Goal: Obtain resource: Download file/media

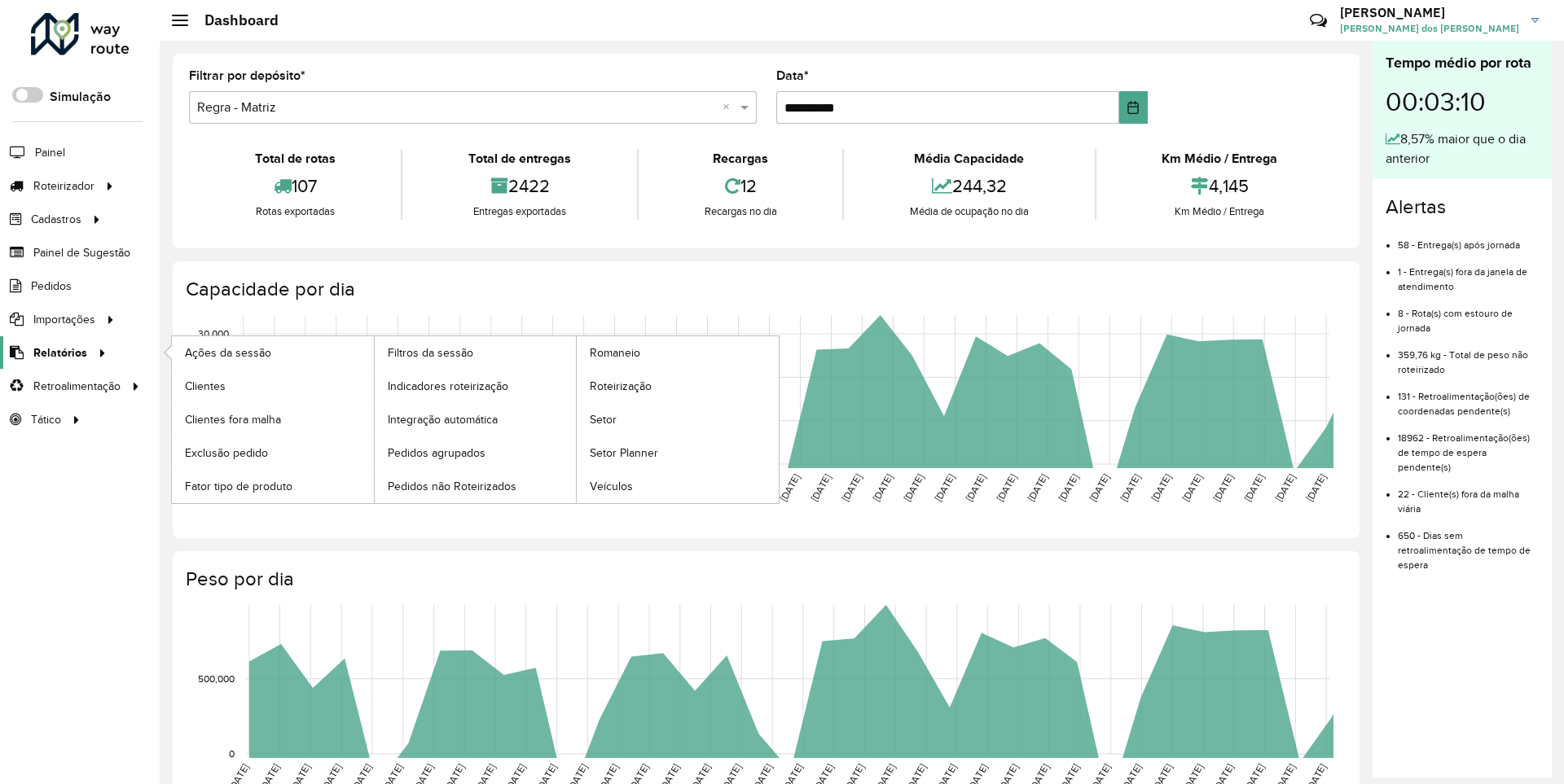
click at [57, 352] on span "Relatórios" at bounding box center [61, 353] width 54 height 17
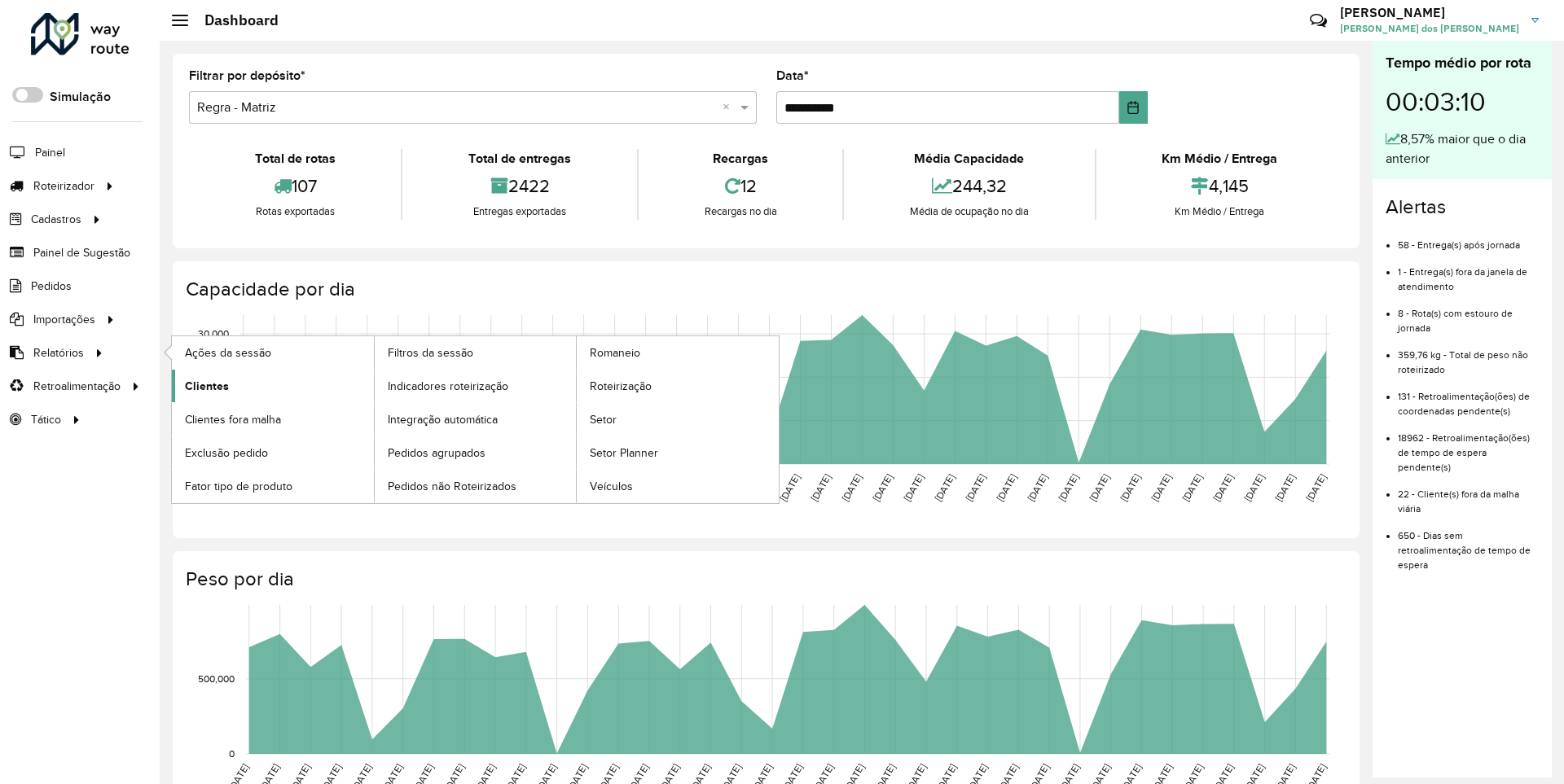
click at [204, 385] on span "Clientes" at bounding box center [207, 386] width 44 height 17
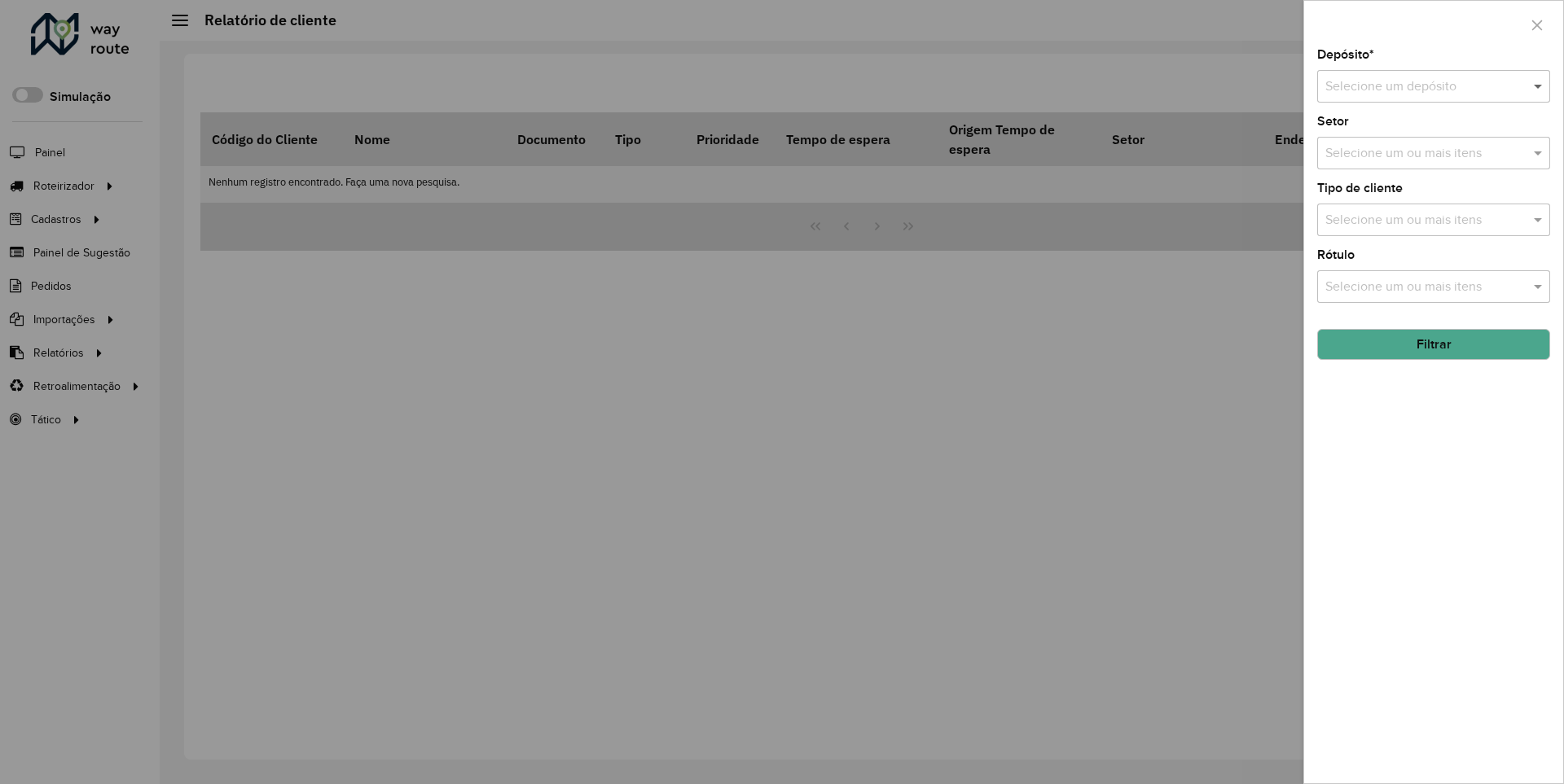
click at [1539, 86] on span at bounding box center [1540, 86] width 20 height 19
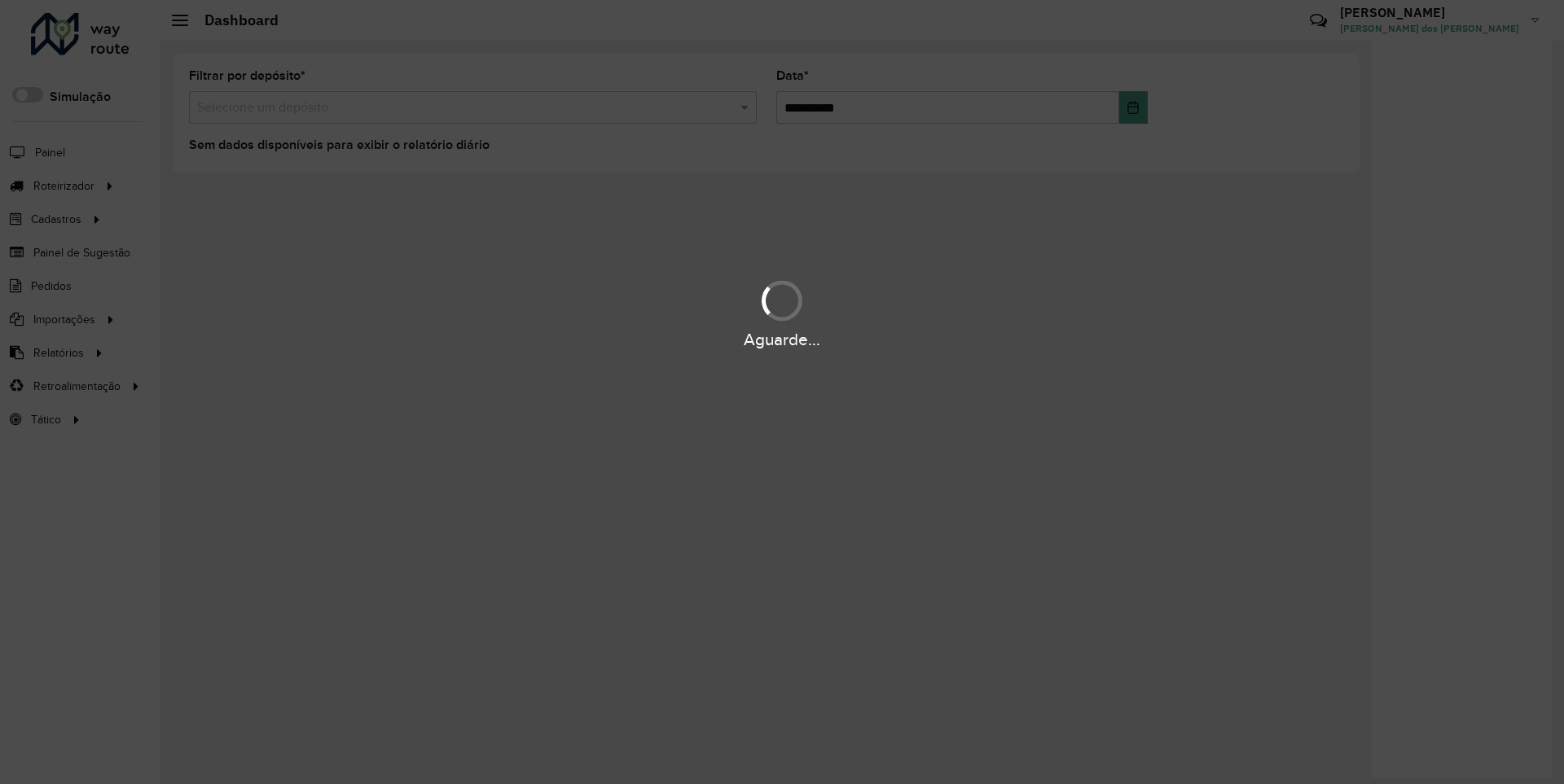
click at [57, 352] on div "Aguarde..." at bounding box center [782, 340] width 1564 height 25
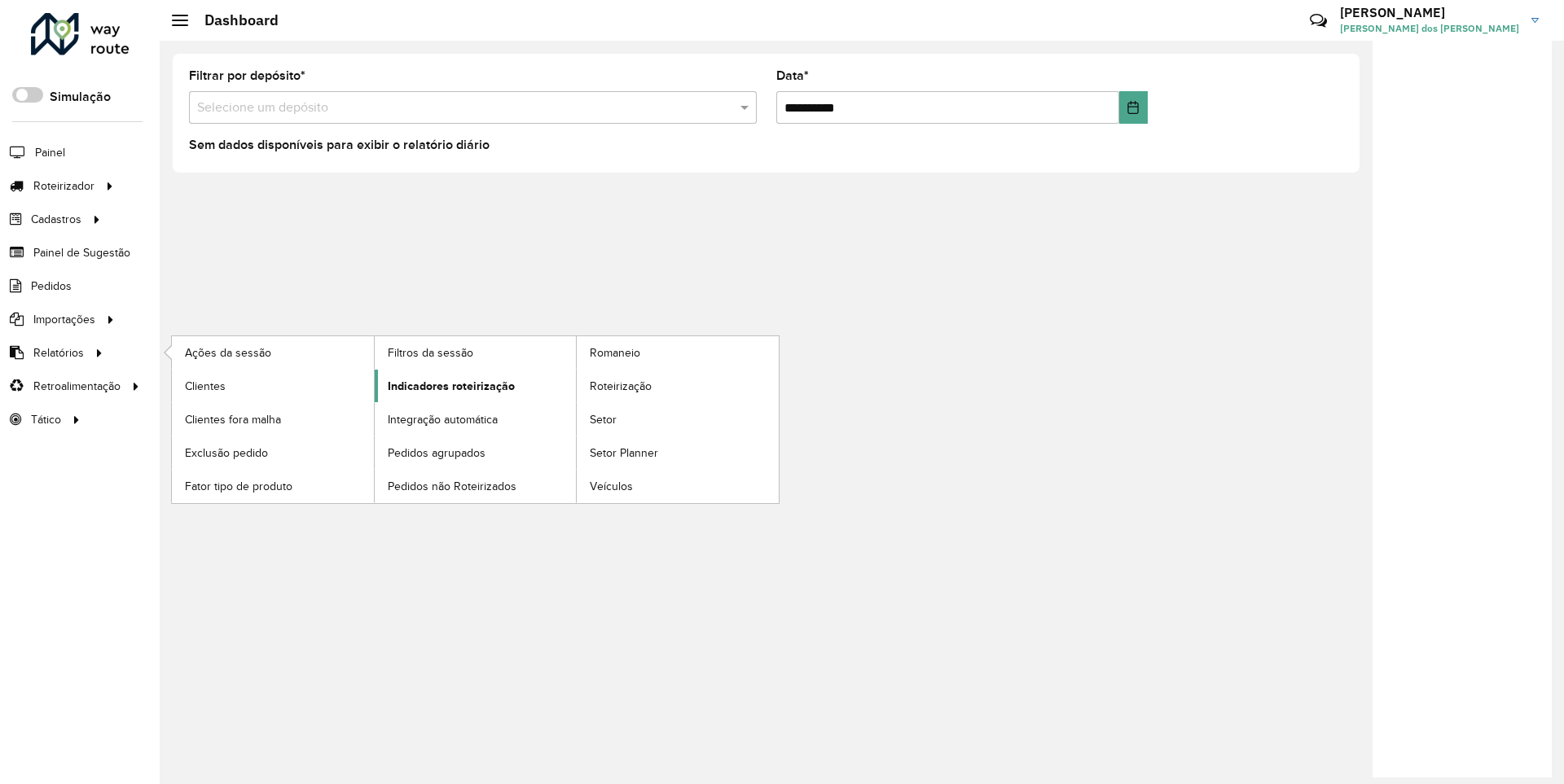
click at [446, 385] on span "Indicadores roteirização" at bounding box center [451, 386] width 127 height 17
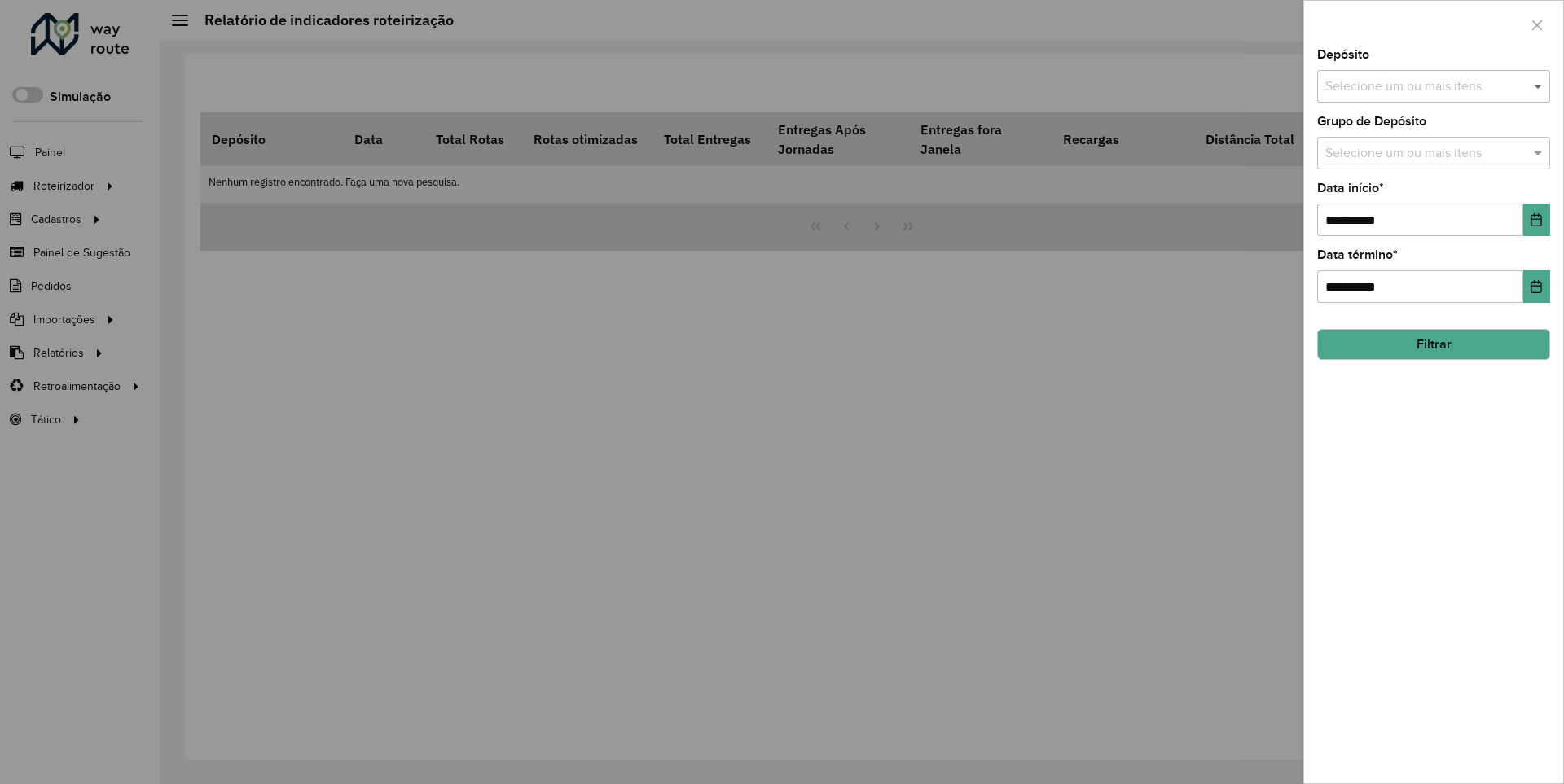
click at [1539, 86] on span at bounding box center [1540, 86] width 20 height 19
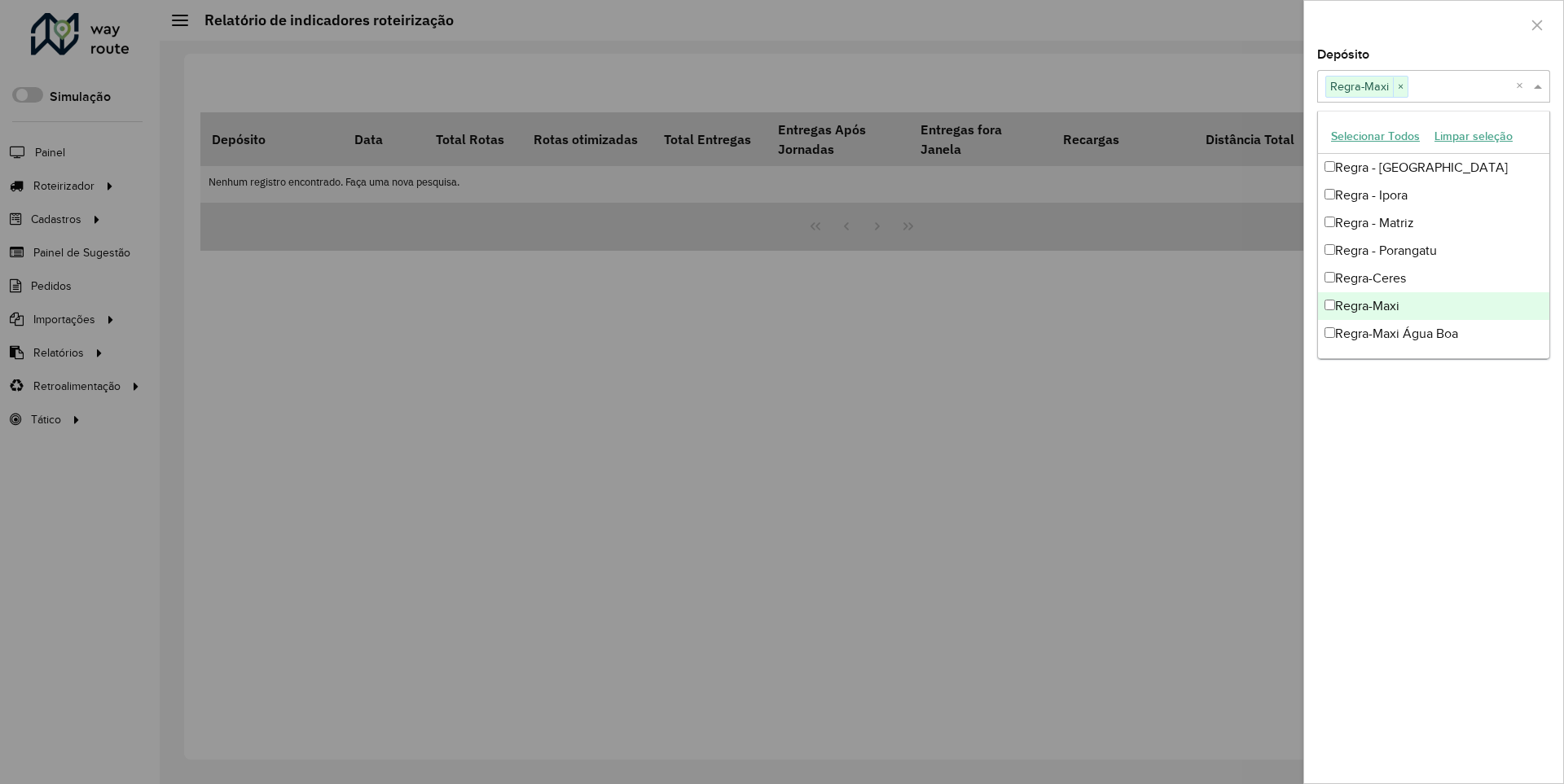
click at [1433, 24] on div at bounding box center [1434, 25] width 259 height 48
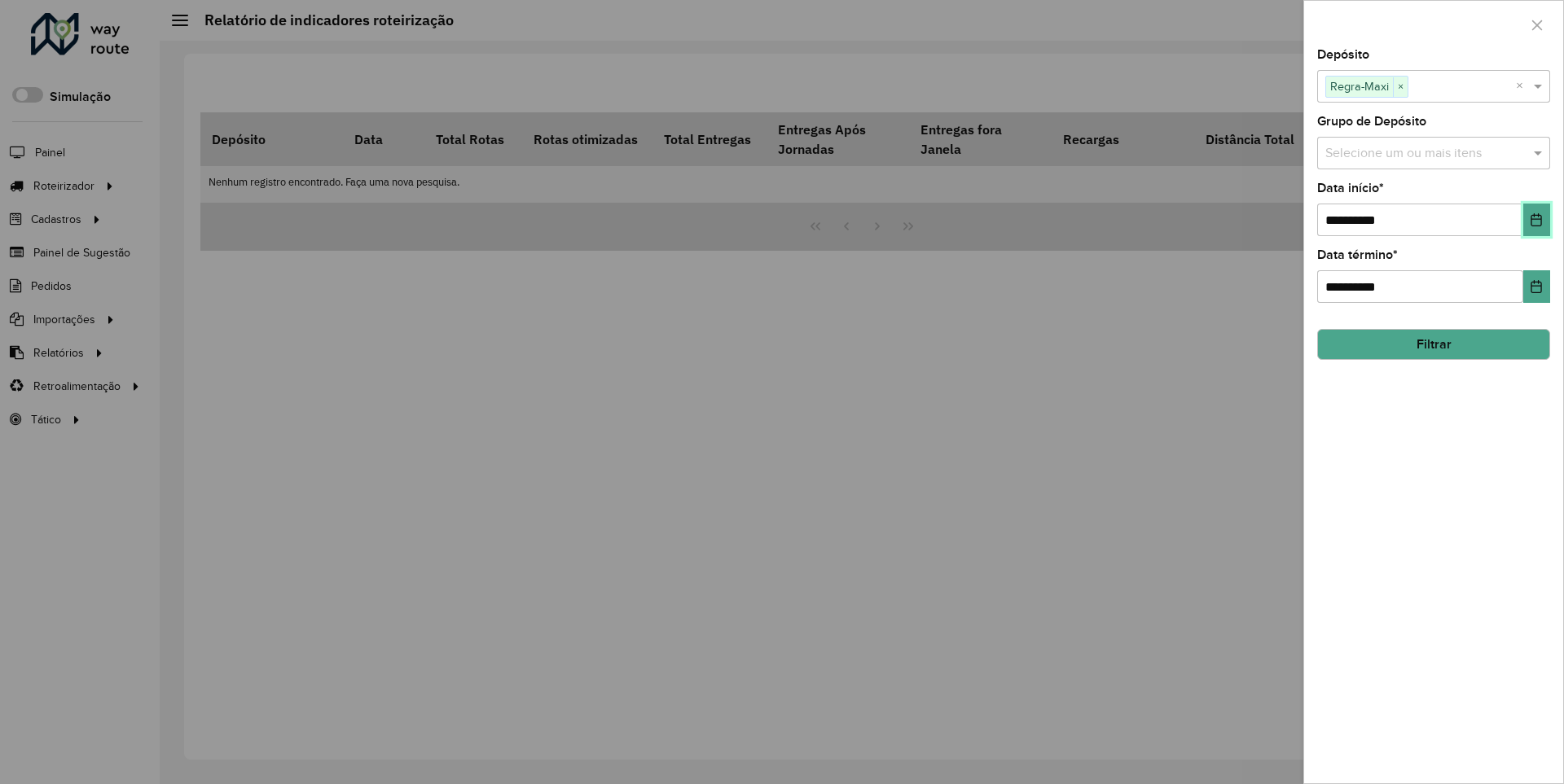
click at [1536, 219] on icon "Choose Date" at bounding box center [1537, 221] width 11 height 13
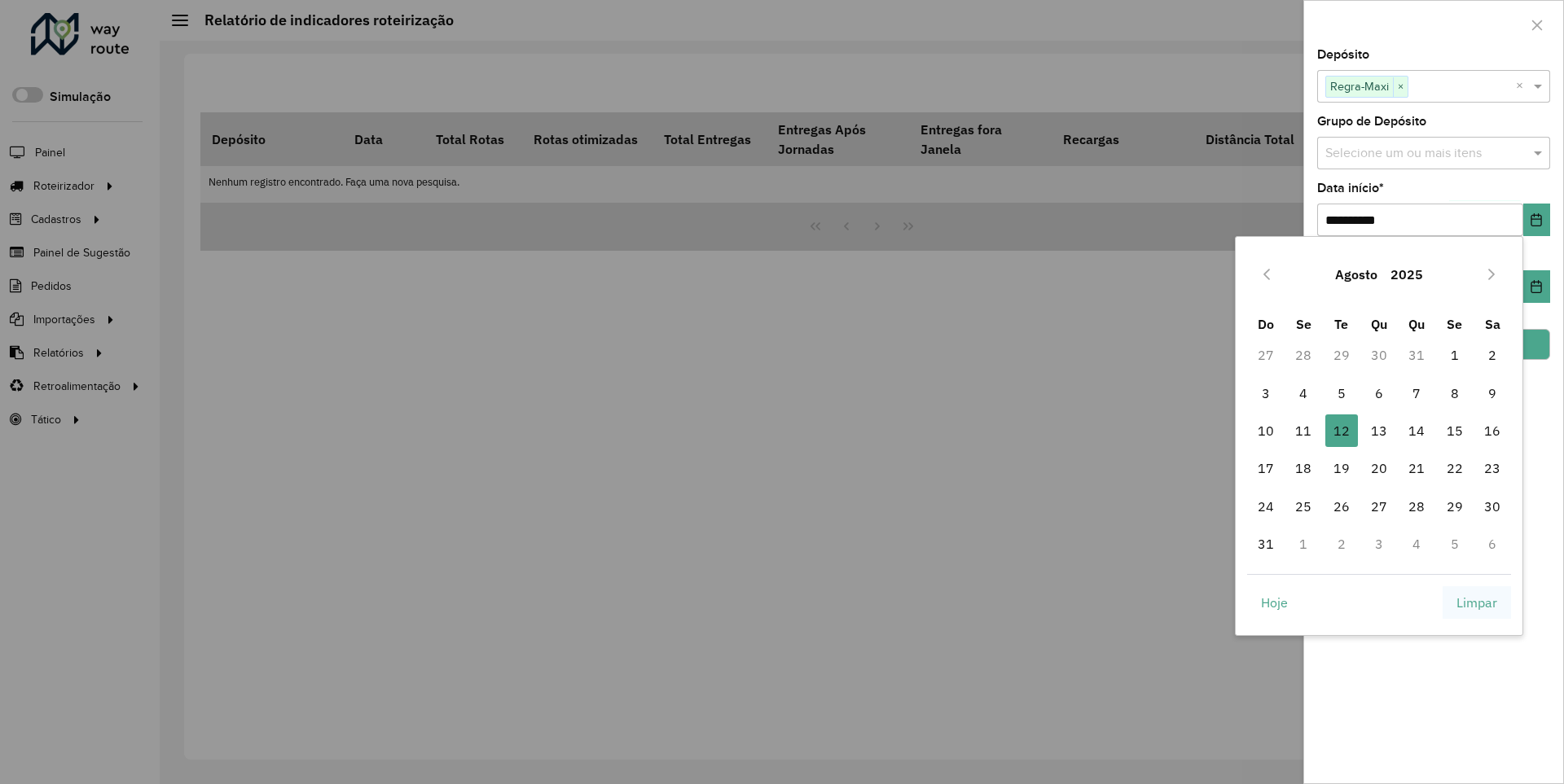
click at [1477, 602] on span "Limpar" at bounding box center [1477, 603] width 40 height 19
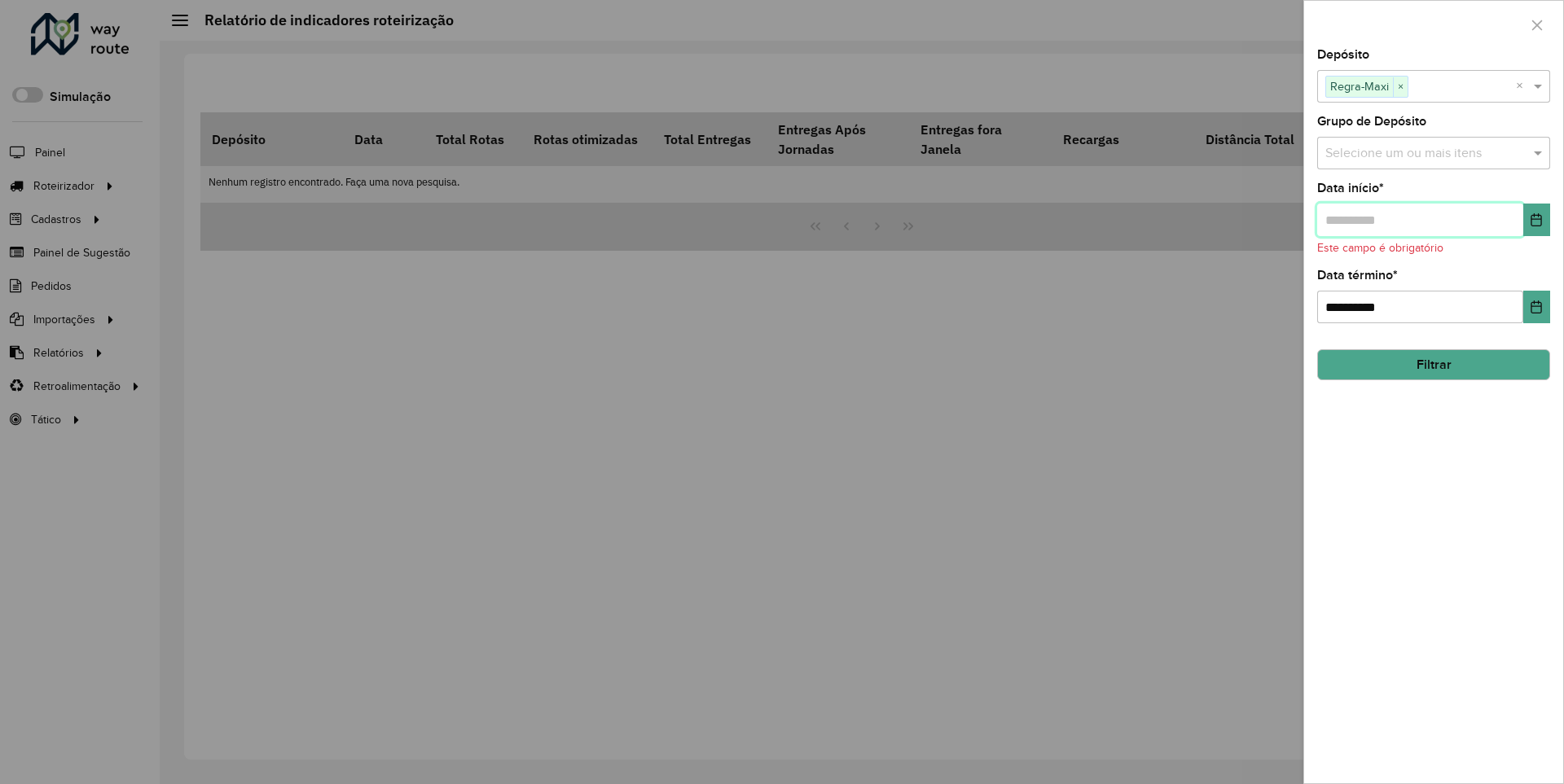
click at [1419, 219] on input "text" at bounding box center [1420, 220] width 206 height 33
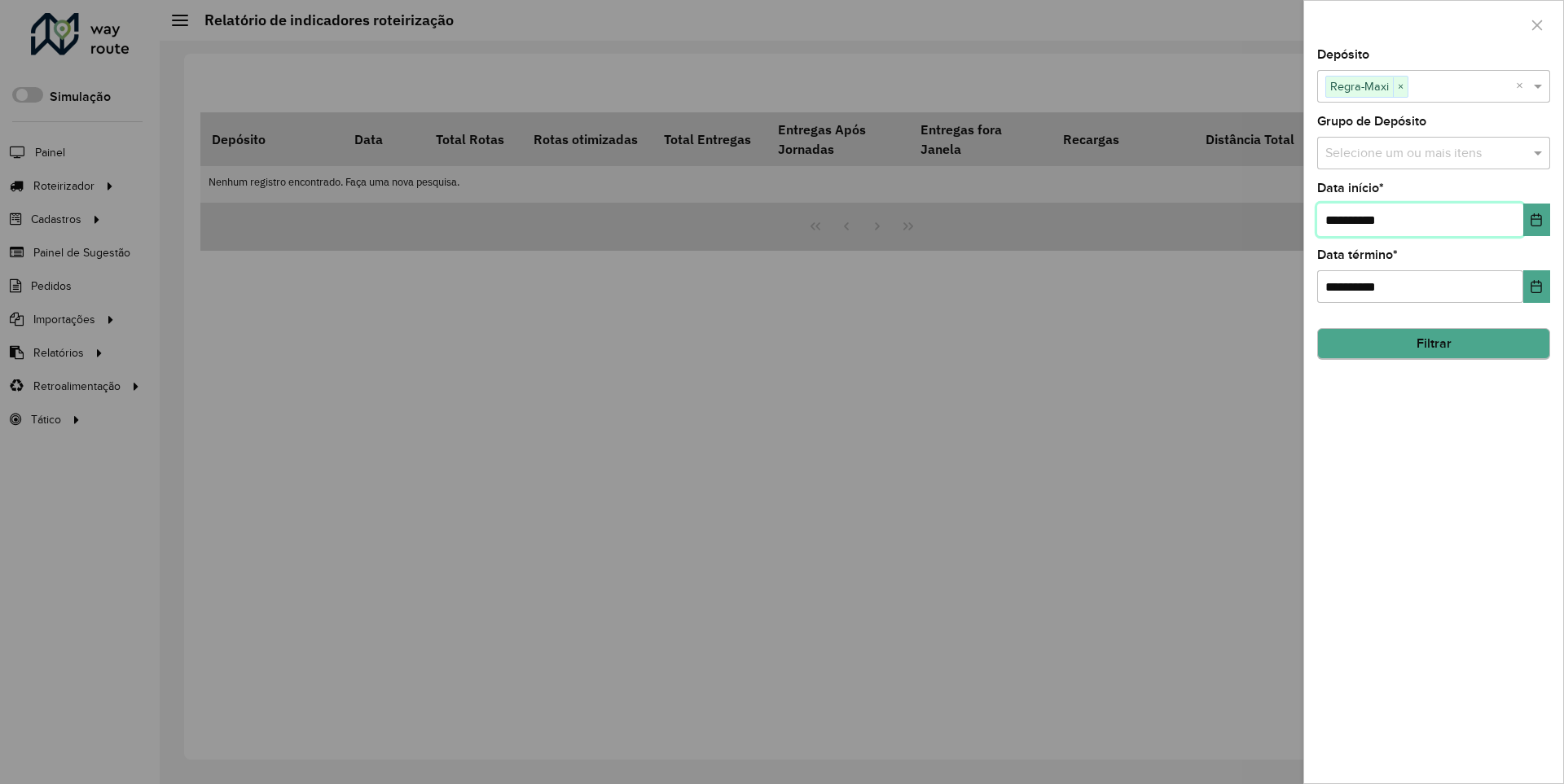
type input "**********"
click at [1433, 344] on button "Filtrar" at bounding box center [1434, 344] width 233 height 31
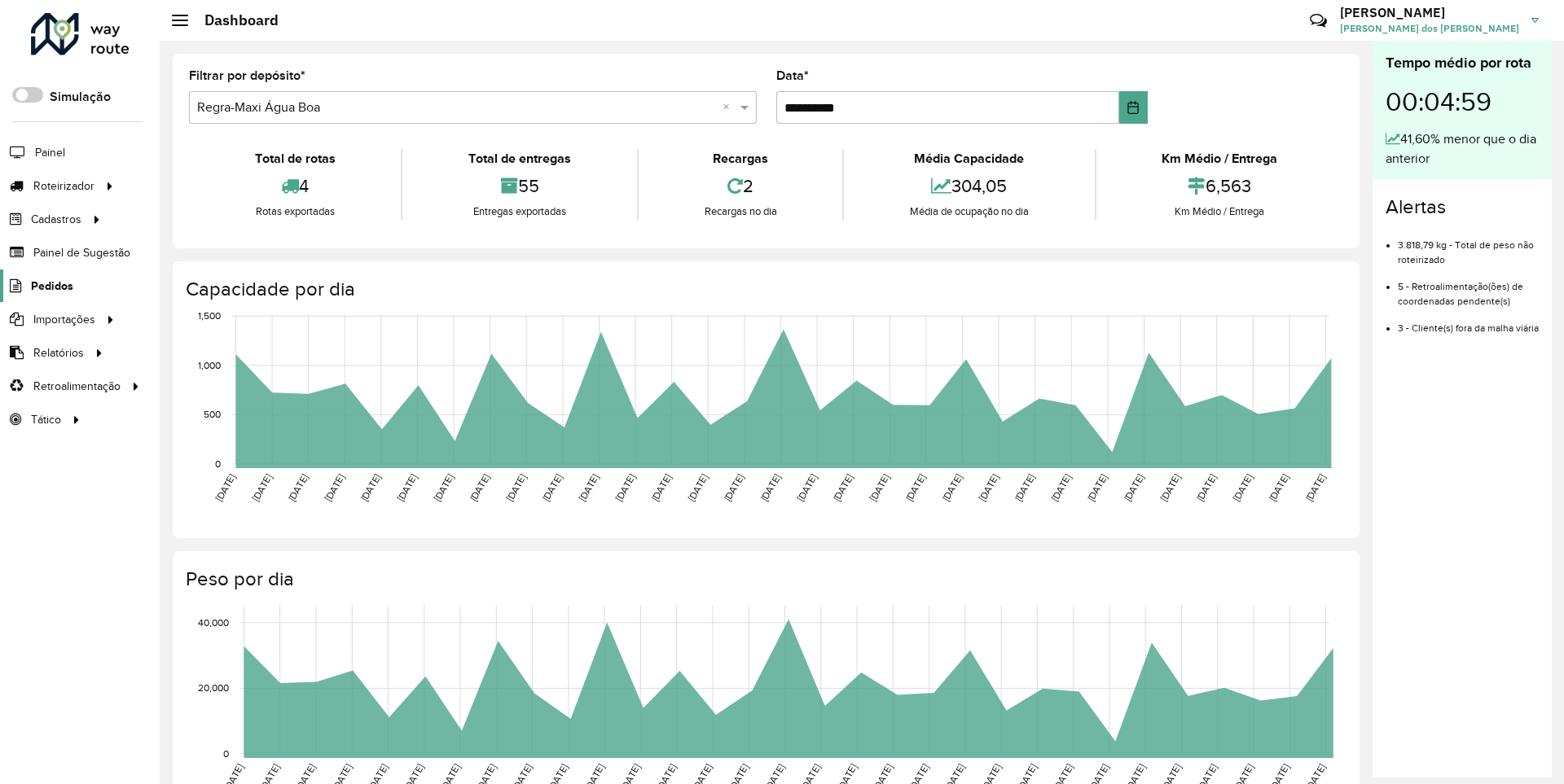
click at [50, 285] on span "Pedidos" at bounding box center [52, 286] width 42 height 17
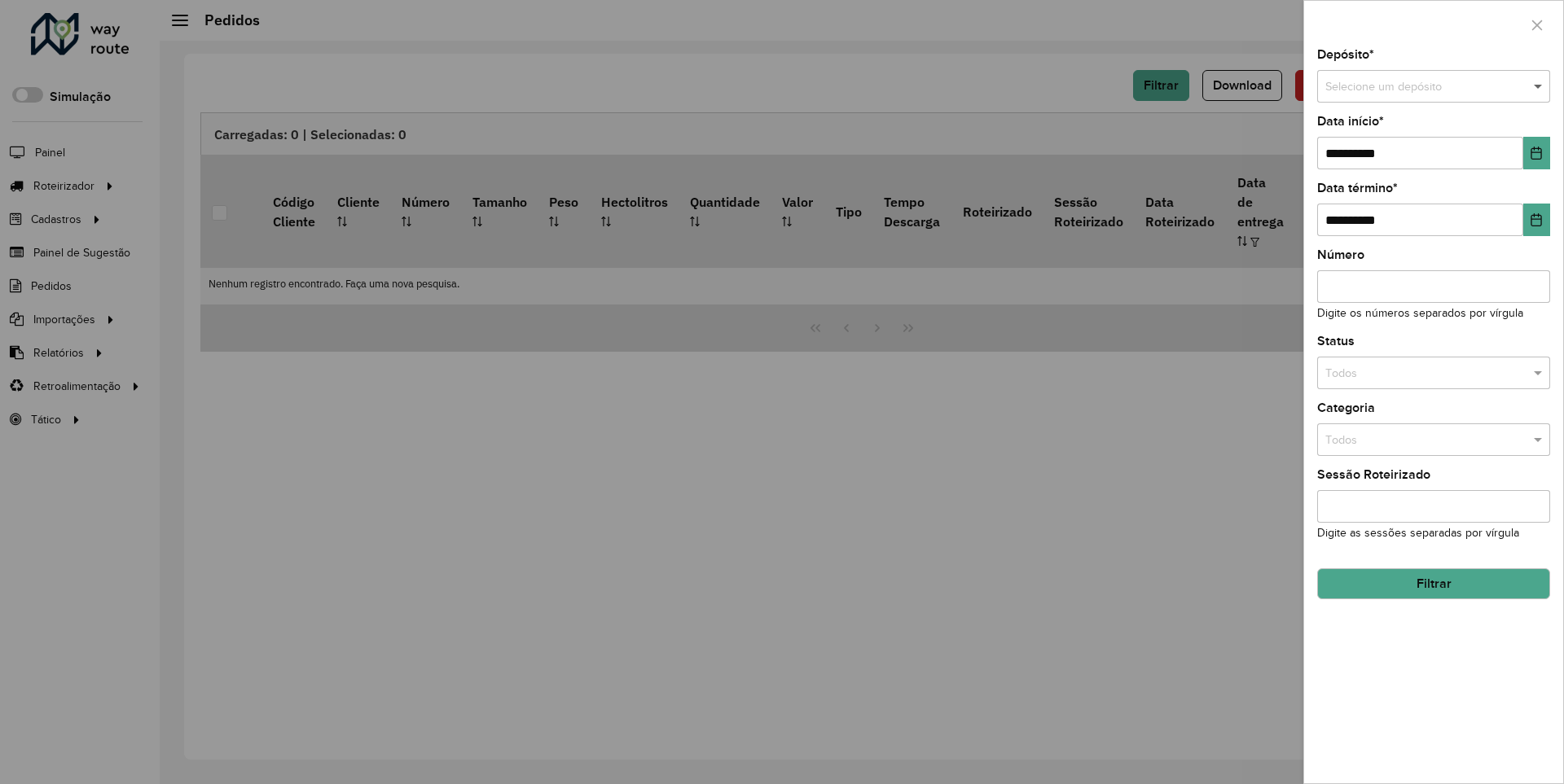
click at [1539, 87] on span at bounding box center [1540, 87] width 20 height 18
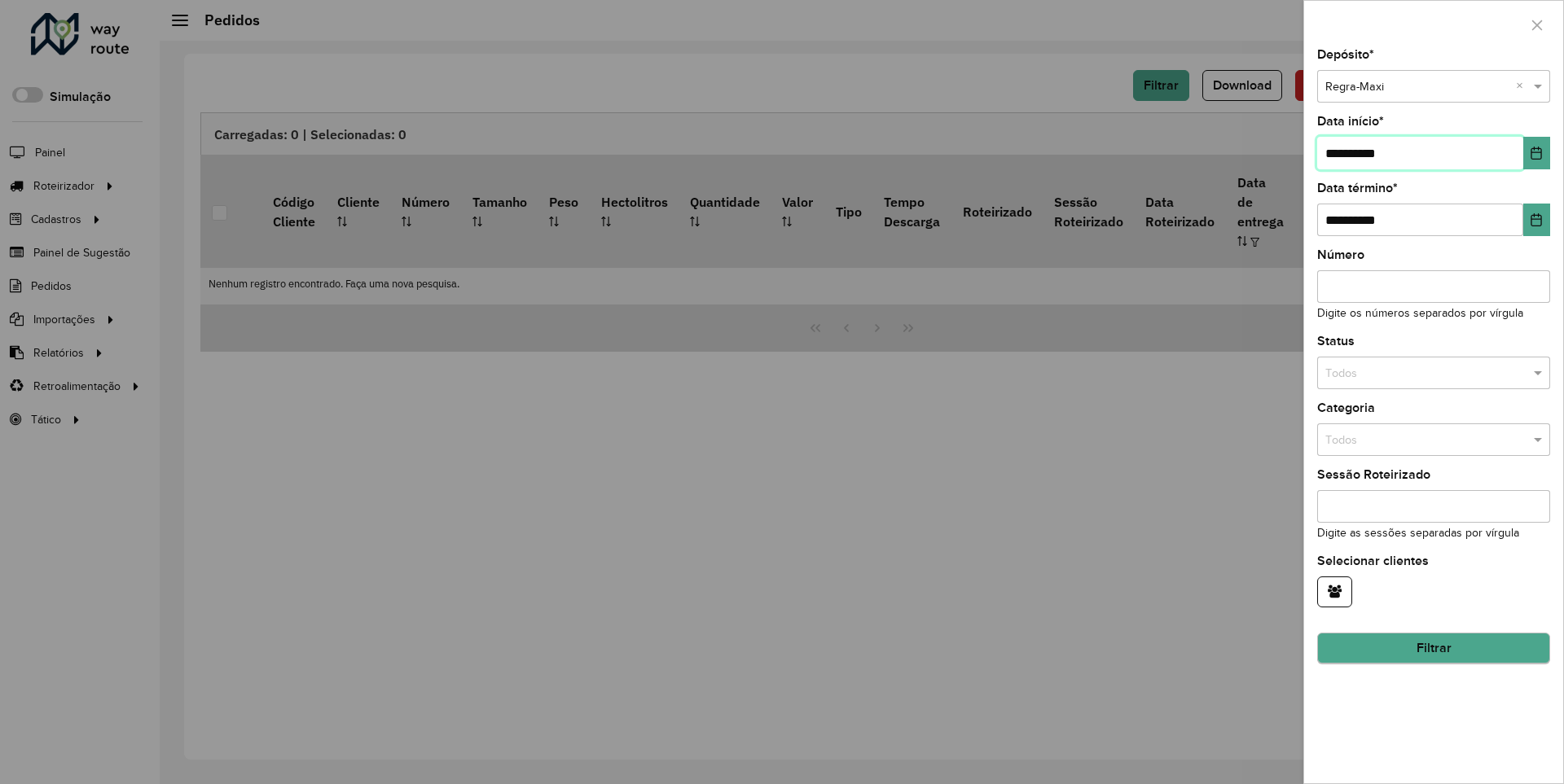
type input "**********"
click at [1433, 648] on button "Filtrar" at bounding box center [1434, 649] width 233 height 31
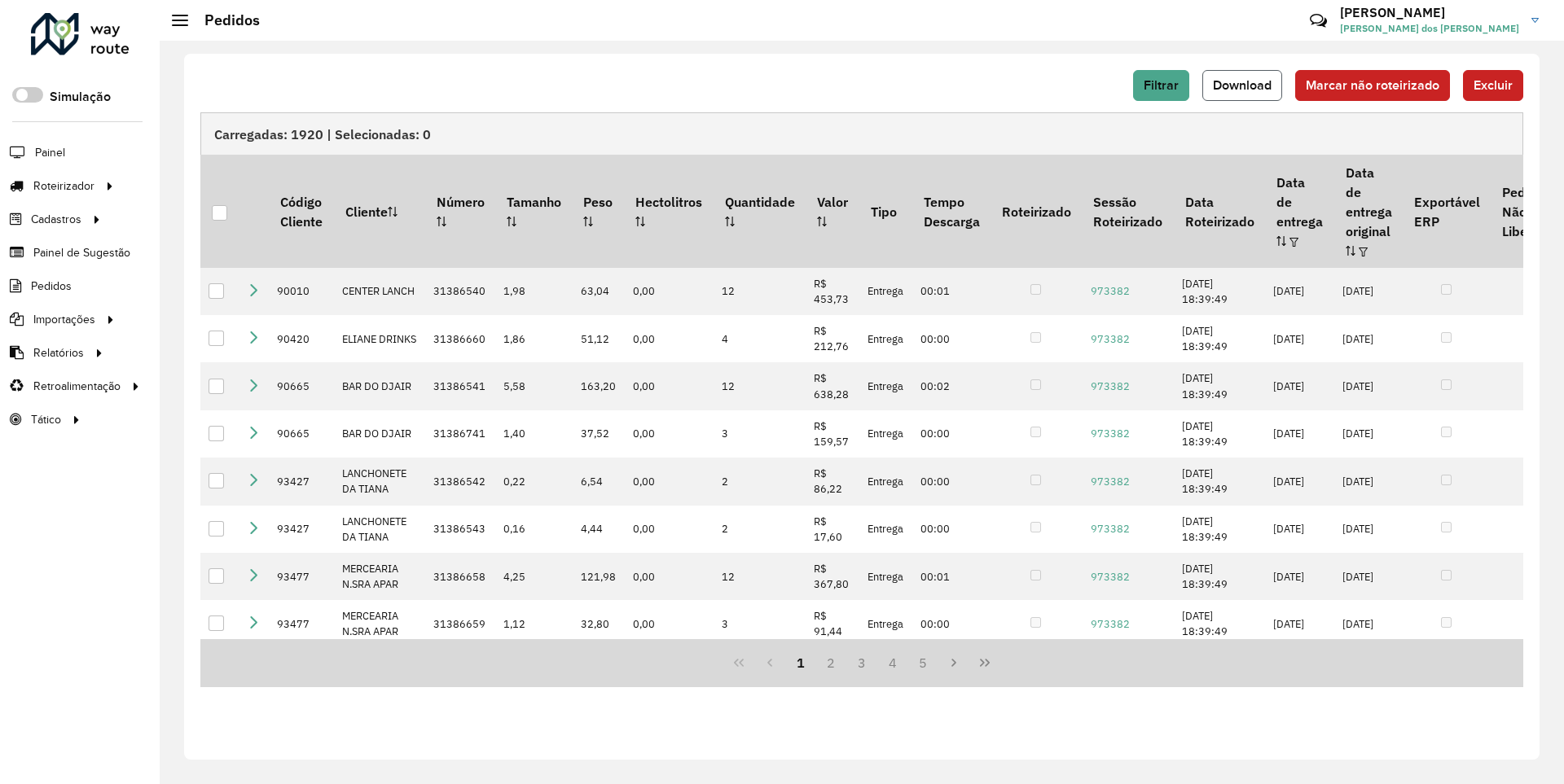
click at [1244, 85] on span "Download" at bounding box center [1242, 85] width 59 height 13
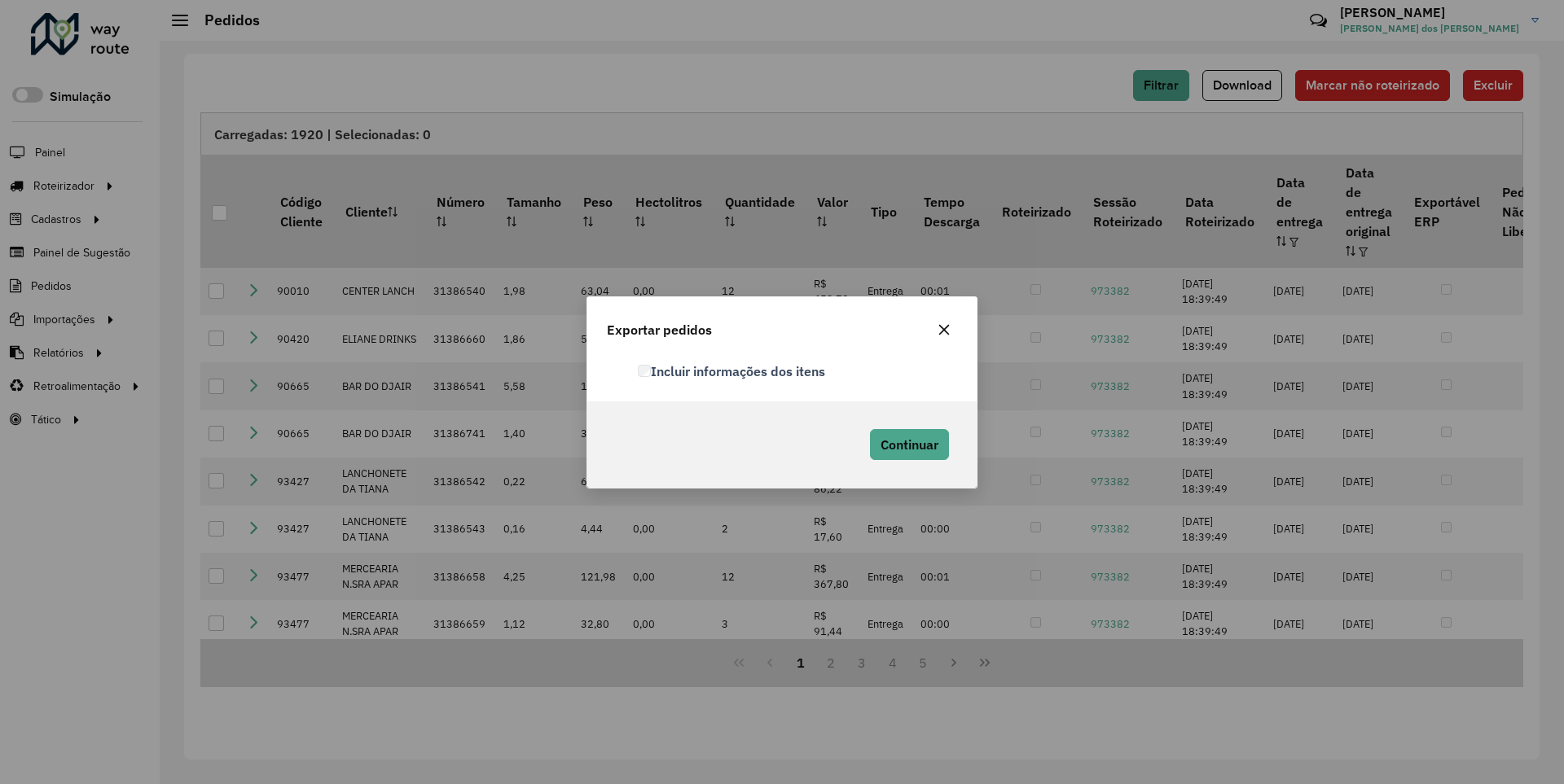
click at [732, 371] on label "Incluir informações dos itens" at bounding box center [731, 371] width 187 height 19
click at [908, 444] on span "Continuar" at bounding box center [910, 444] width 58 height 16
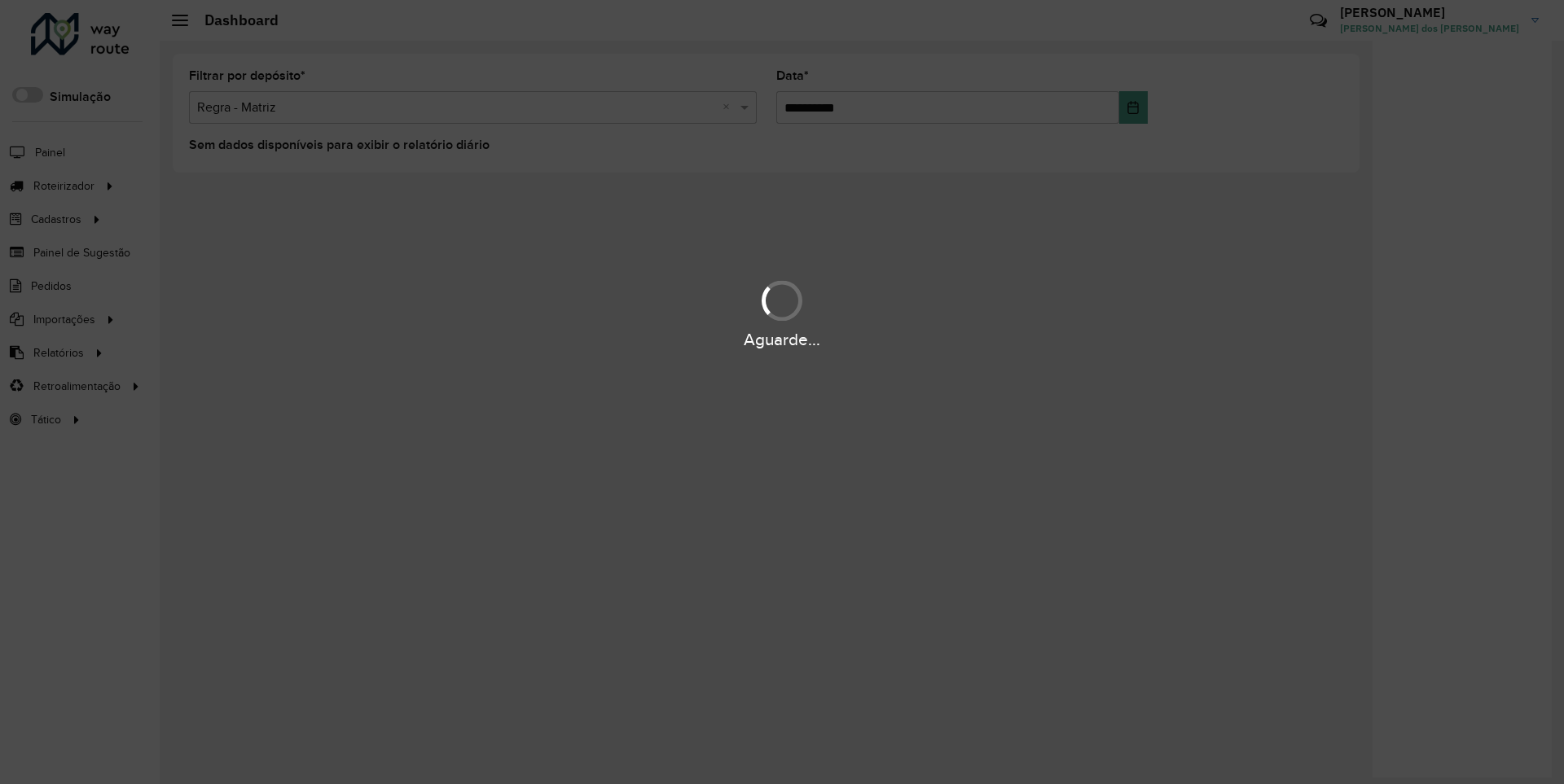
click at [57, 352] on div "Aguarde..." at bounding box center [782, 340] width 1564 height 25
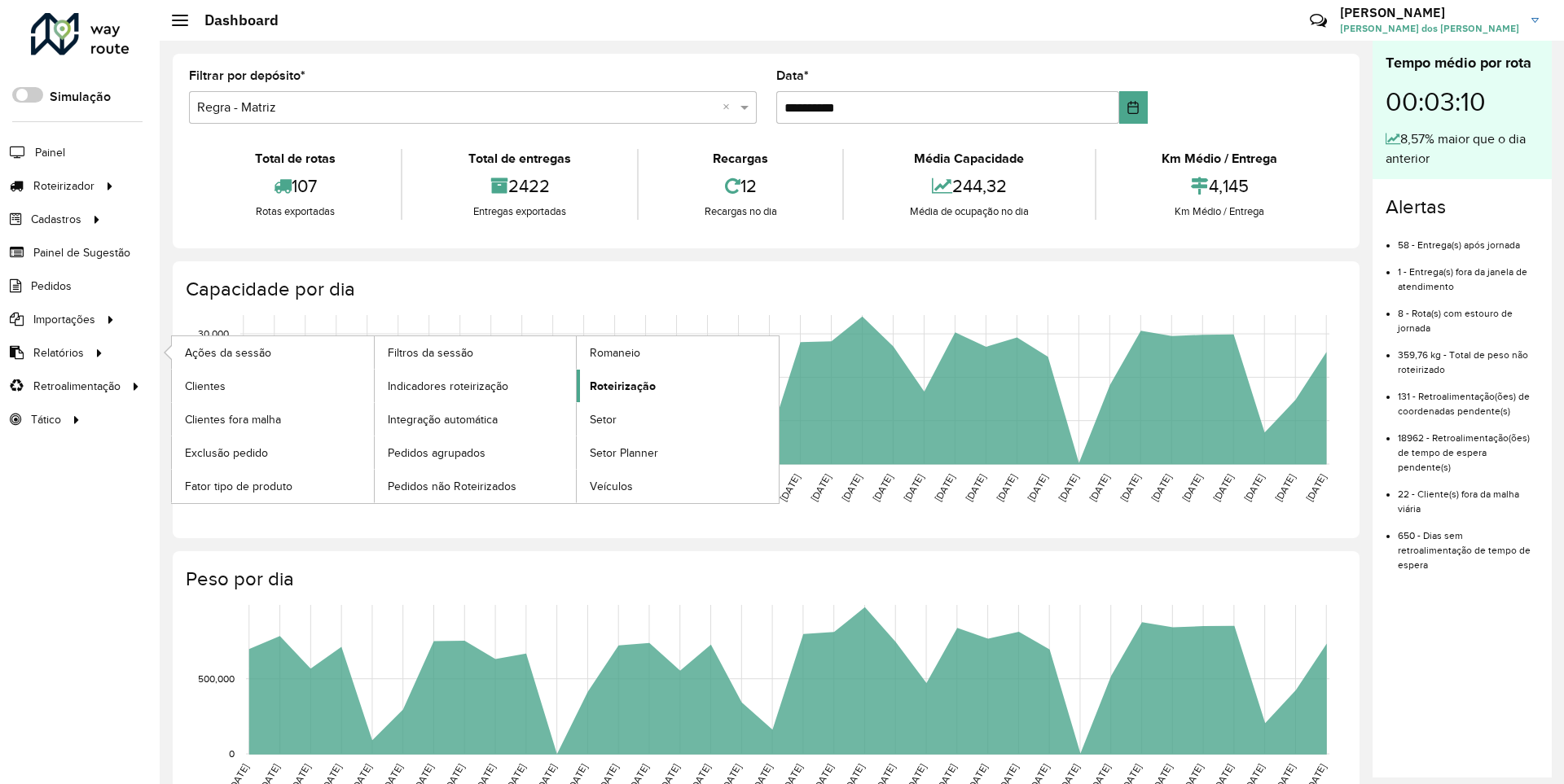
click at [620, 385] on span "Roteirização" at bounding box center [623, 386] width 66 height 17
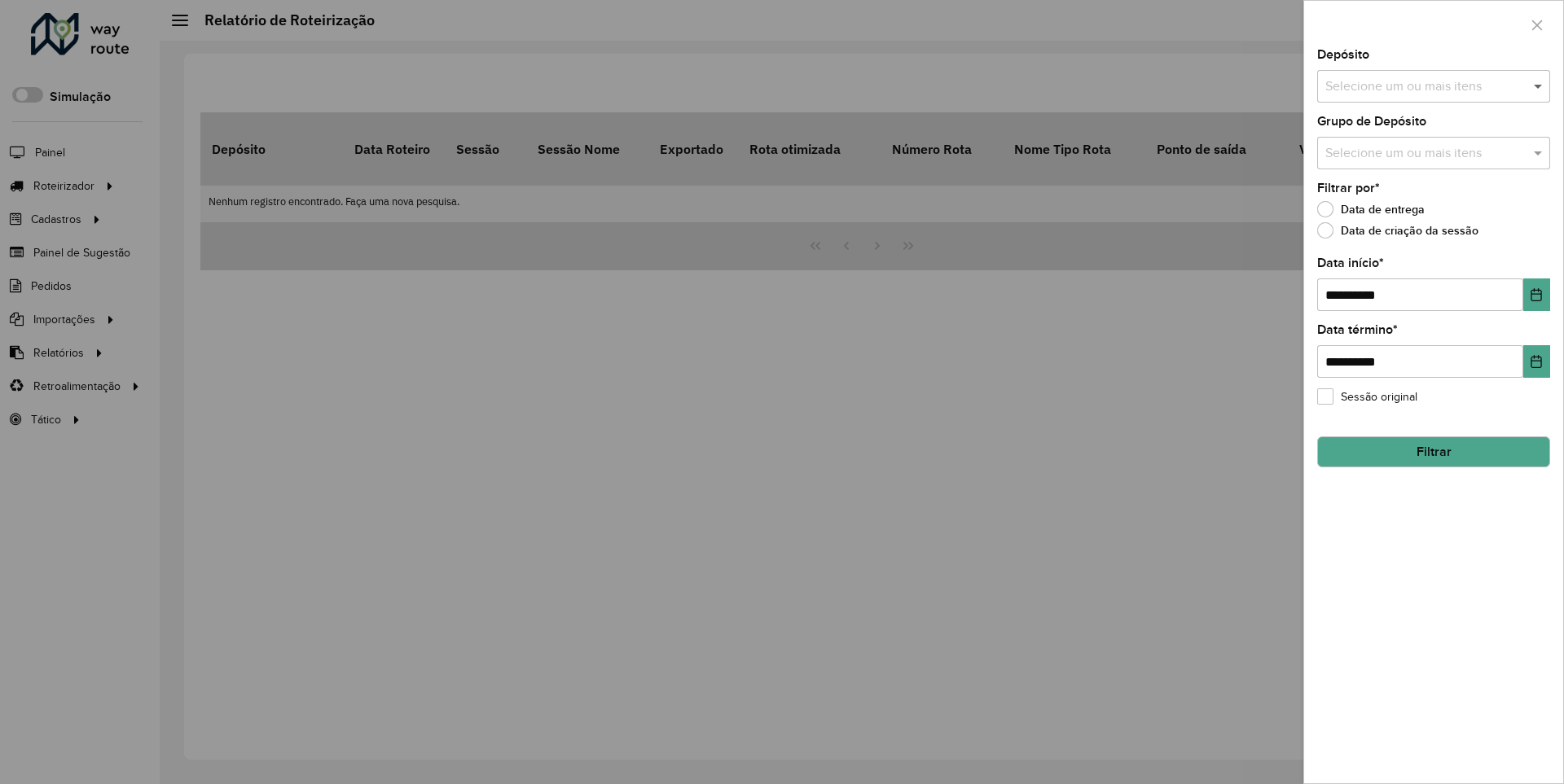
click at [1539, 86] on span at bounding box center [1540, 86] width 20 height 19
click at [1536, 294] on icon "Choose Date" at bounding box center [1537, 295] width 11 height 13
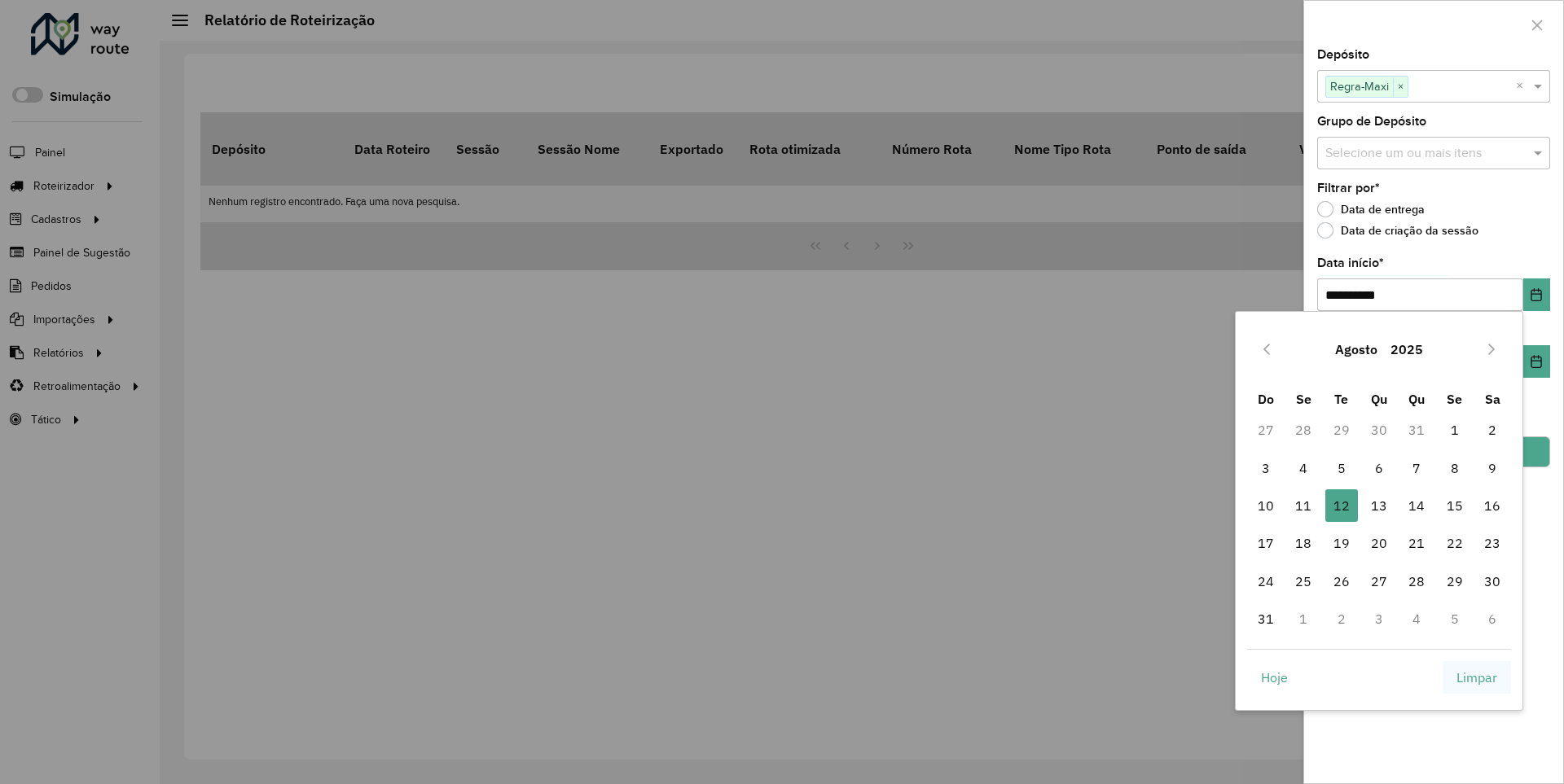
click at [1477, 677] on span "Limpar" at bounding box center [1477, 677] width 40 height 19
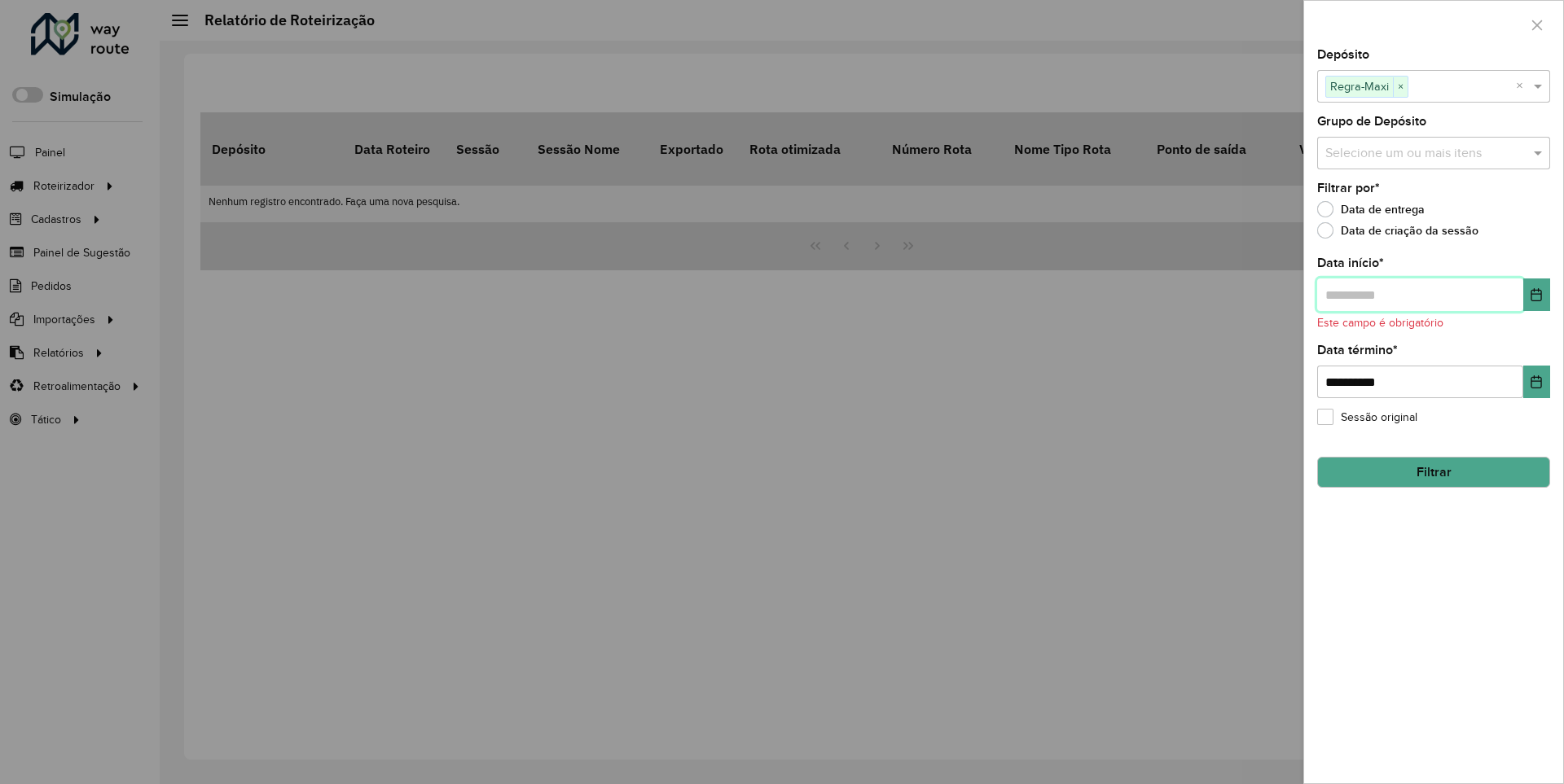
click at [1419, 294] on input "text" at bounding box center [1420, 295] width 206 height 33
type input "**********"
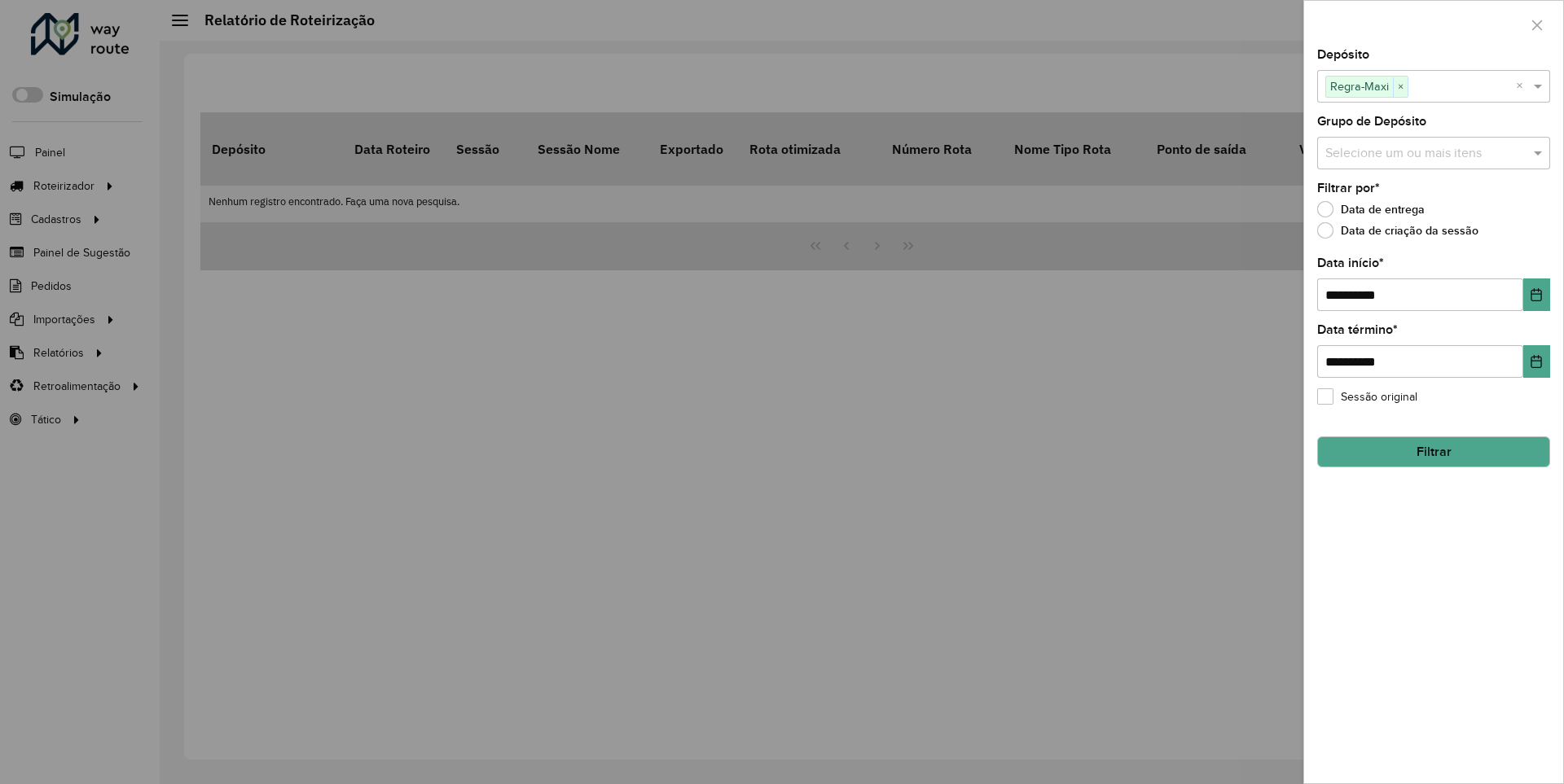
click at [1433, 451] on button "Filtrar" at bounding box center [1434, 452] width 233 height 31
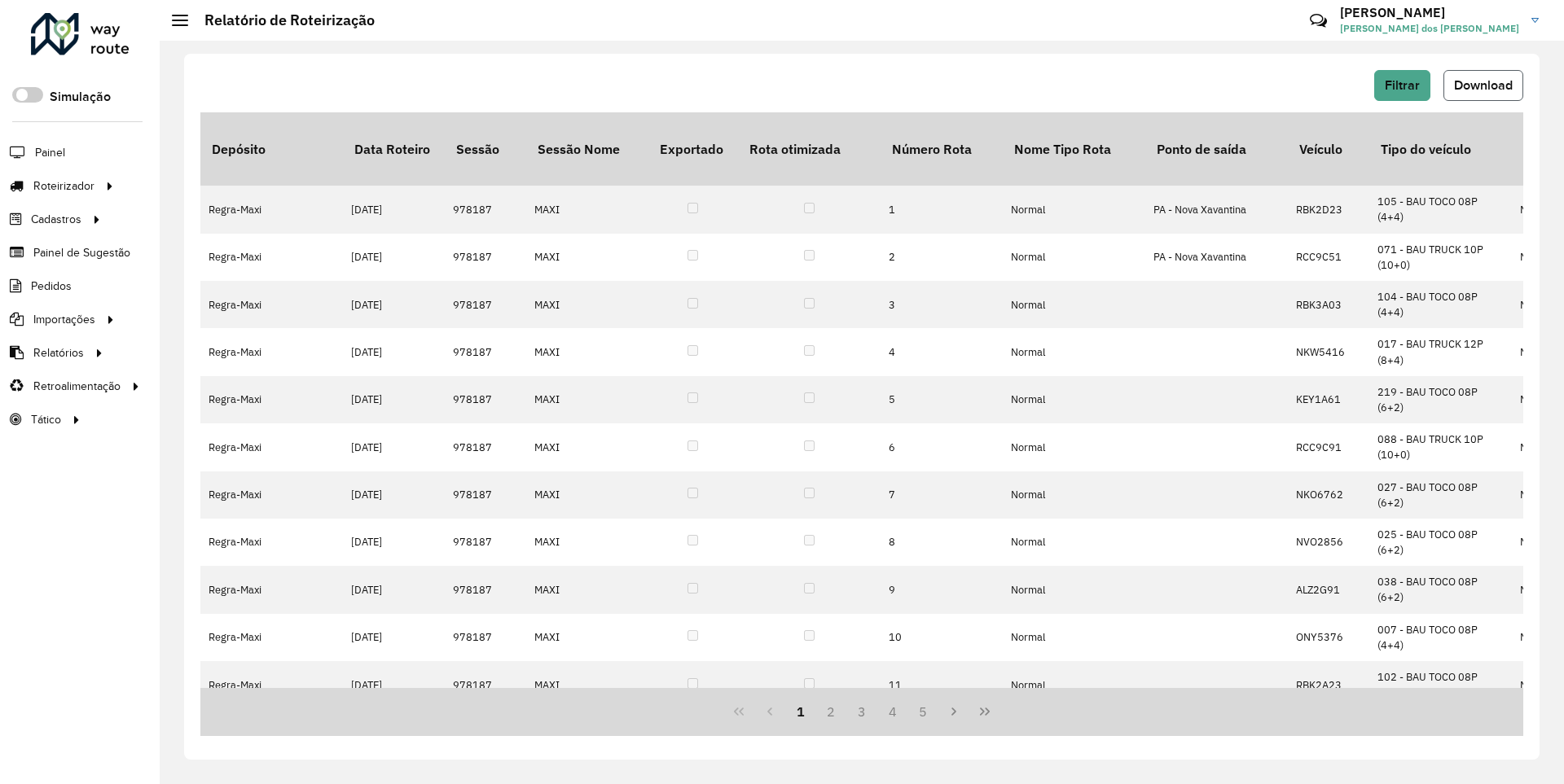
click at [1482, 85] on span "Download" at bounding box center [1483, 85] width 59 height 13
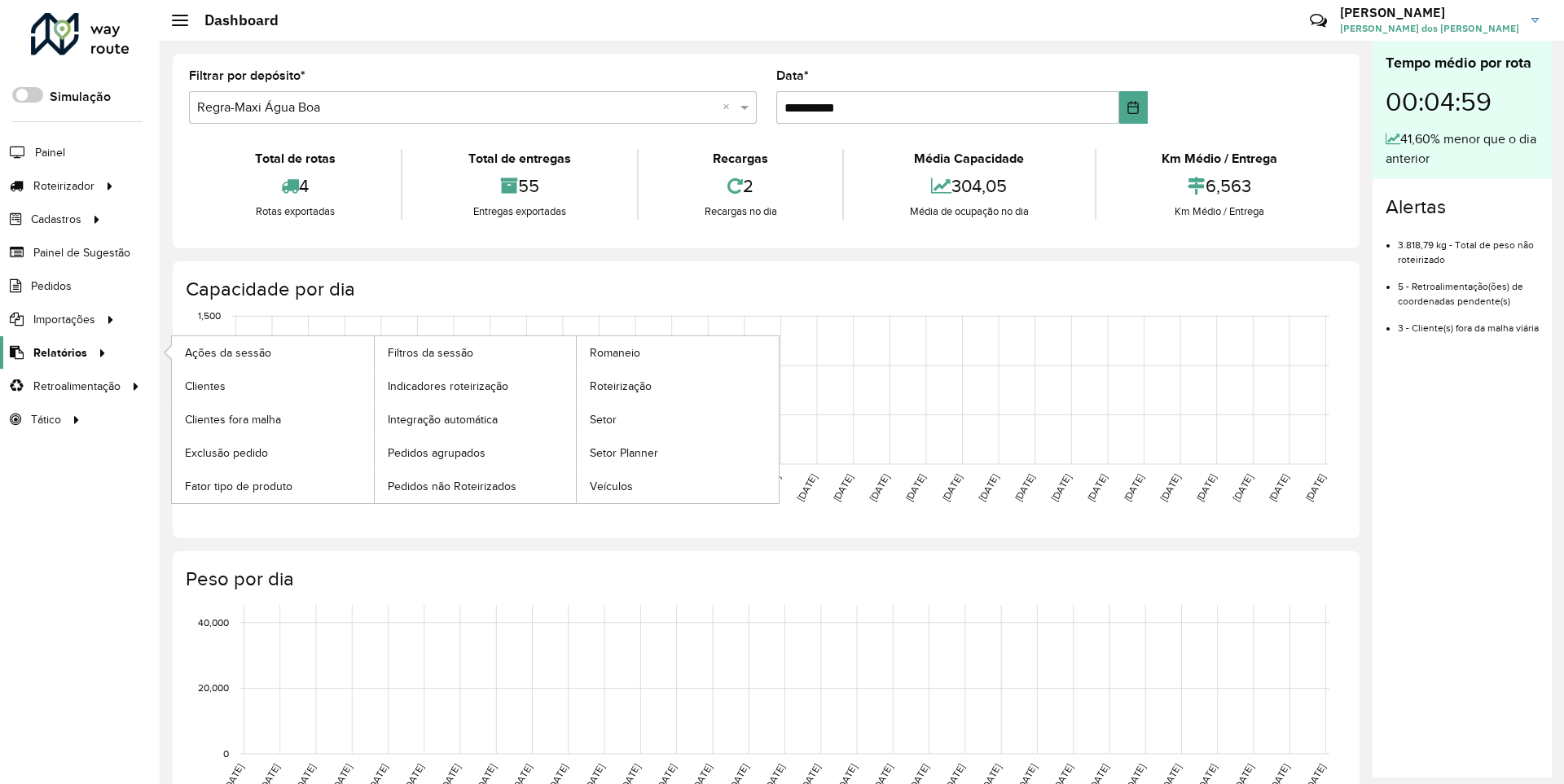
click at [57, 352] on span "Relatórios" at bounding box center [61, 353] width 54 height 17
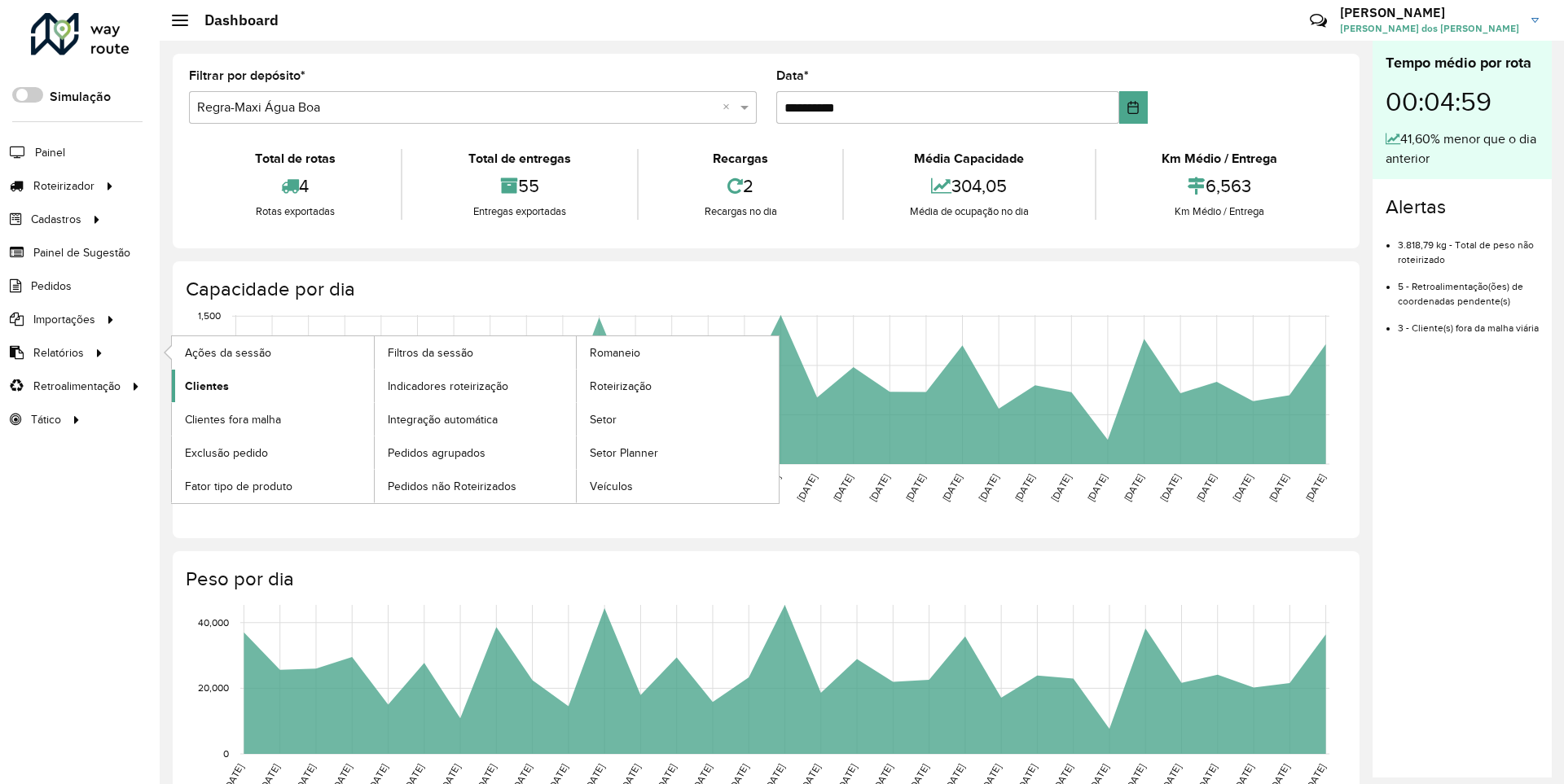
click at [204, 385] on span "Clientes" at bounding box center [207, 386] width 44 height 17
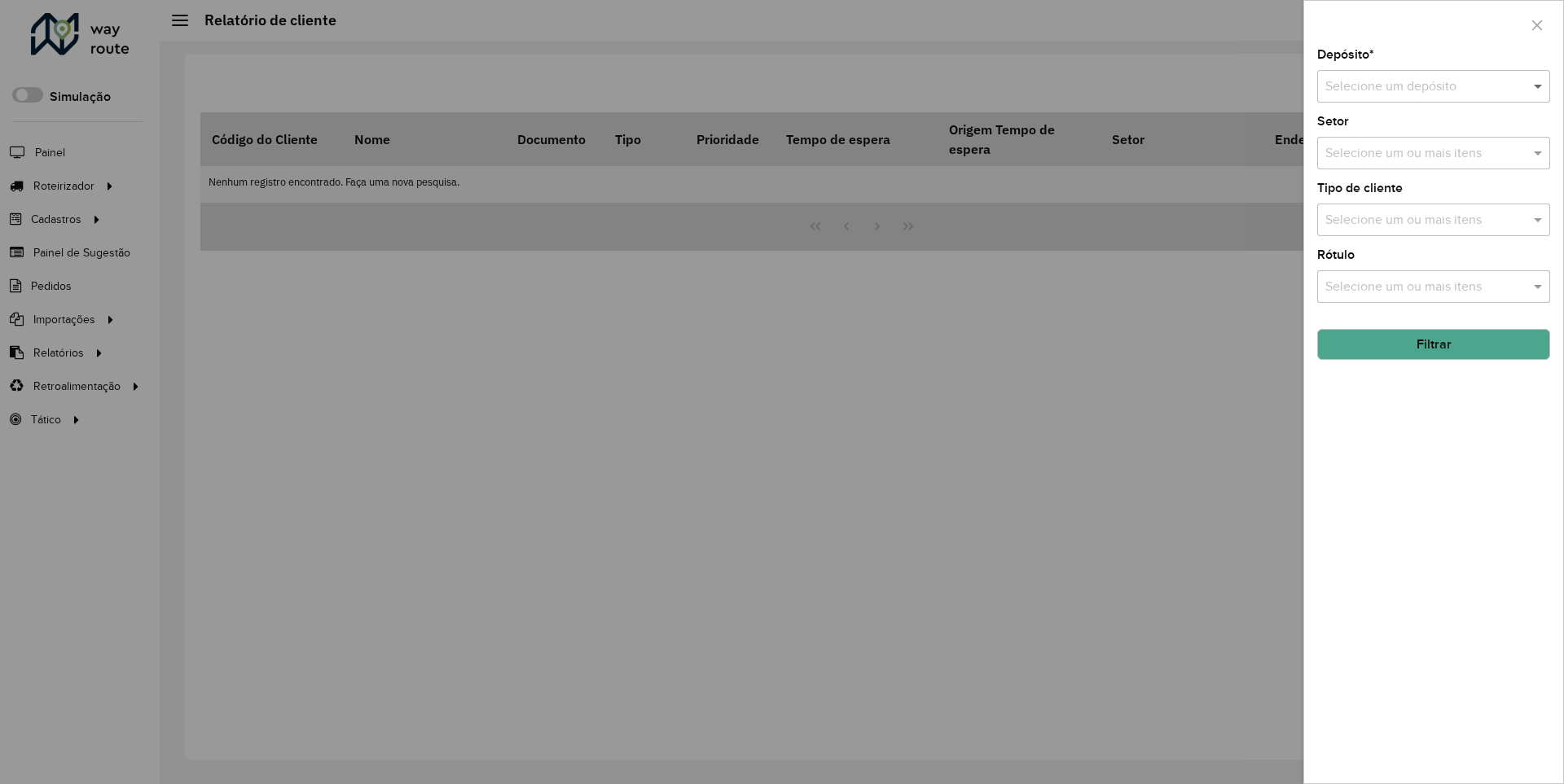
click at [1539, 86] on span at bounding box center [1540, 86] width 20 height 19
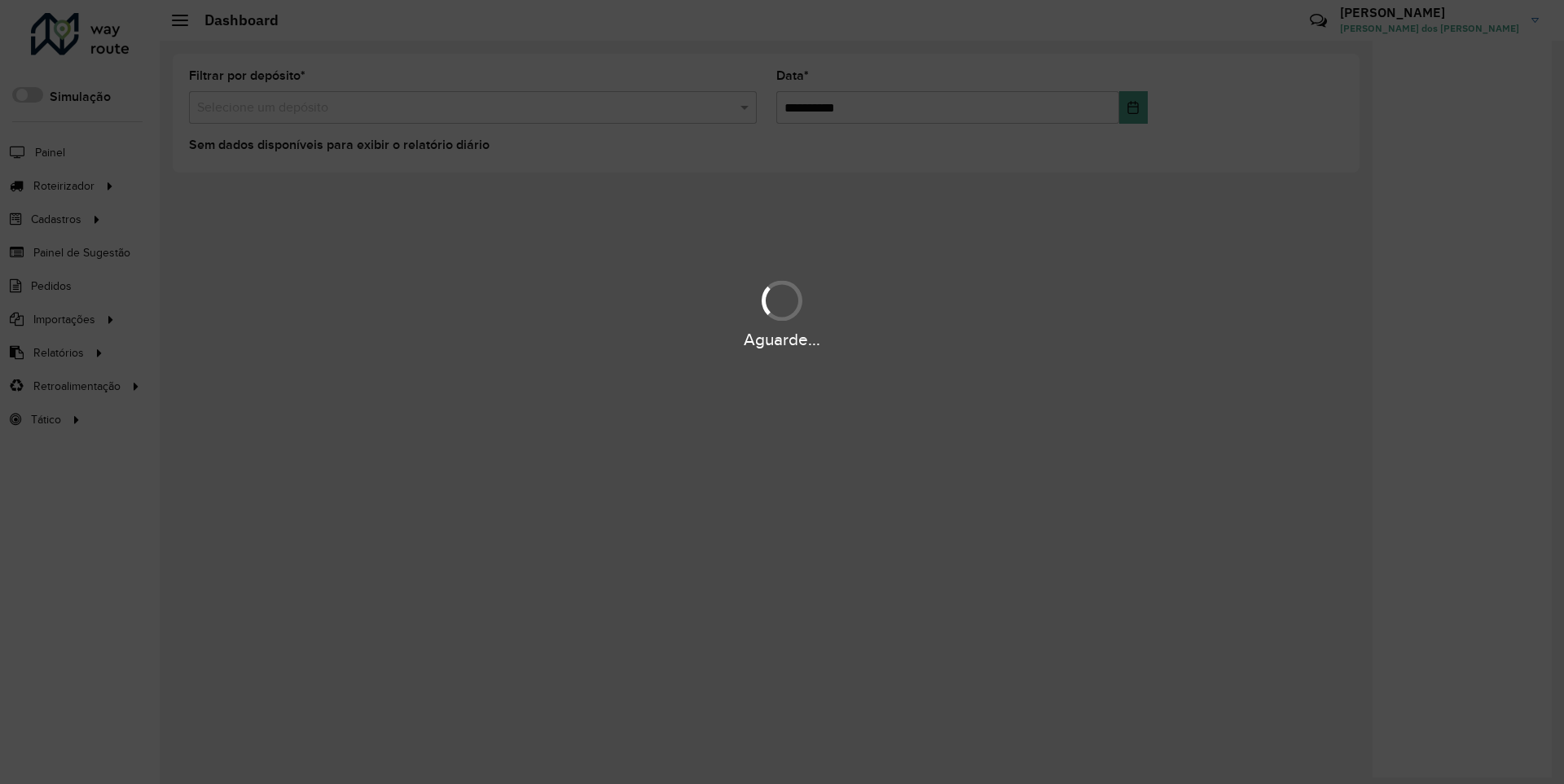
click at [57, 352] on div "Aguarde..." at bounding box center [782, 340] width 1564 height 25
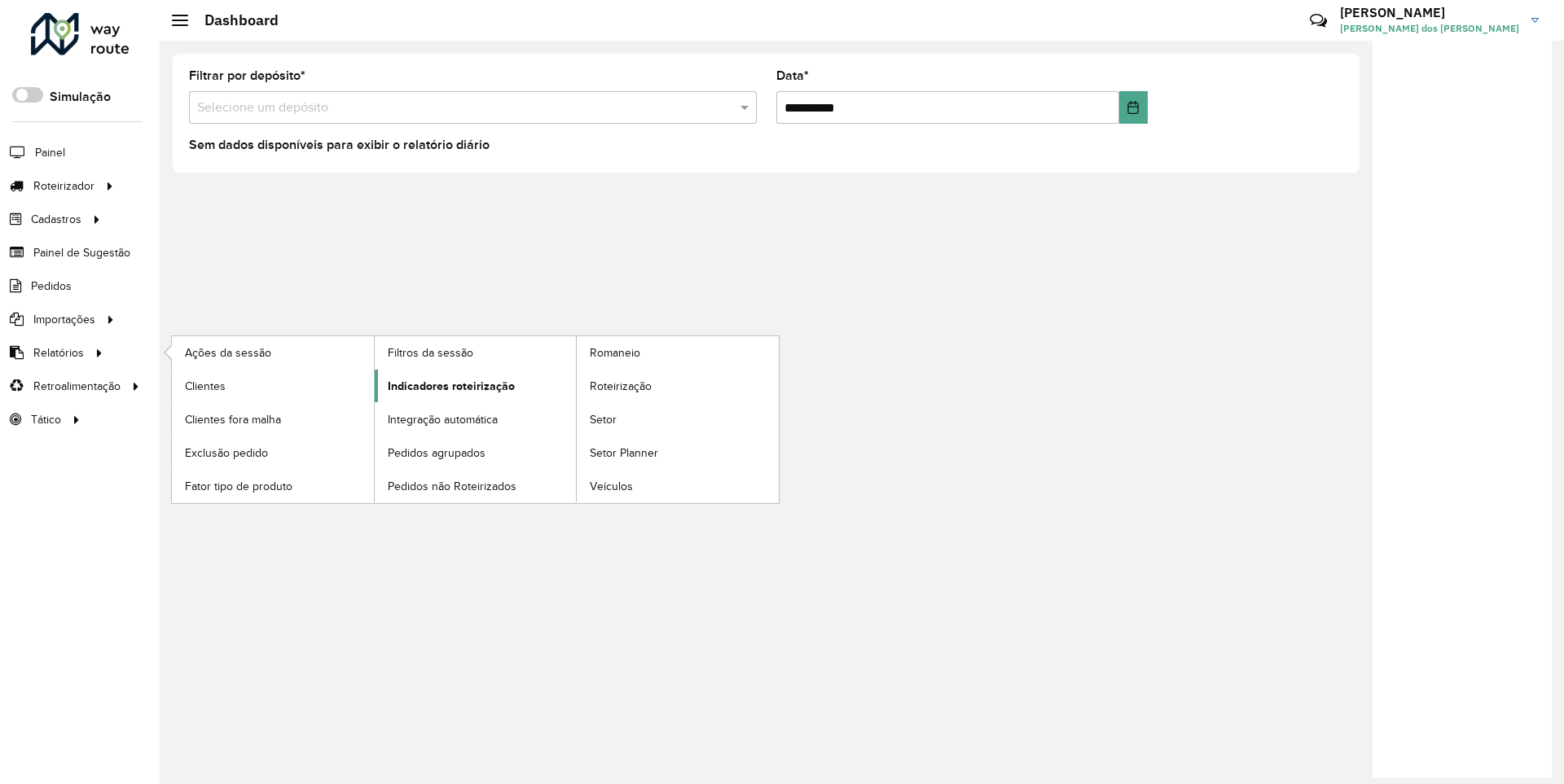
click at [446, 385] on span "Indicadores roteirização" at bounding box center [451, 386] width 127 height 17
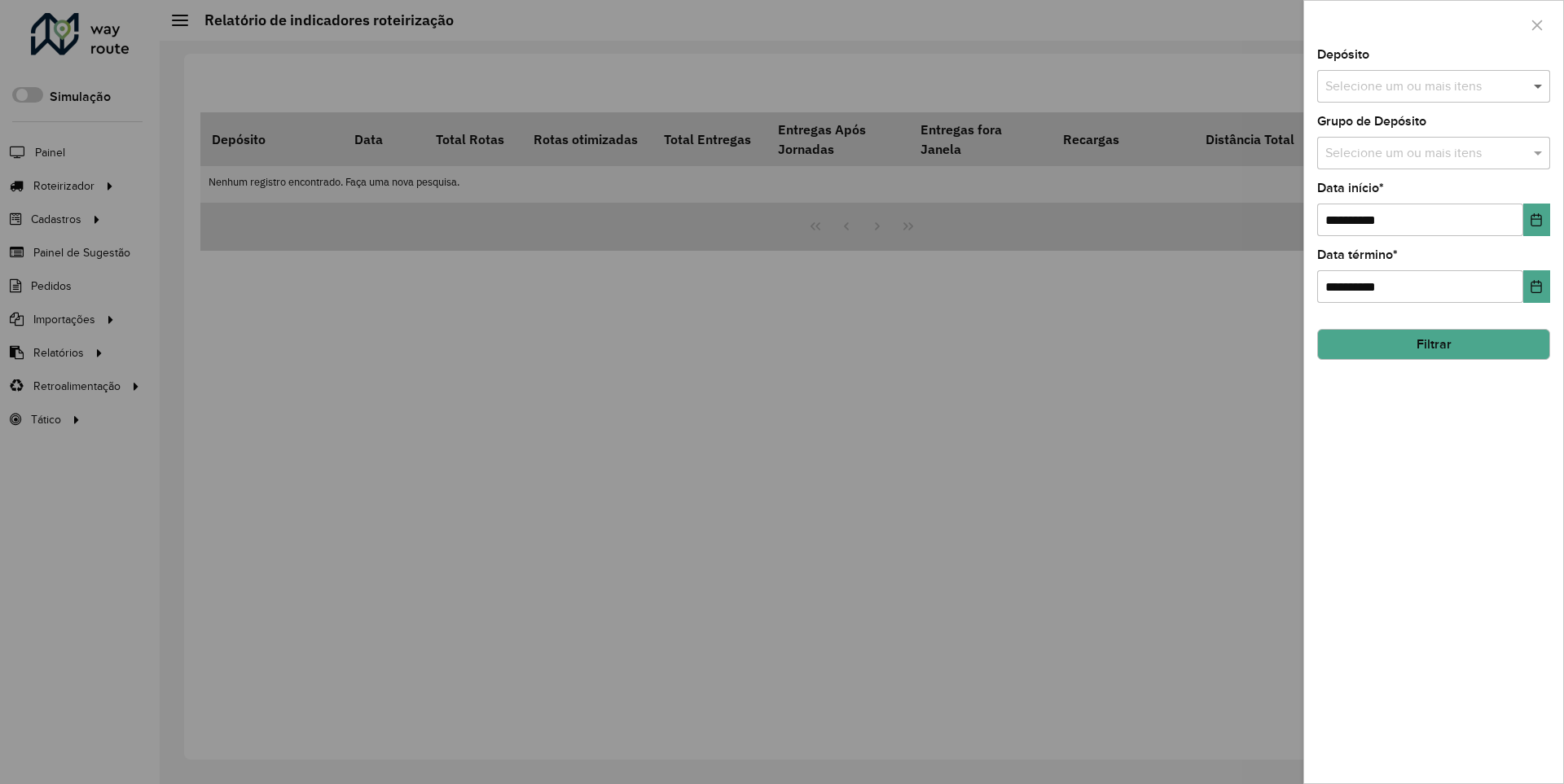
click at [1539, 86] on span at bounding box center [1540, 86] width 20 height 19
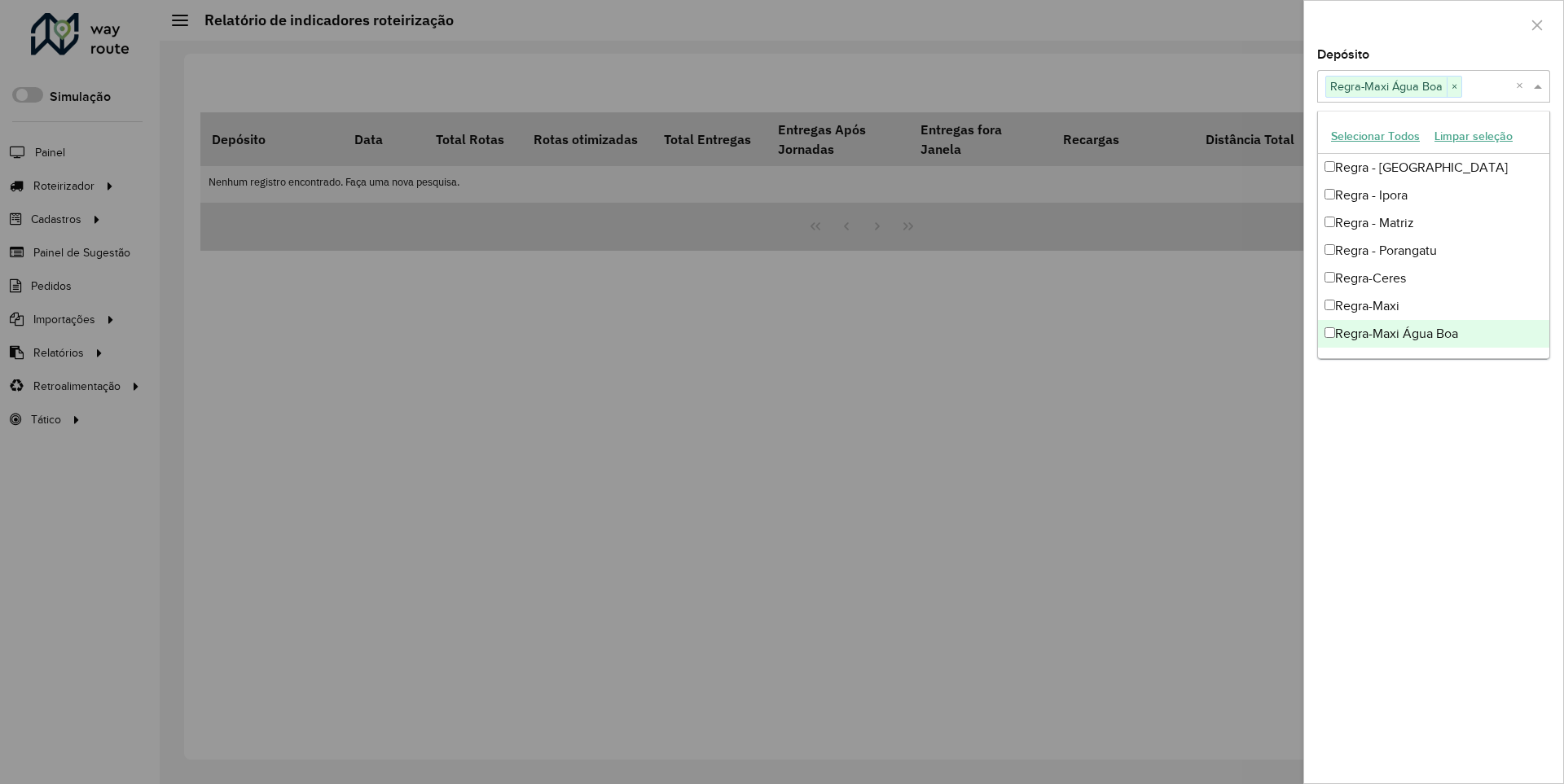
click at [1433, 24] on div at bounding box center [1434, 25] width 259 height 48
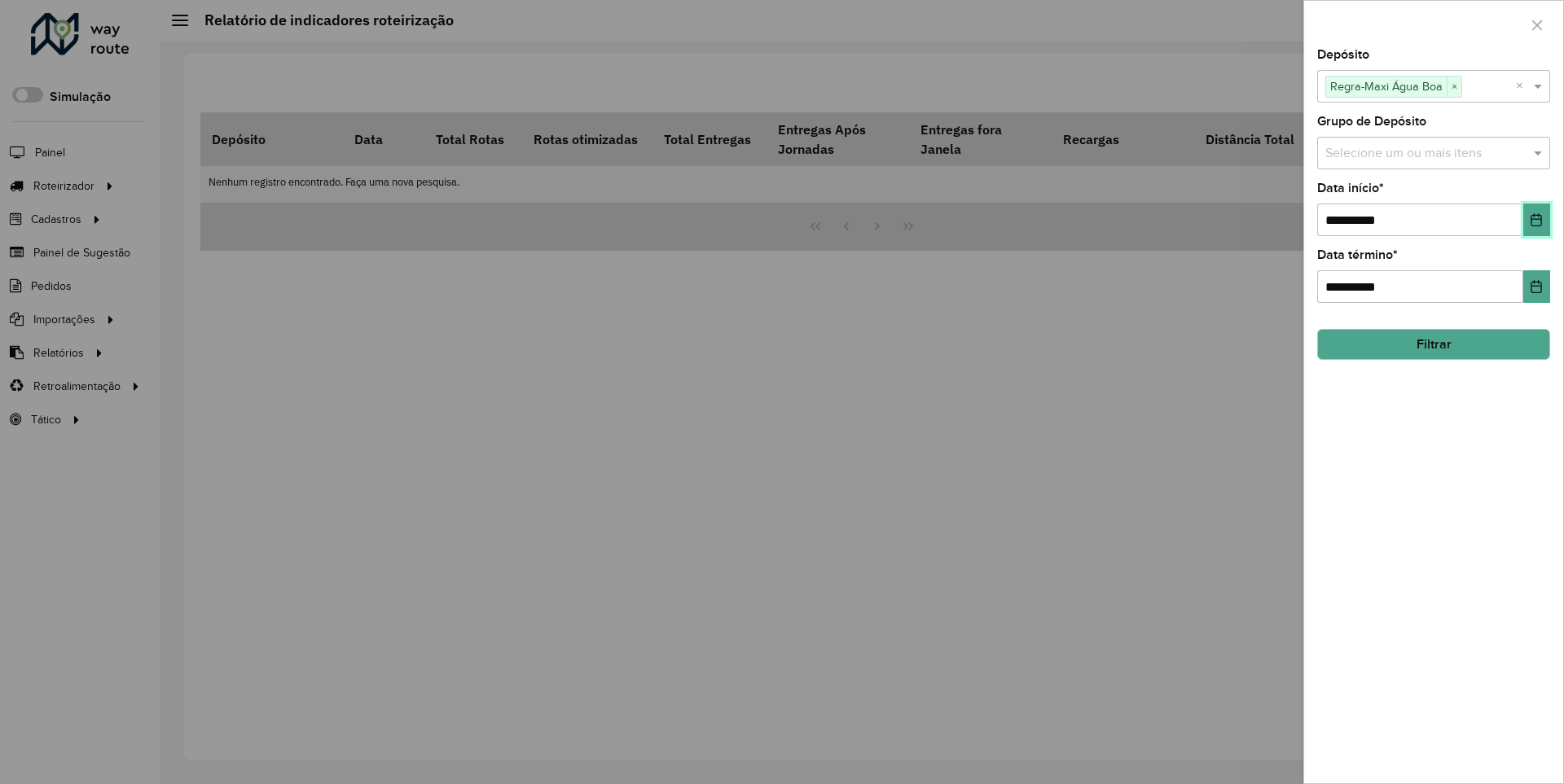
click at [1536, 219] on icon "Choose Date" at bounding box center [1537, 221] width 11 height 13
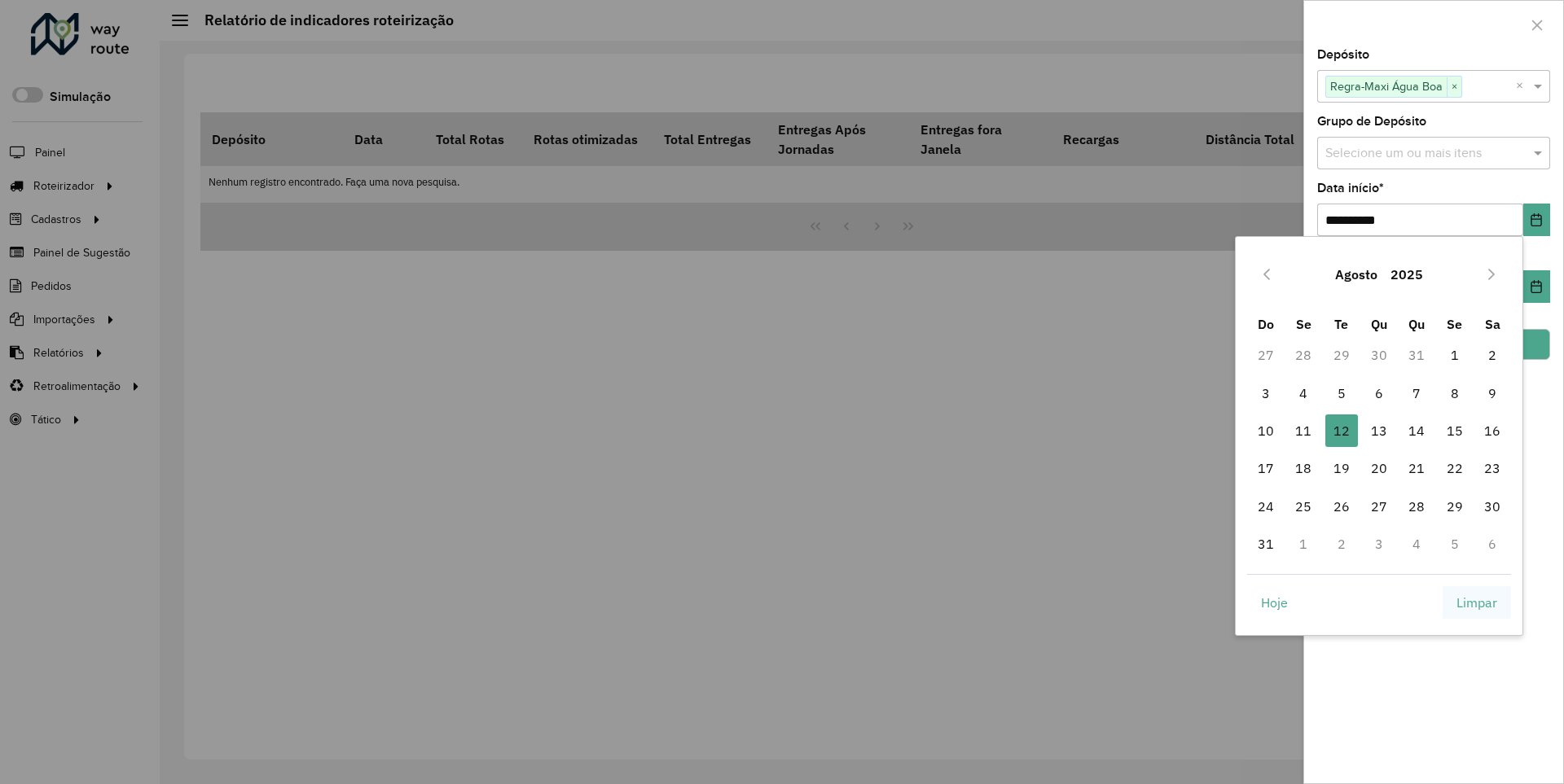
click at [1477, 602] on span "Limpar" at bounding box center [1477, 603] width 40 height 19
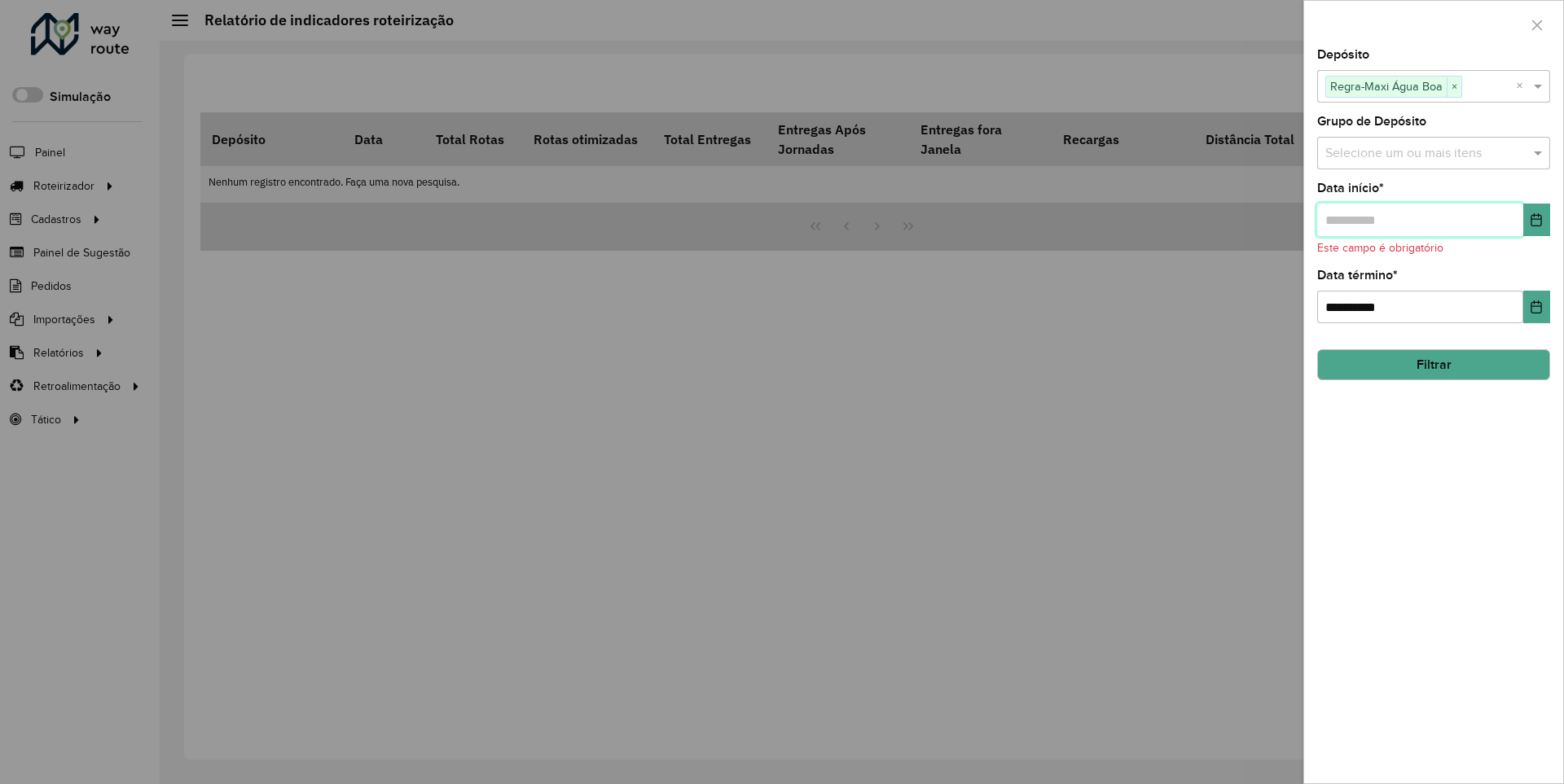
click at [1419, 219] on input "text" at bounding box center [1420, 220] width 206 height 33
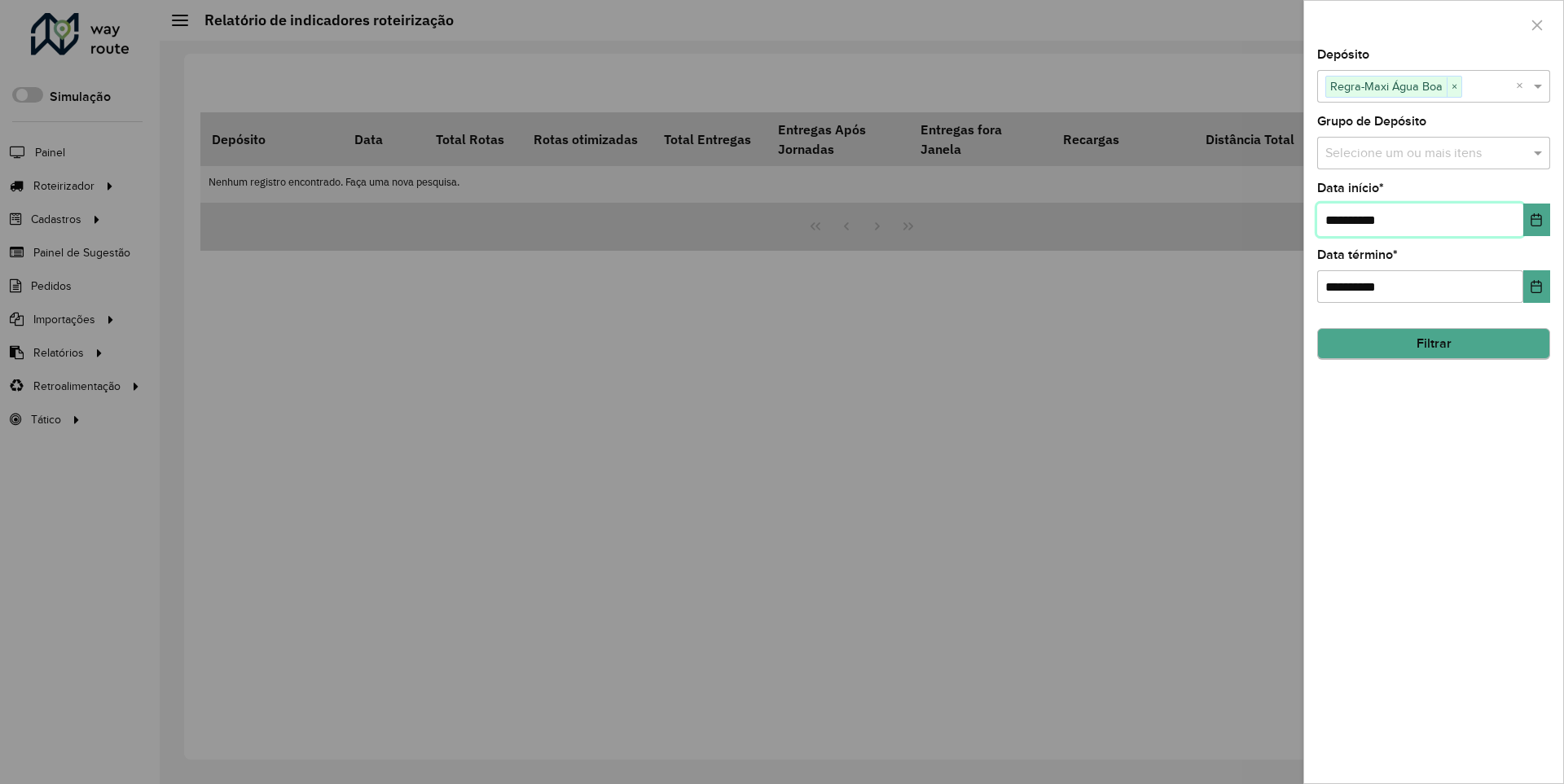
type input "**********"
click at [1433, 344] on button "Filtrar" at bounding box center [1434, 345] width 233 height 31
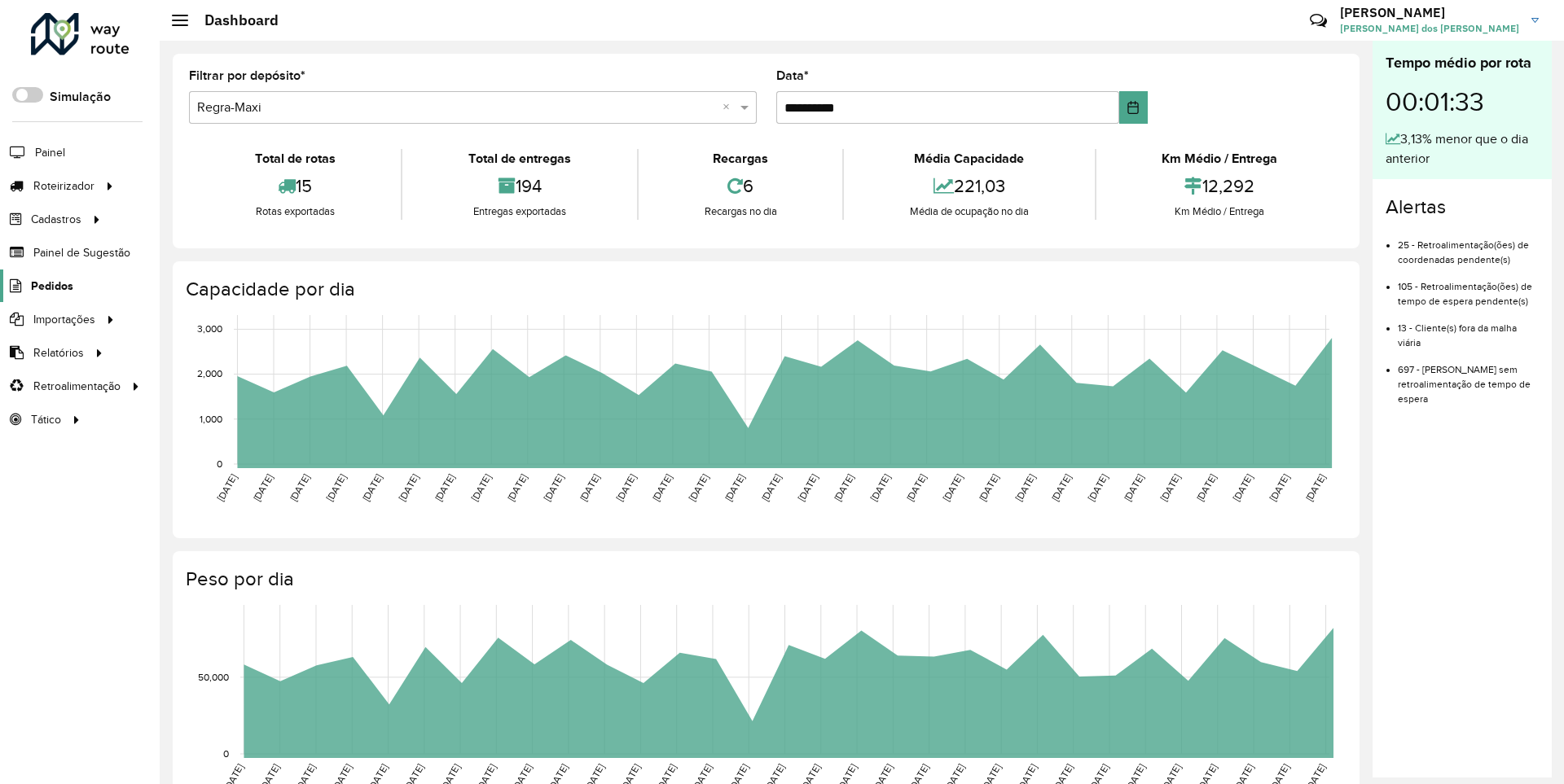
click at [50, 285] on span "Pedidos" at bounding box center [52, 286] width 42 height 17
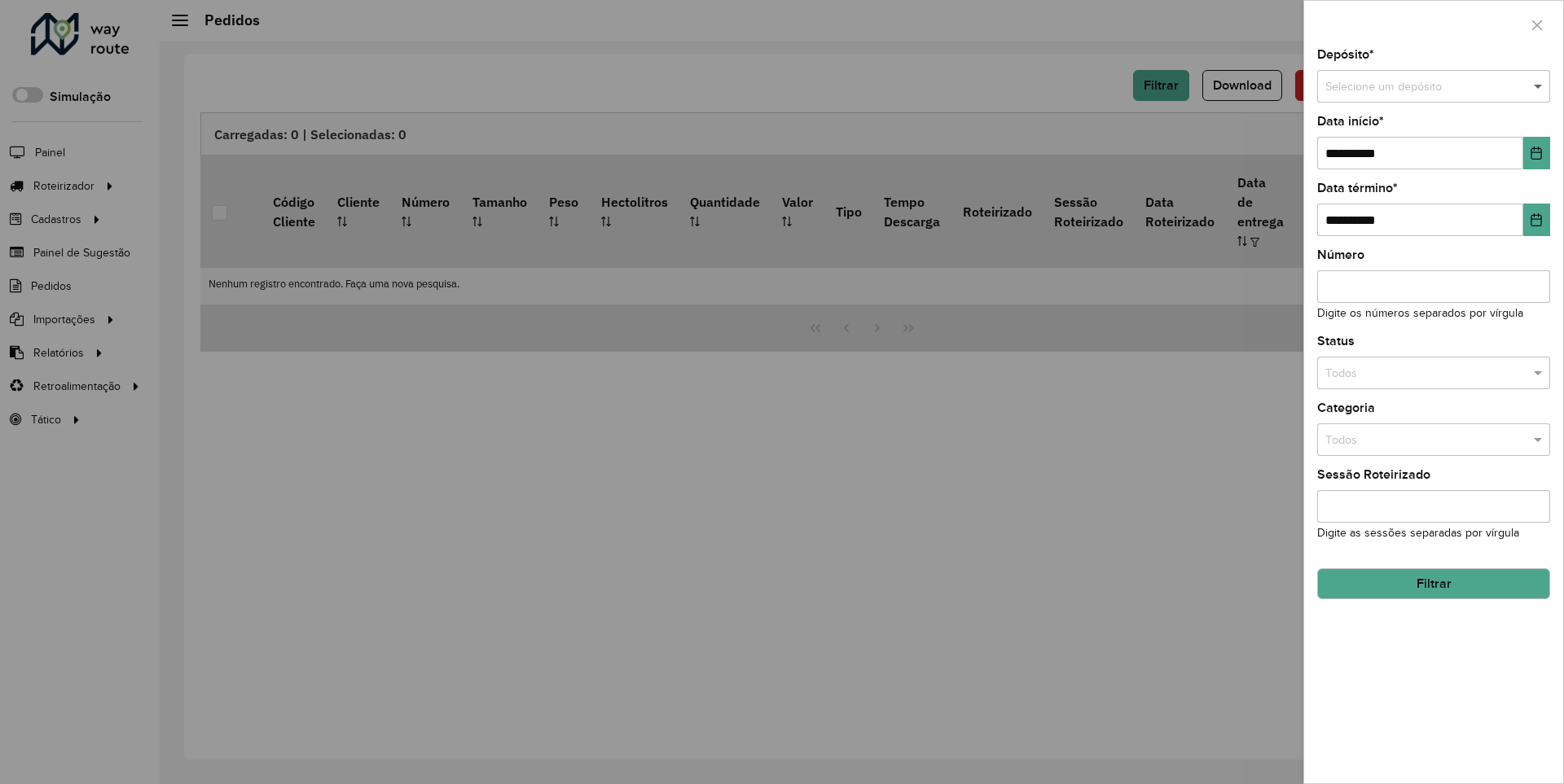
click at [1539, 87] on span at bounding box center [1540, 87] width 20 height 18
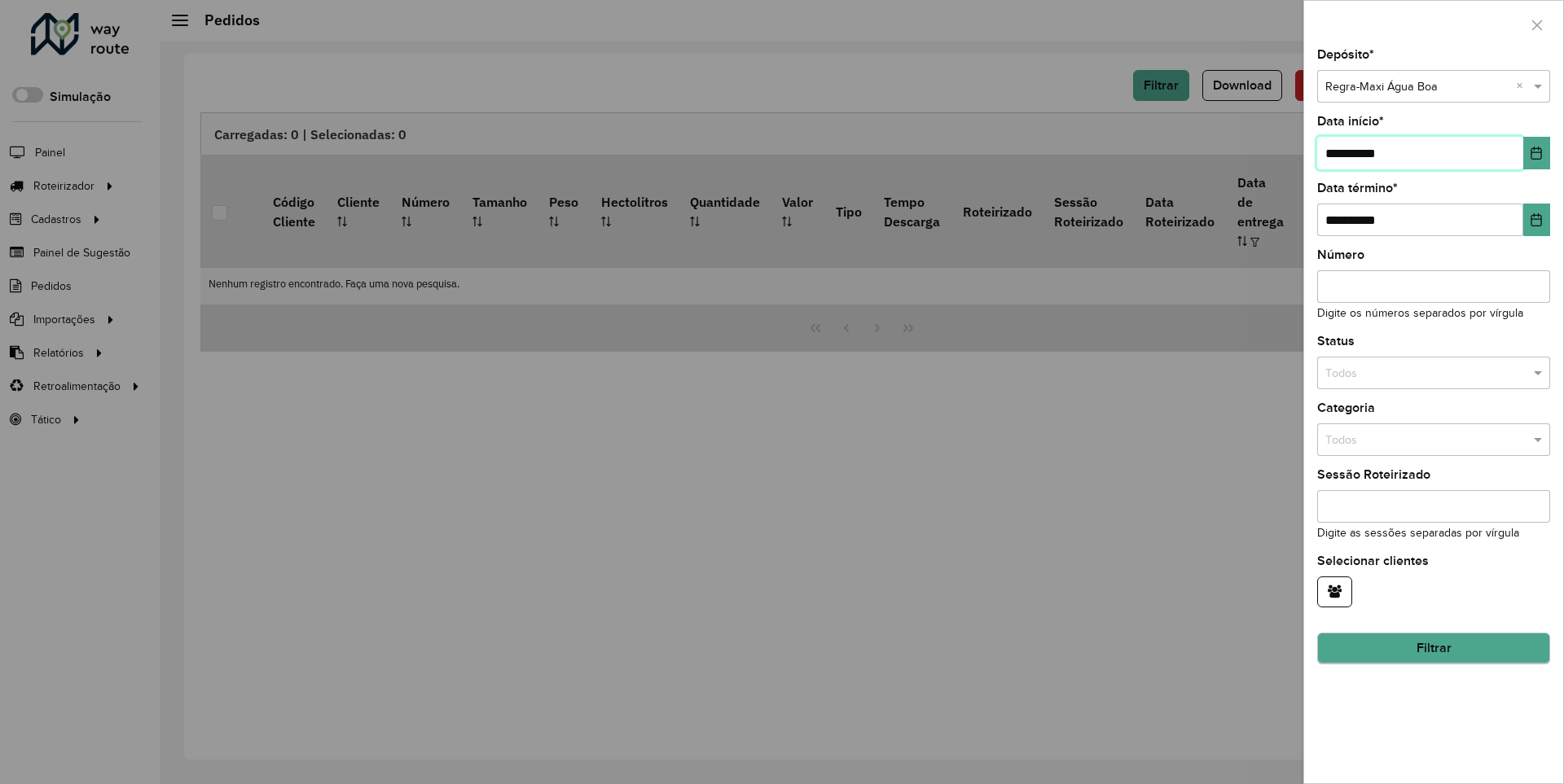
type input "**********"
click at [1433, 648] on button "Filtrar" at bounding box center [1434, 649] width 233 height 31
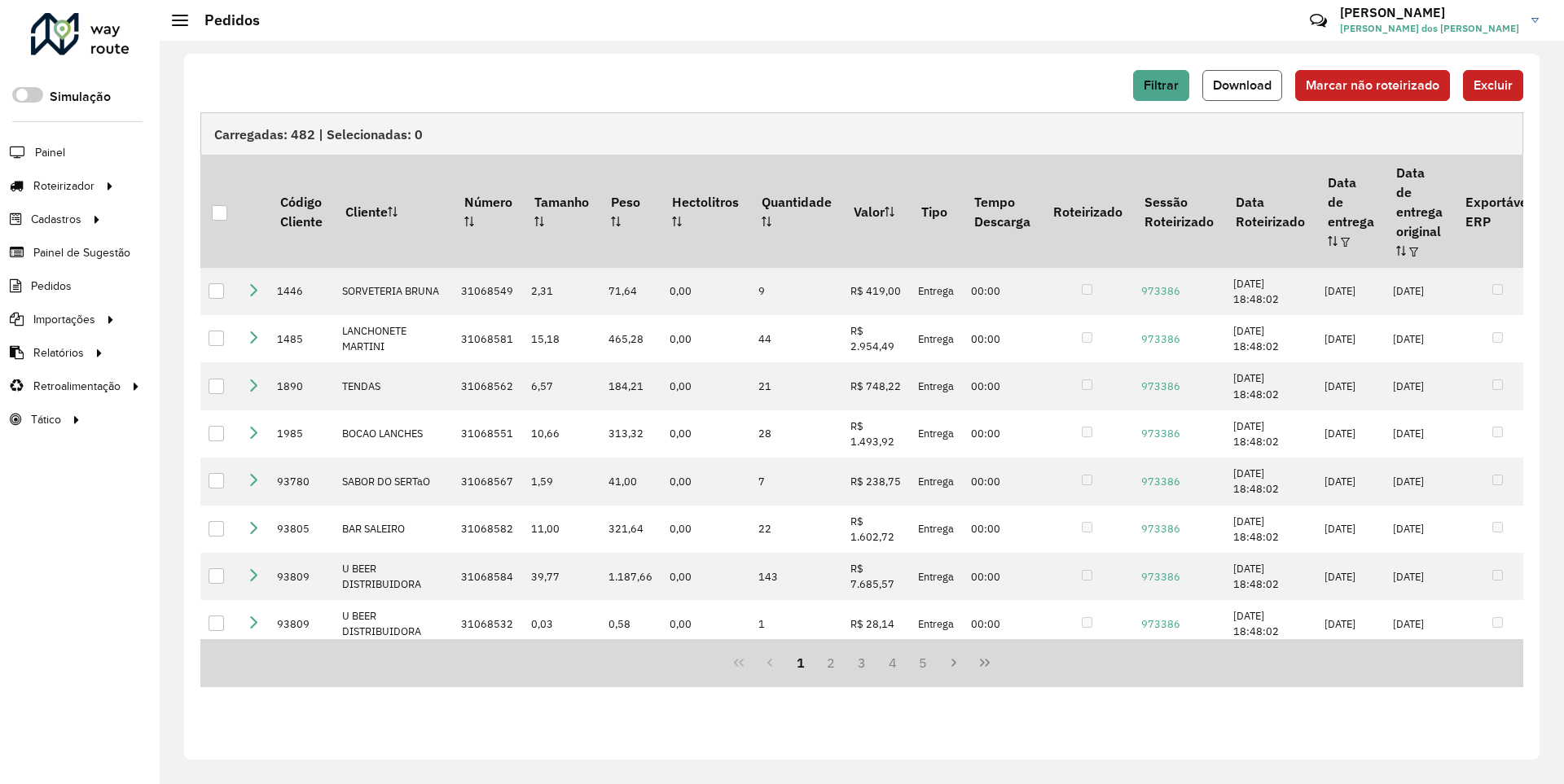
click at [1244, 85] on span "Download" at bounding box center [1242, 85] width 59 height 13
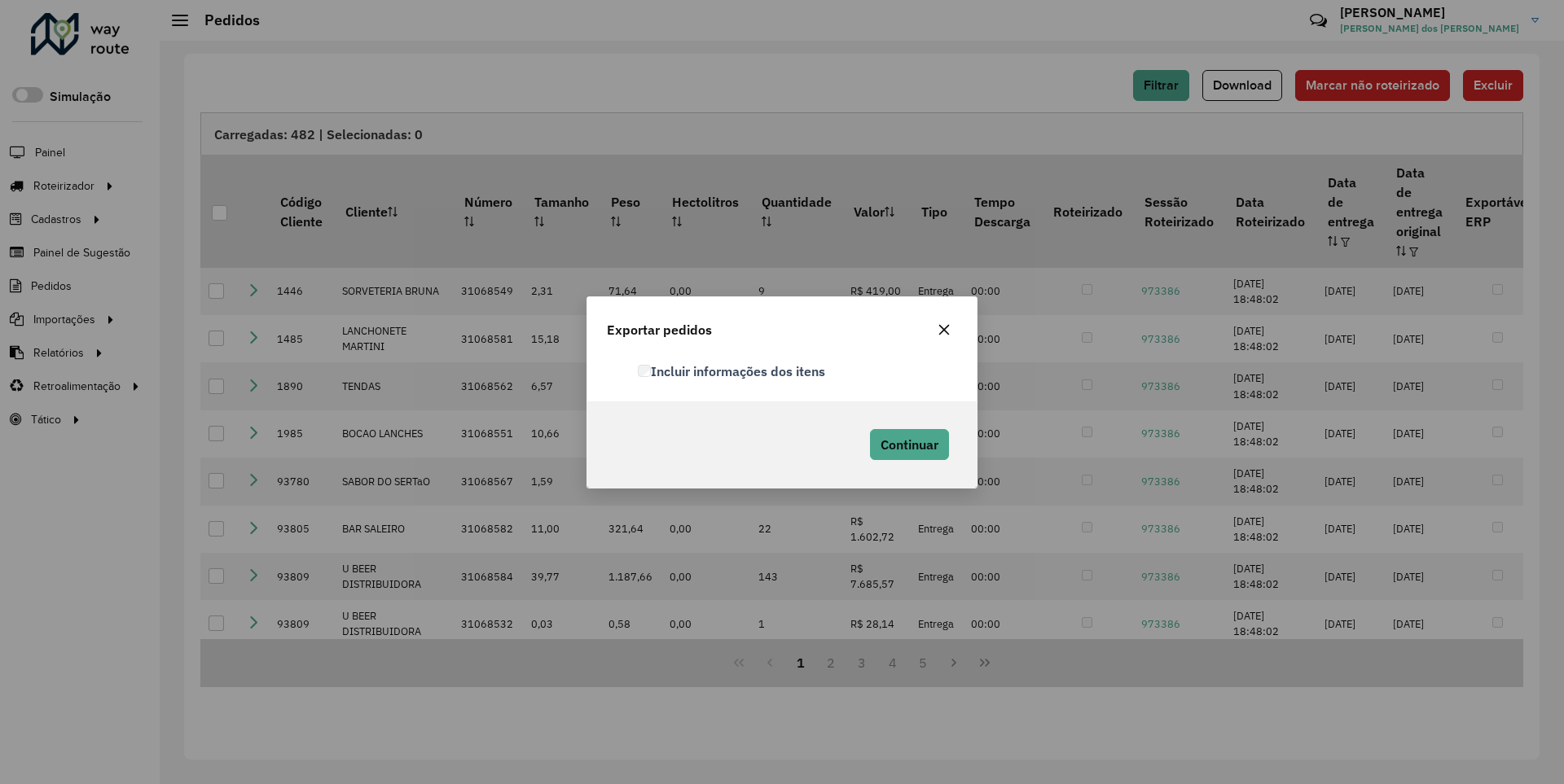
click at [732, 371] on label "Incluir informações dos itens" at bounding box center [731, 371] width 187 height 19
click at [908, 444] on span "Continuar" at bounding box center [910, 444] width 58 height 16
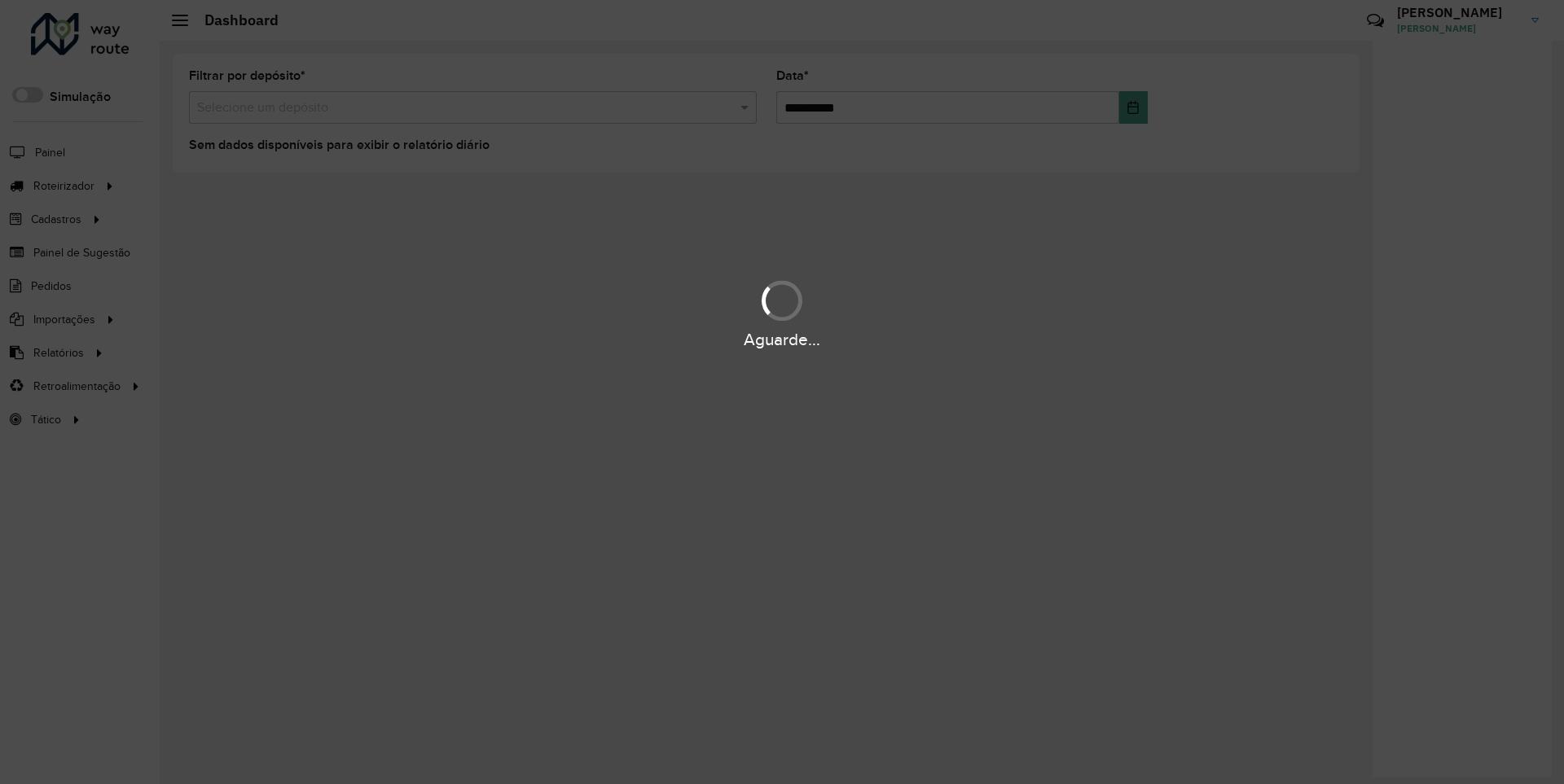
click at [57, 352] on div "Aguarde..." at bounding box center [782, 340] width 1564 height 25
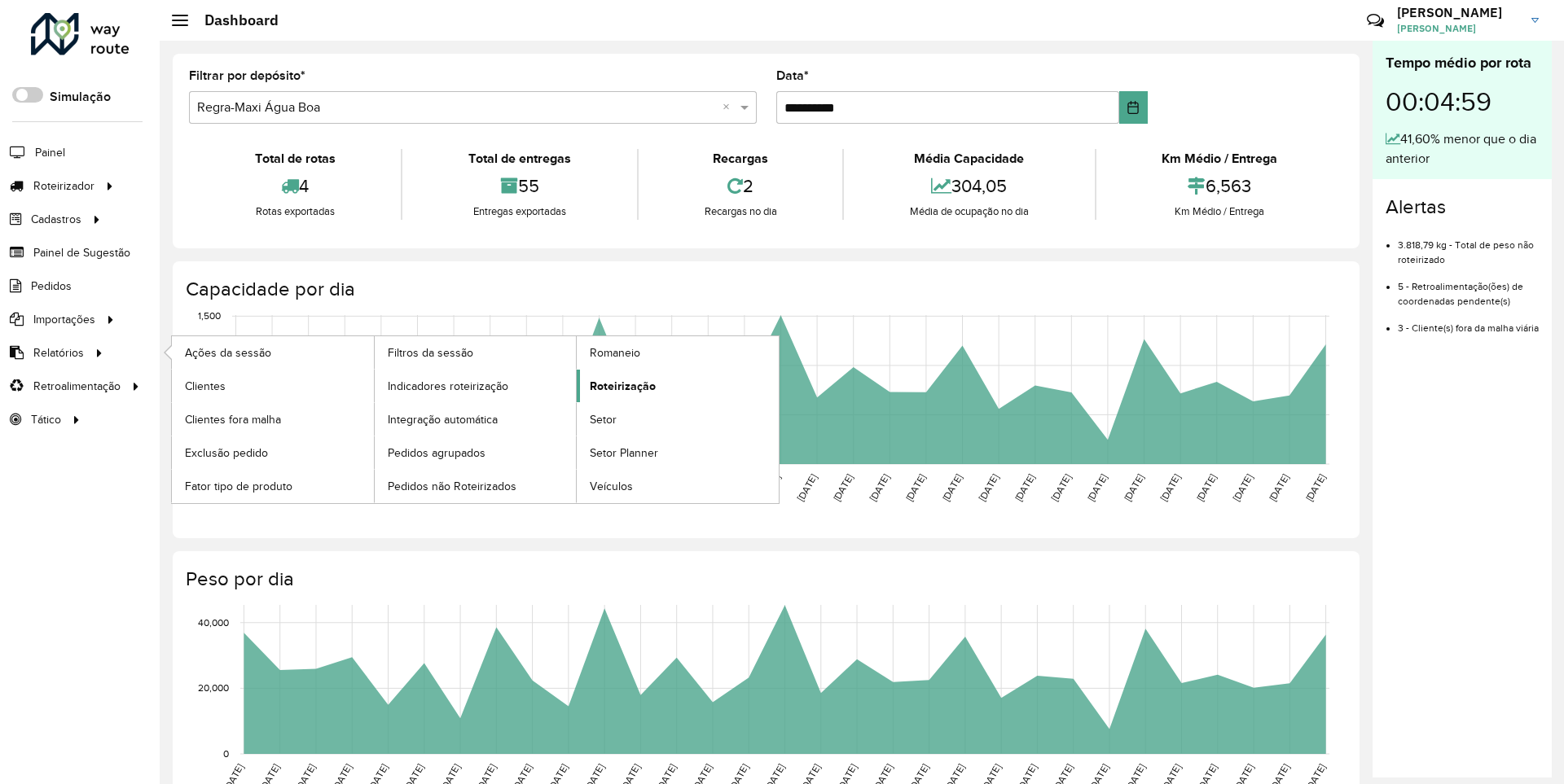
click at [620, 385] on span "Roteirização" at bounding box center [623, 386] width 66 height 17
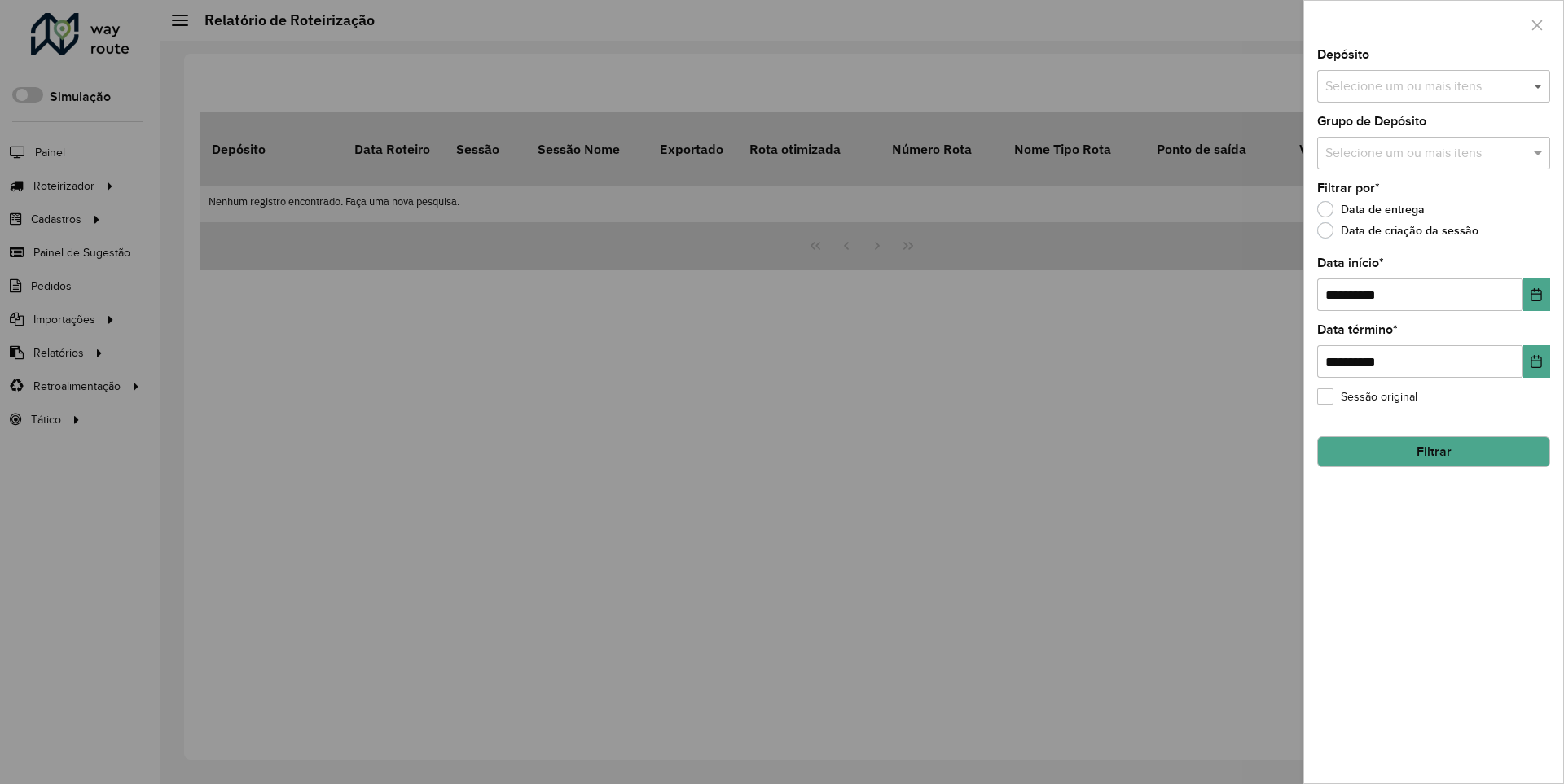
click at [1539, 86] on span at bounding box center [1540, 86] width 20 height 19
click at [1536, 294] on icon "Choose Date" at bounding box center [1537, 295] width 11 height 13
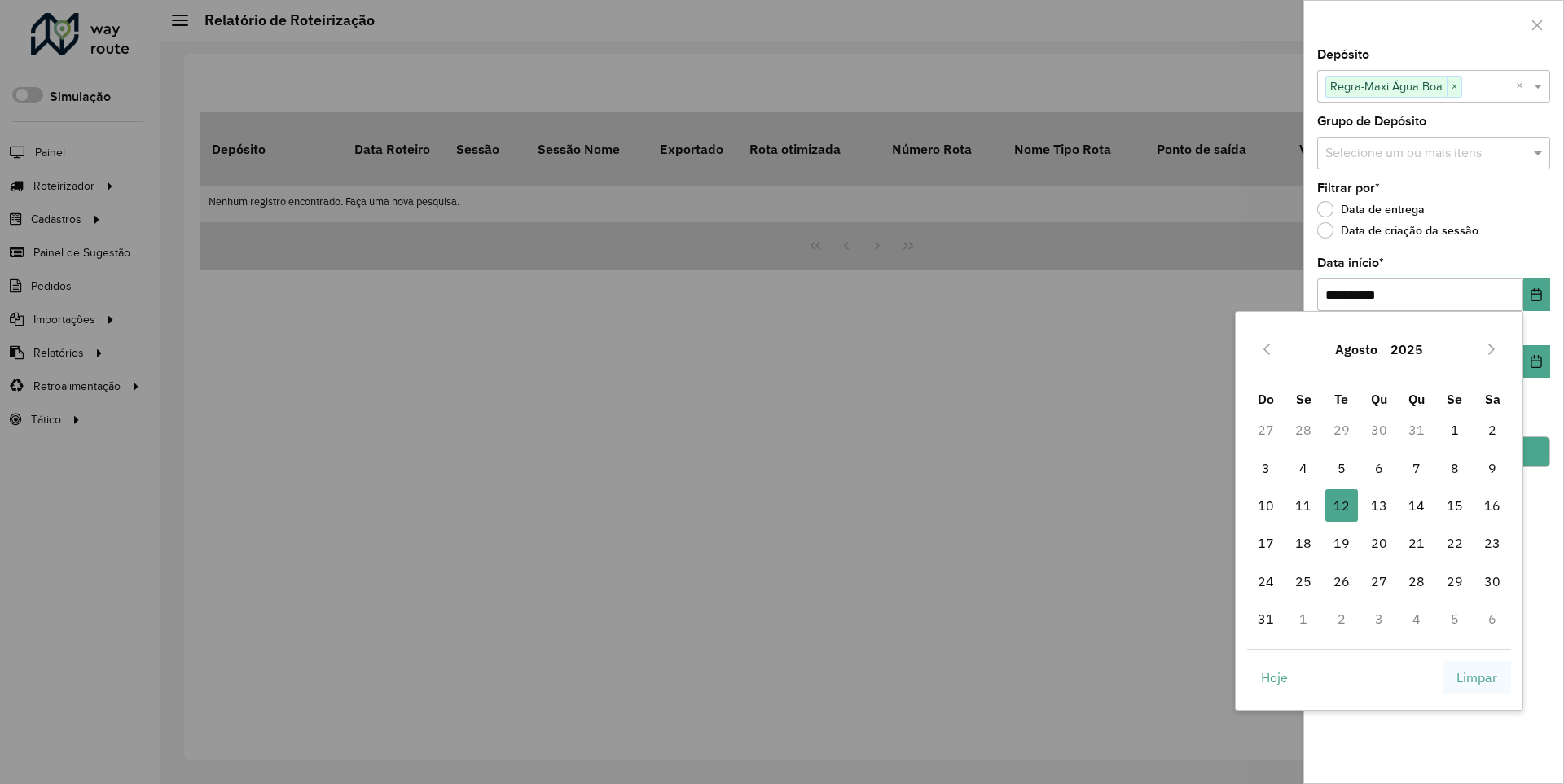
click at [1477, 677] on span "Limpar" at bounding box center [1477, 677] width 40 height 19
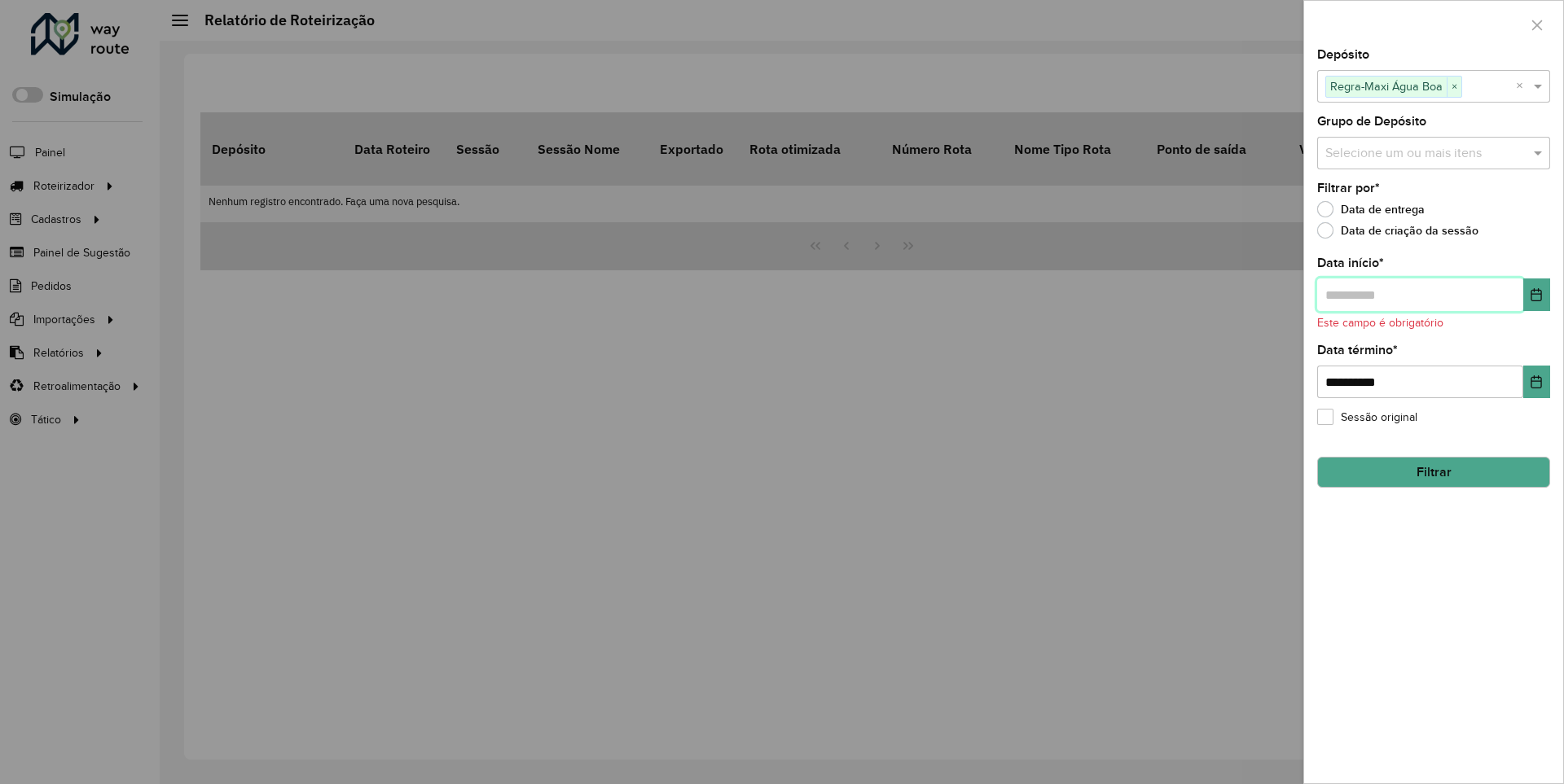
click at [1419, 294] on input "text" at bounding box center [1420, 295] width 206 height 33
type input "**********"
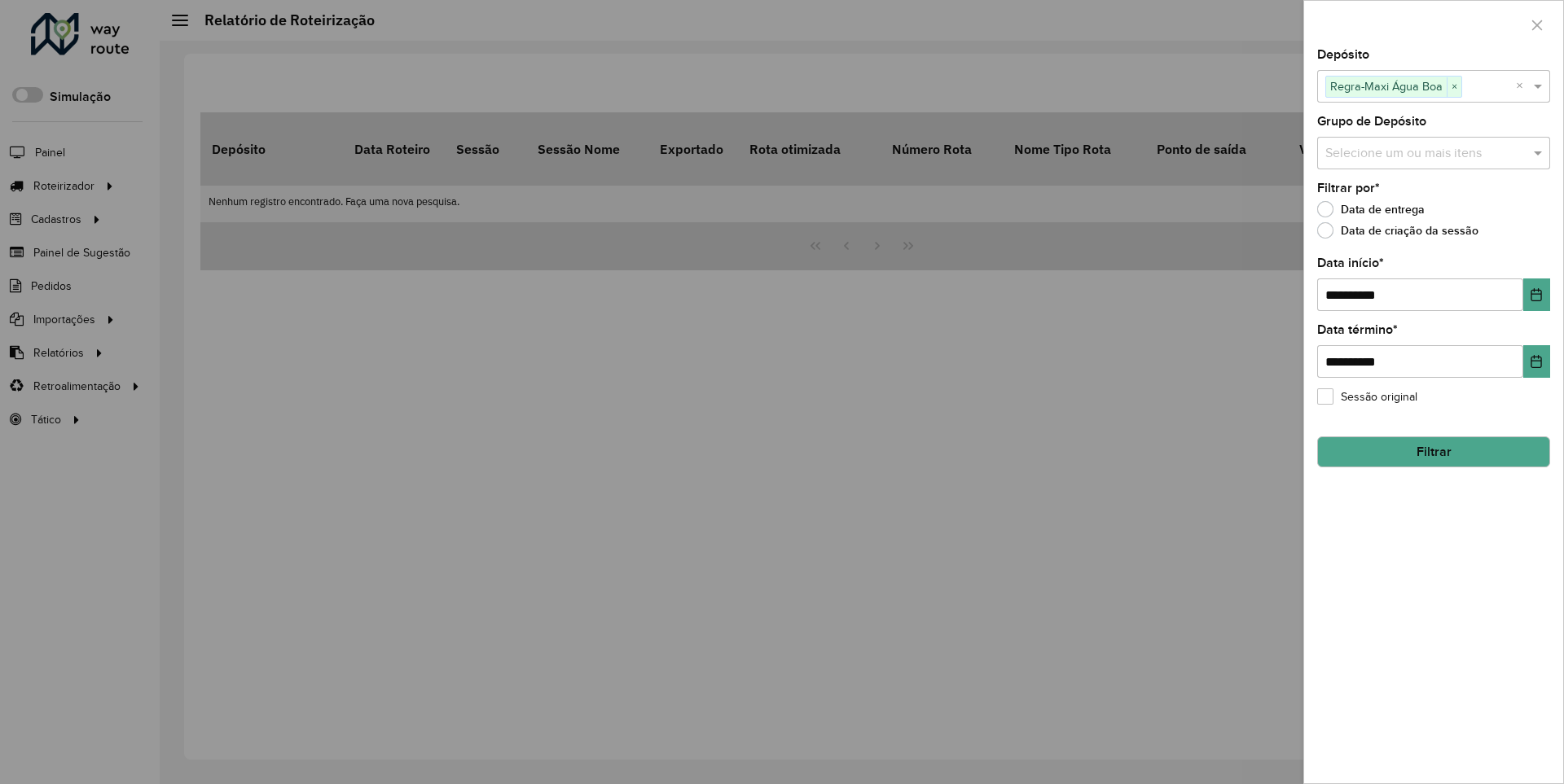
click at [1433, 451] on button "Filtrar" at bounding box center [1434, 452] width 233 height 31
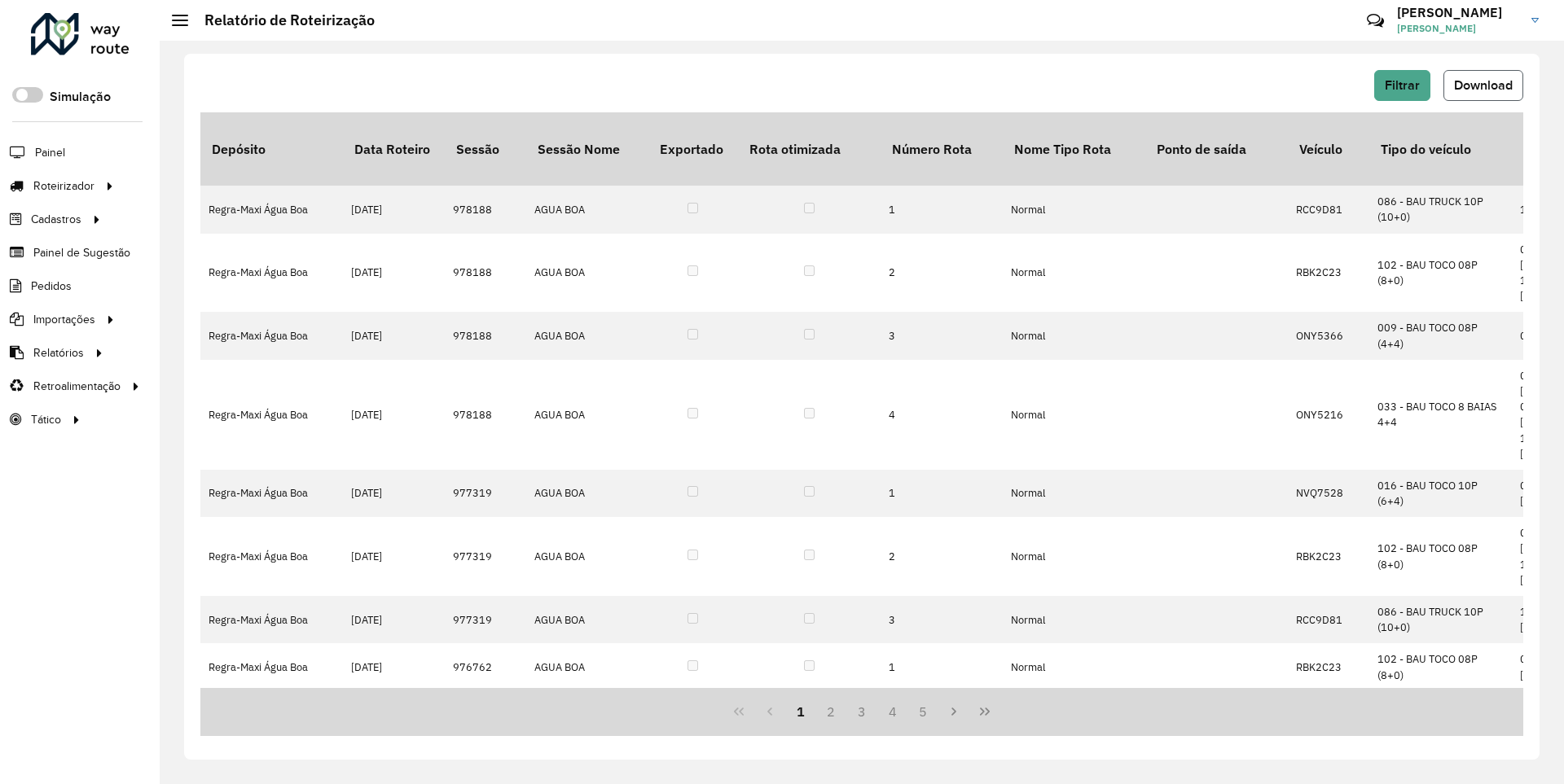
click at [1482, 85] on span "Download" at bounding box center [1483, 85] width 59 height 13
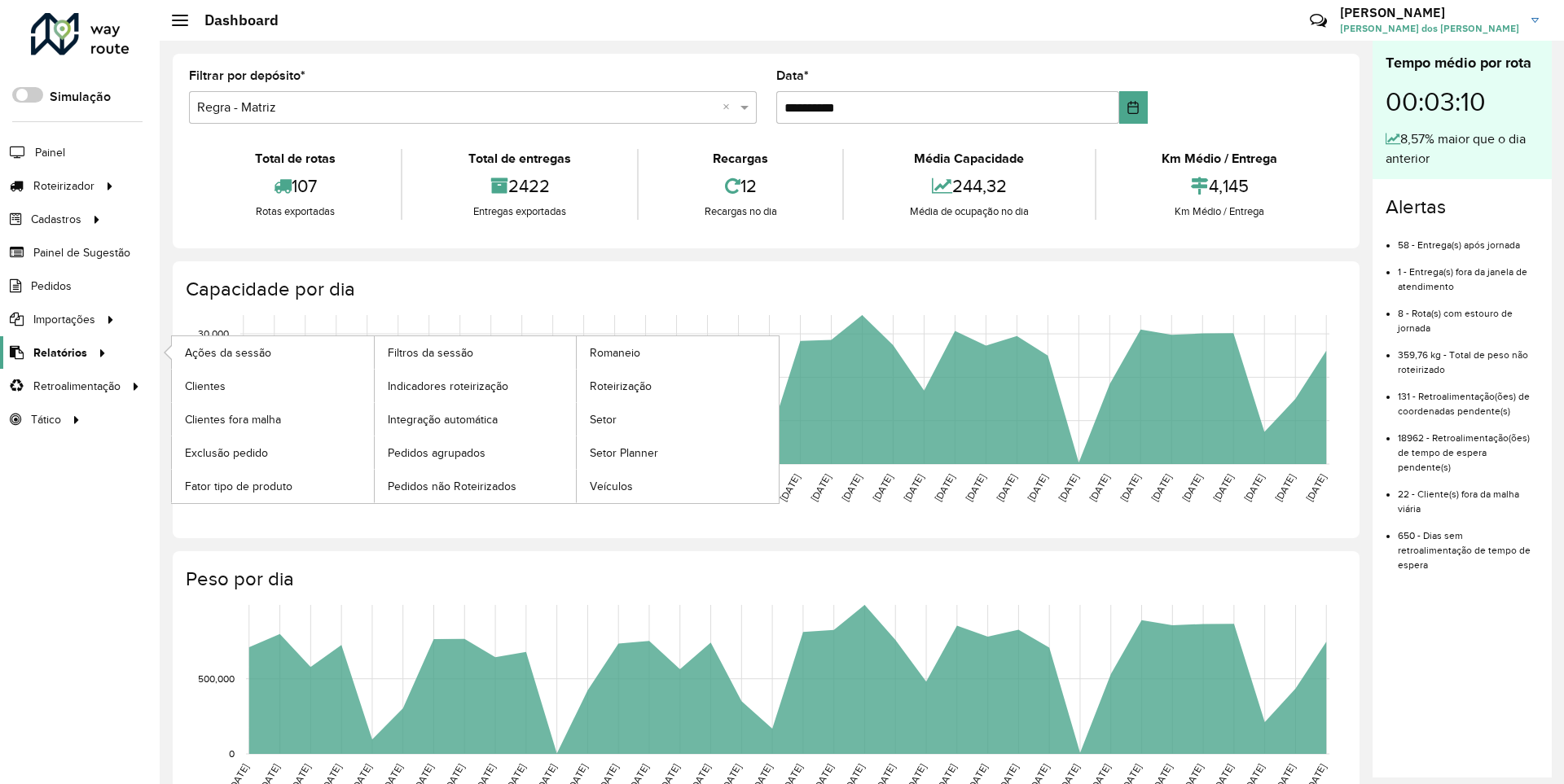
click at [57, 352] on span "Relatórios" at bounding box center [61, 353] width 54 height 17
click at [204, 385] on span "Clientes" at bounding box center [207, 386] width 44 height 17
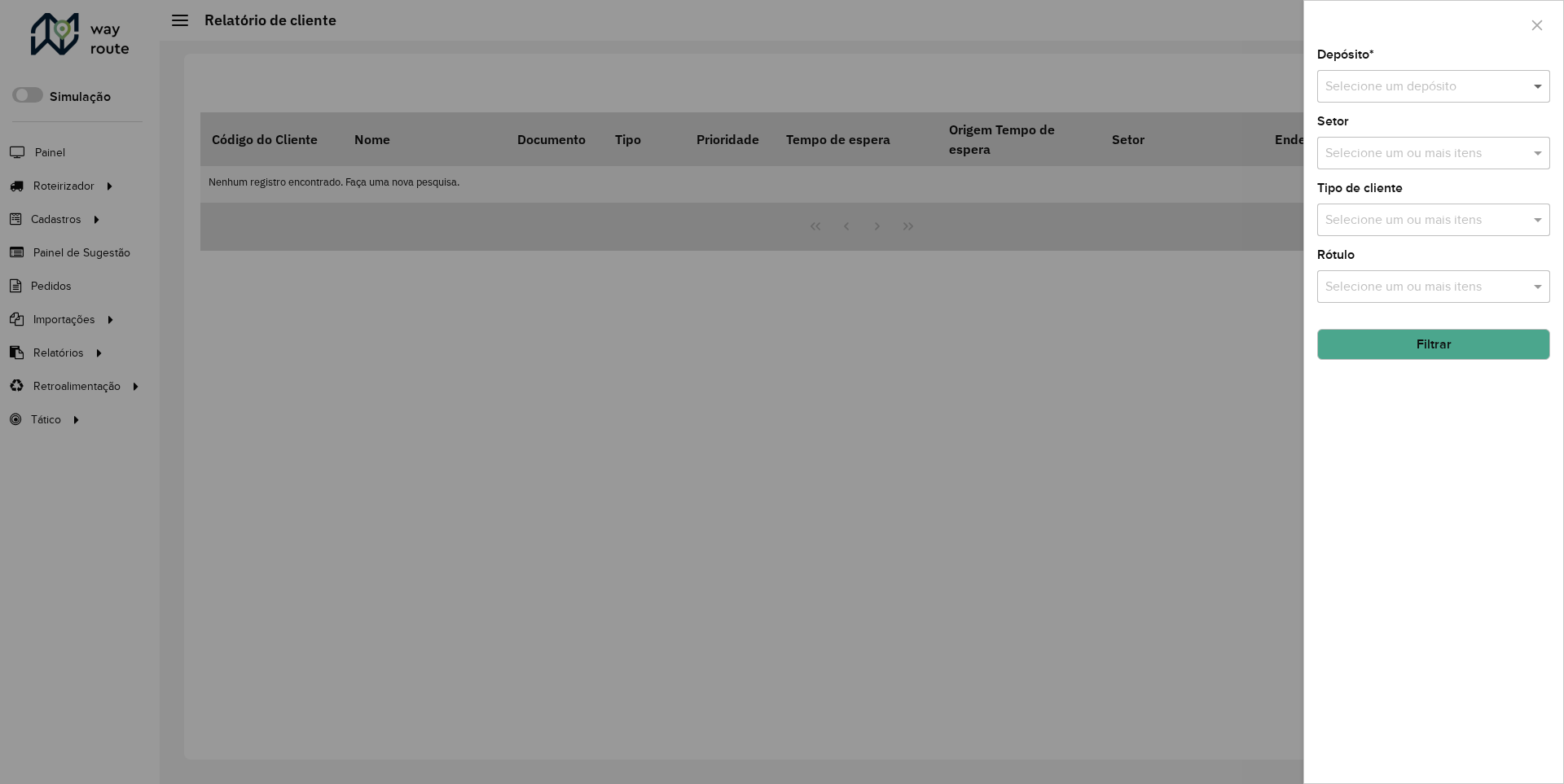
click at [1539, 86] on span at bounding box center [1540, 86] width 20 height 19
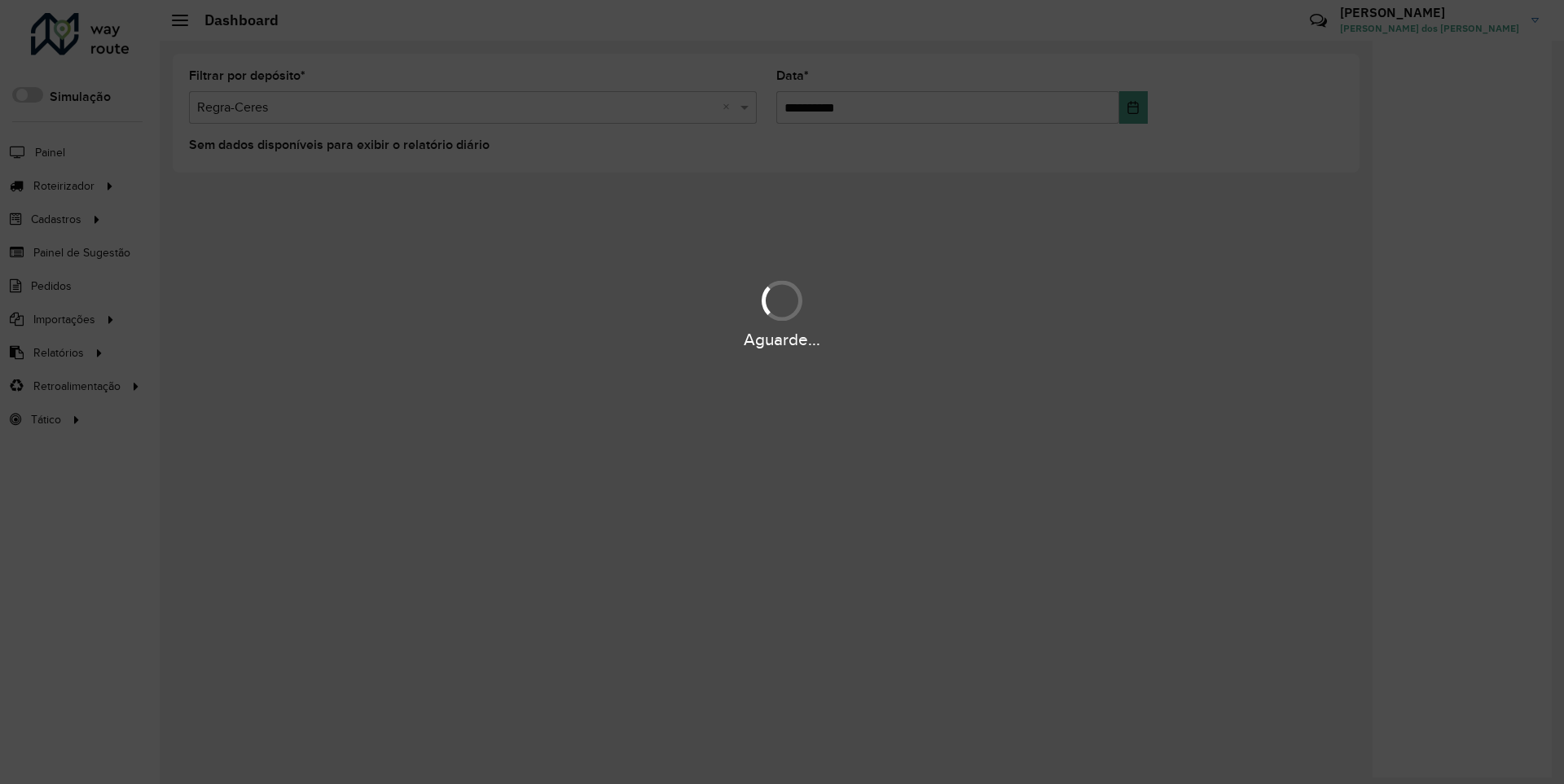
click at [57, 352] on div "Aguarde..." at bounding box center [782, 340] width 1564 height 25
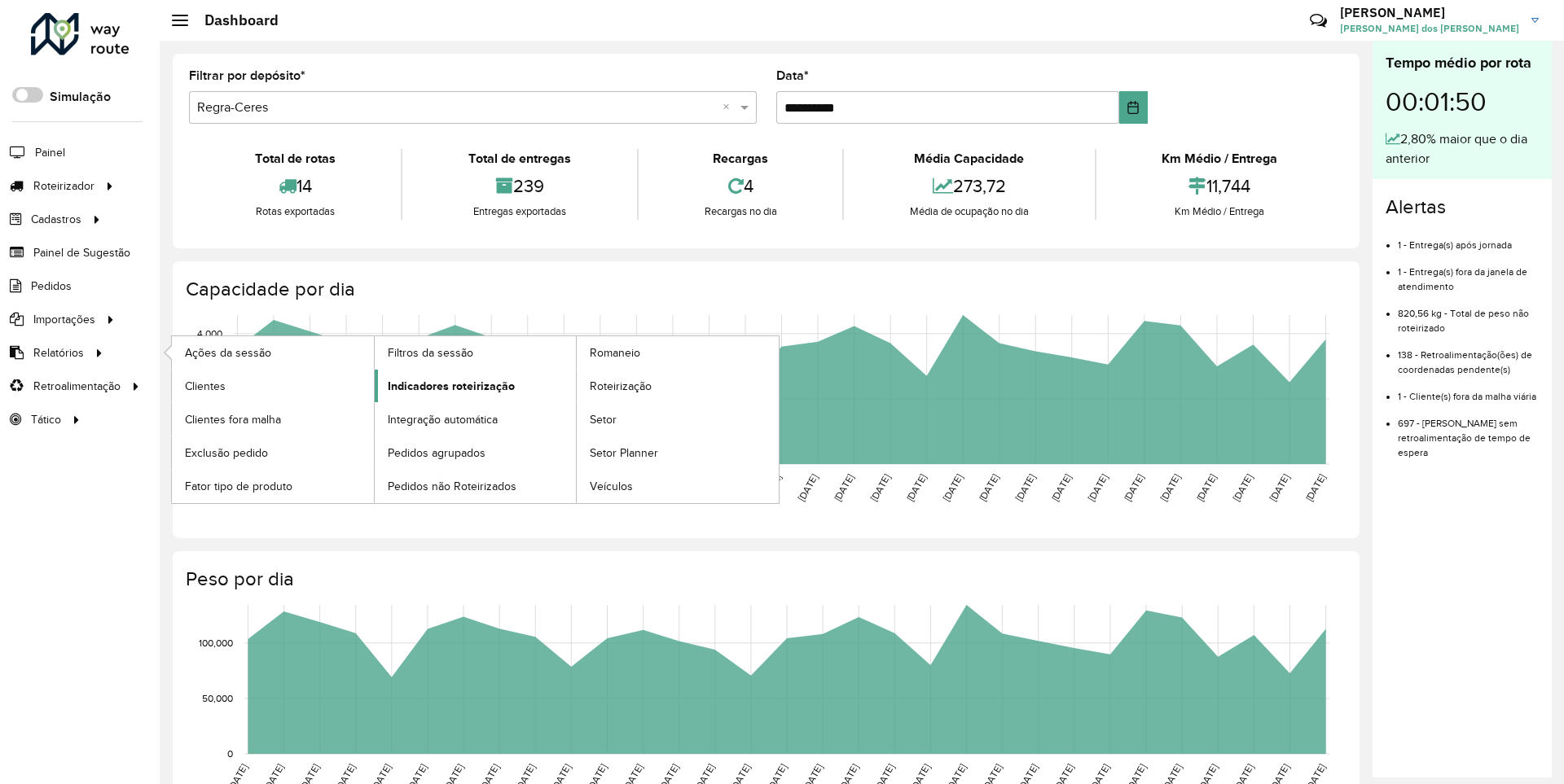
click at [446, 385] on span "Indicadores roteirização" at bounding box center [451, 386] width 127 height 17
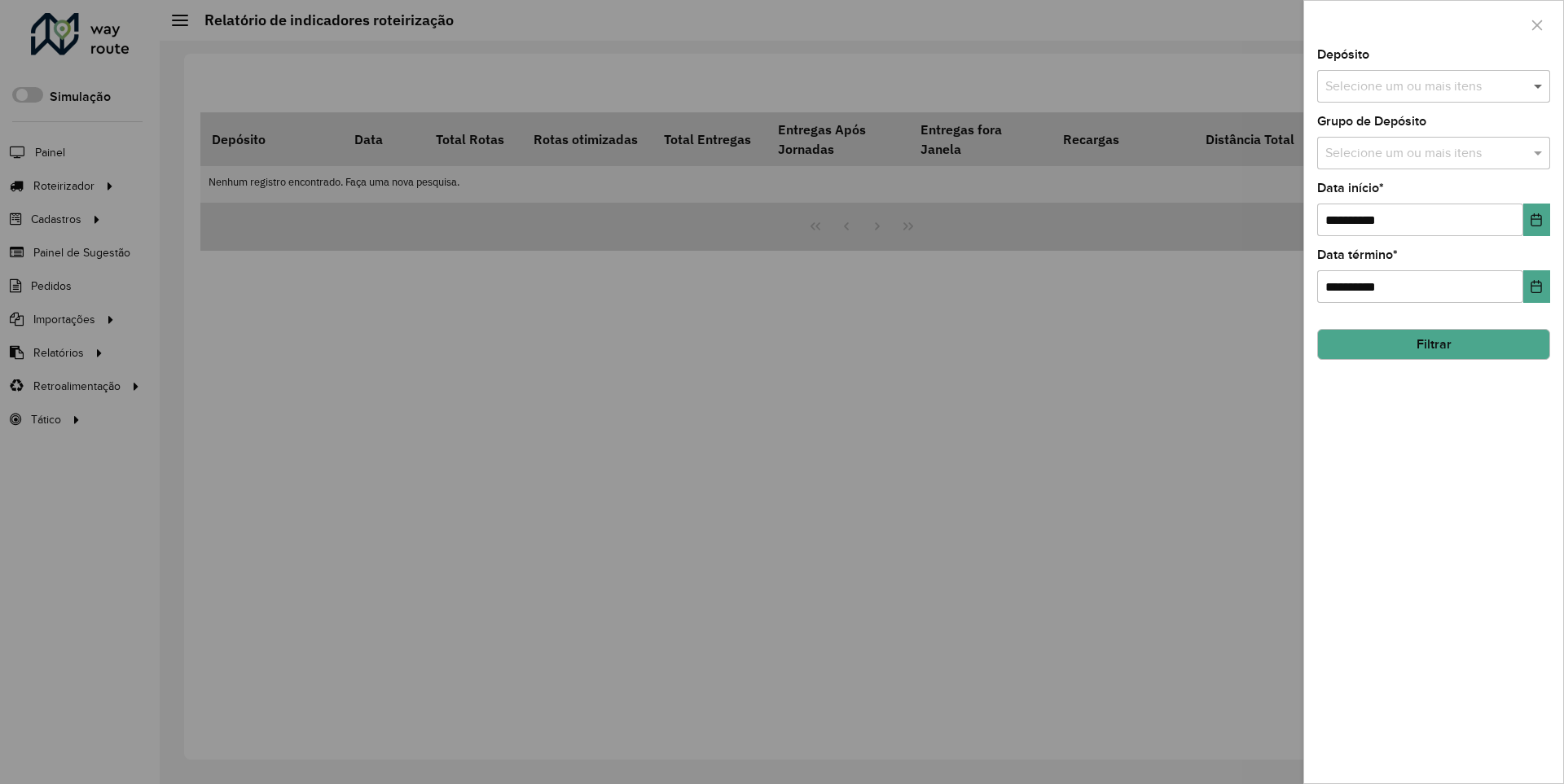
click at [1539, 86] on span at bounding box center [1540, 86] width 20 height 19
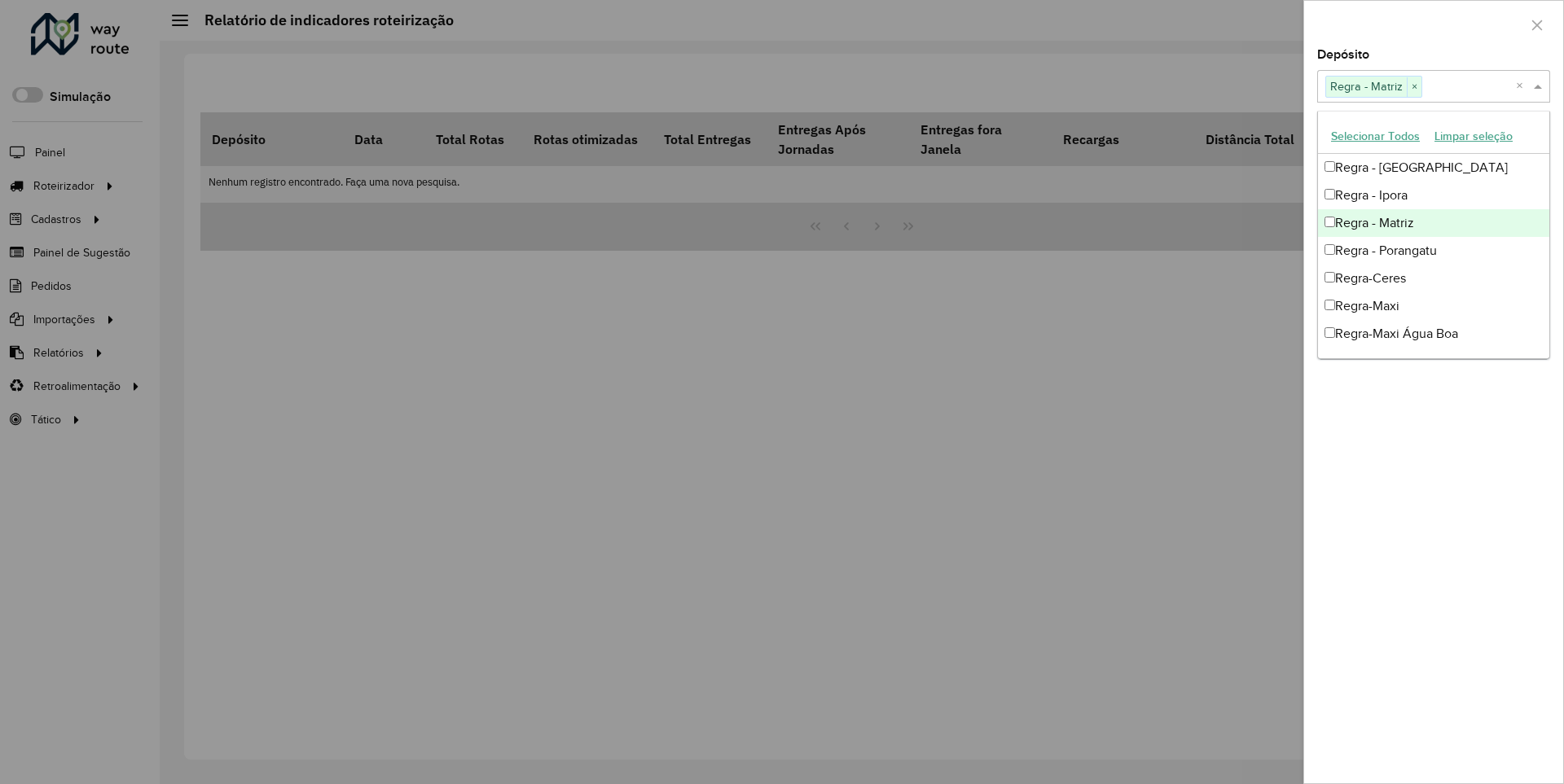
click at [1433, 24] on div at bounding box center [1434, 25] width 259 height 48
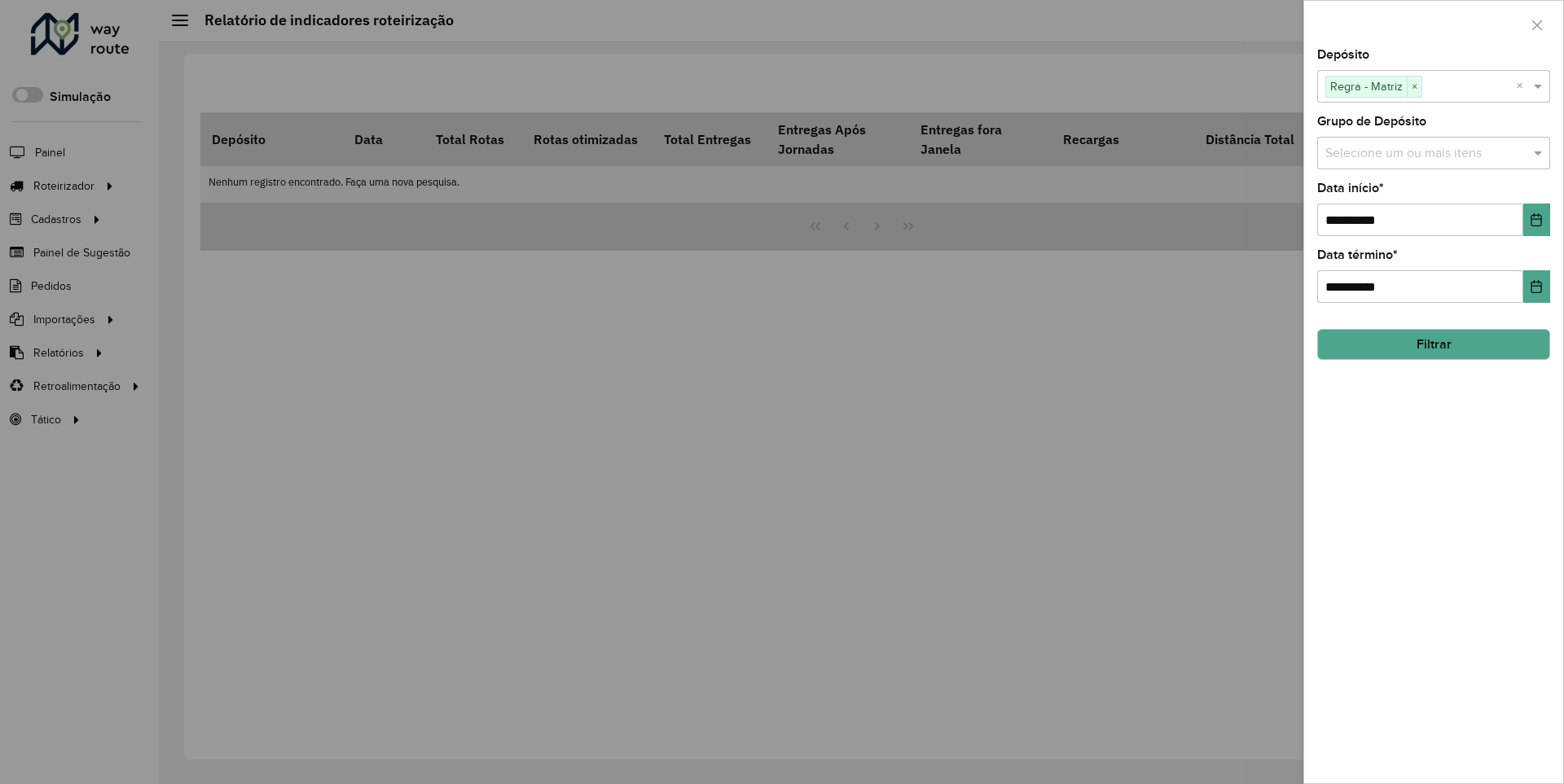
click at [1536, 219] on icon "Choose Date" at bounding box center [1537, 221] width 11 height 13
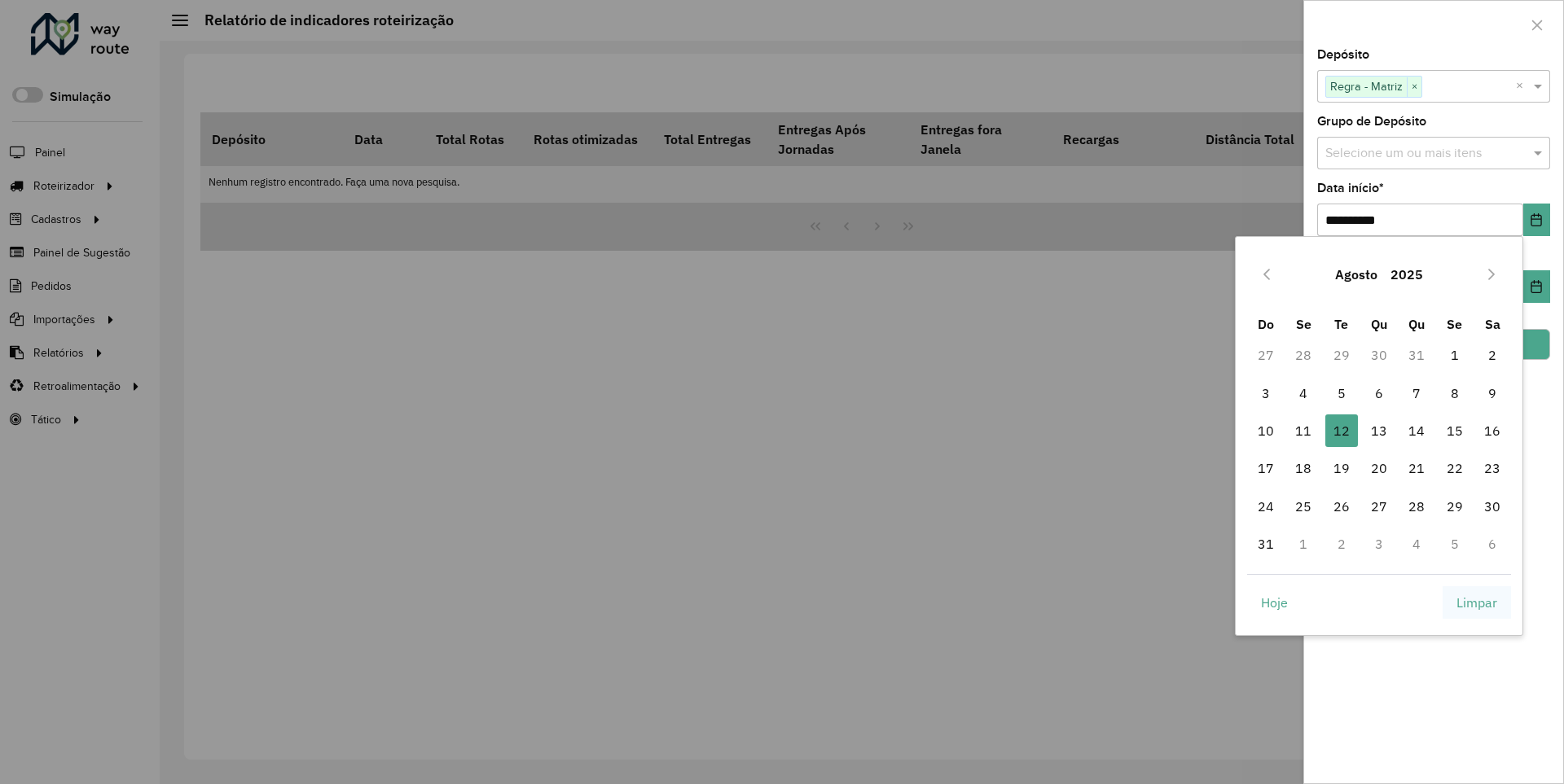
click at [1477, 602] on span "Limpar" at bounding box center [1477, 603] width 40 height 19
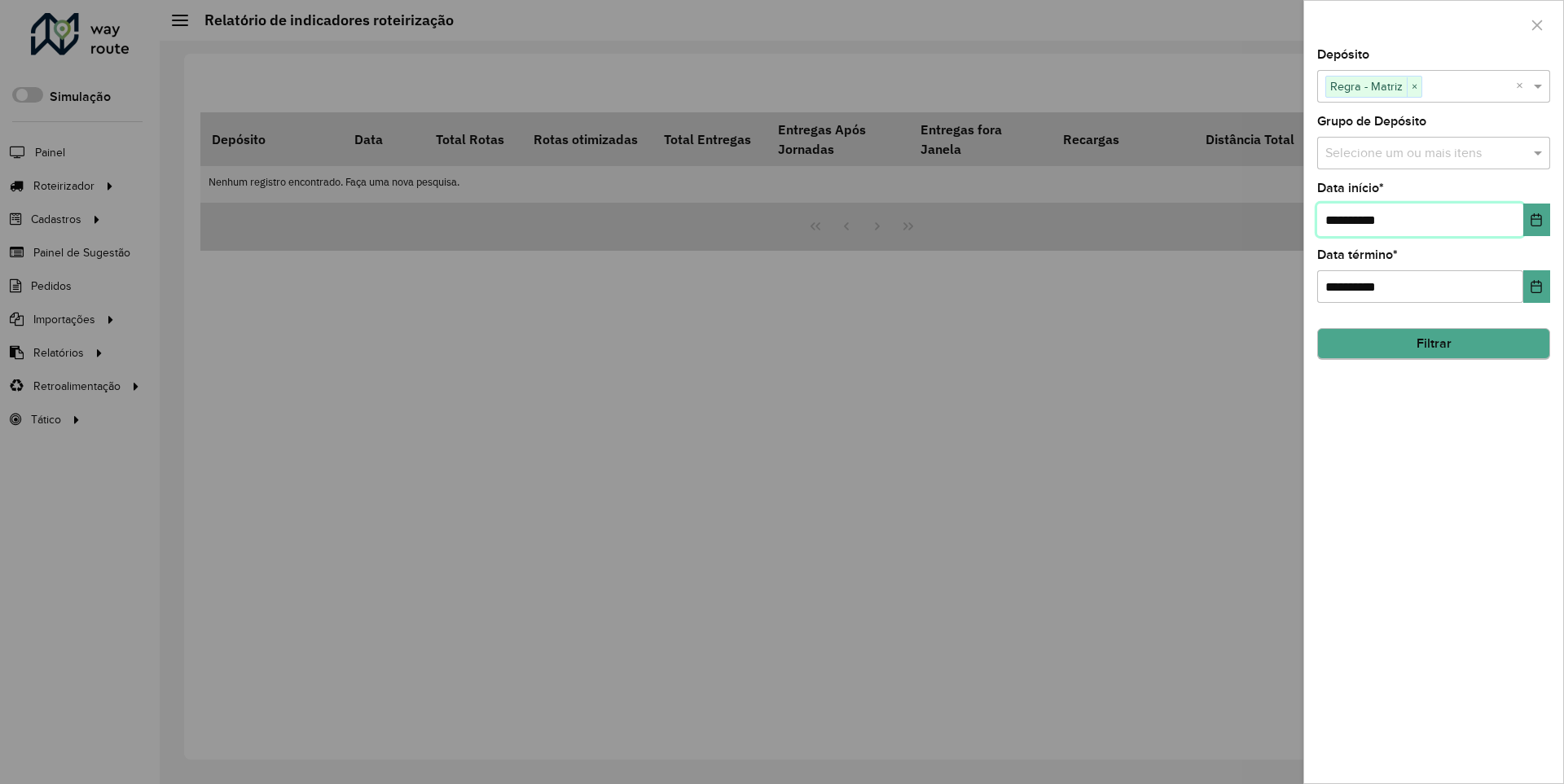
type input "**********"
click at [1433, 344] on button "Filtrar" at bounding box center [1434, 344] width 233 height 31
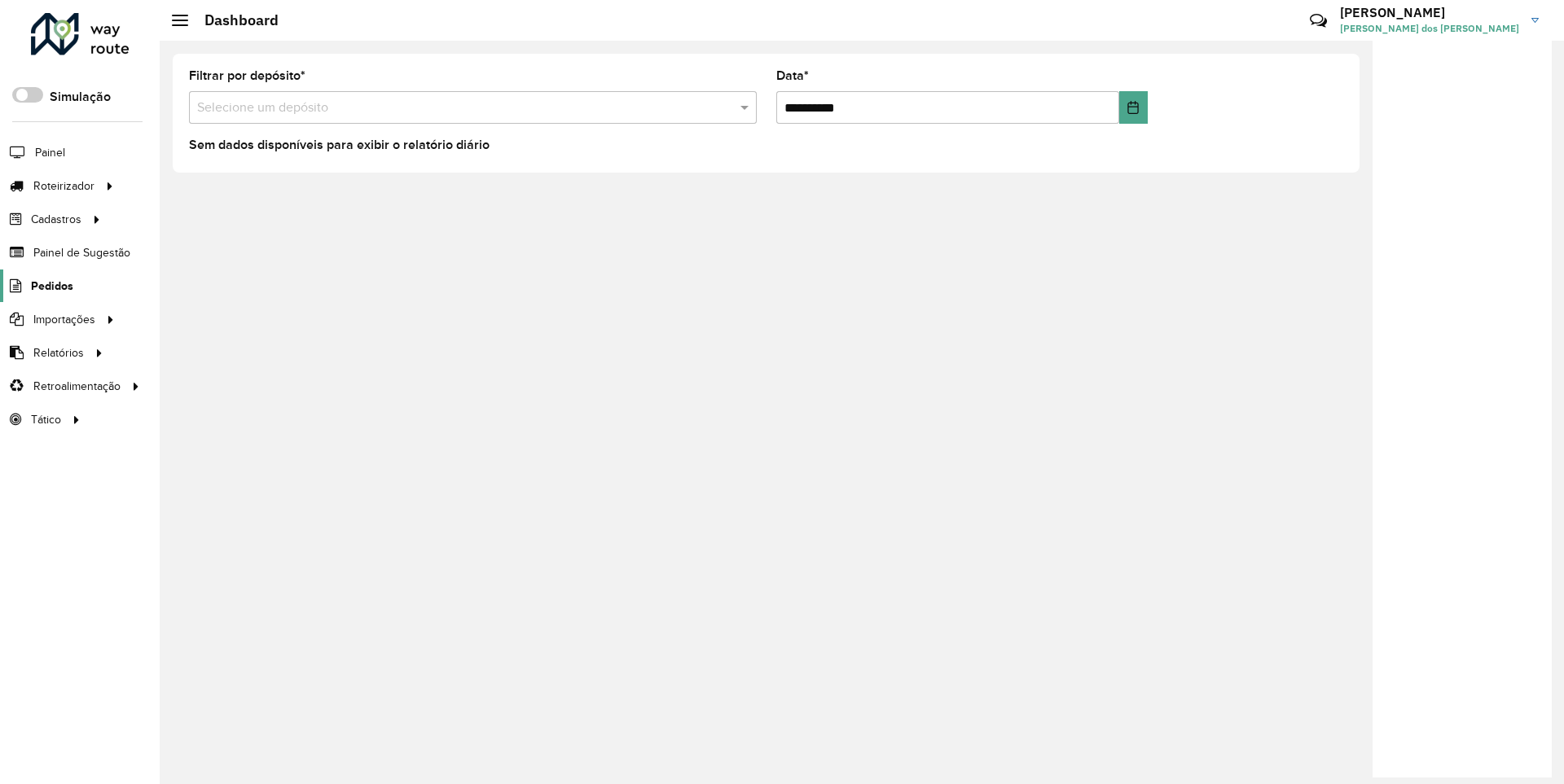
click at [50, 285] on span "Pedidos" at bounding box center [52, 286] width 42 height 17
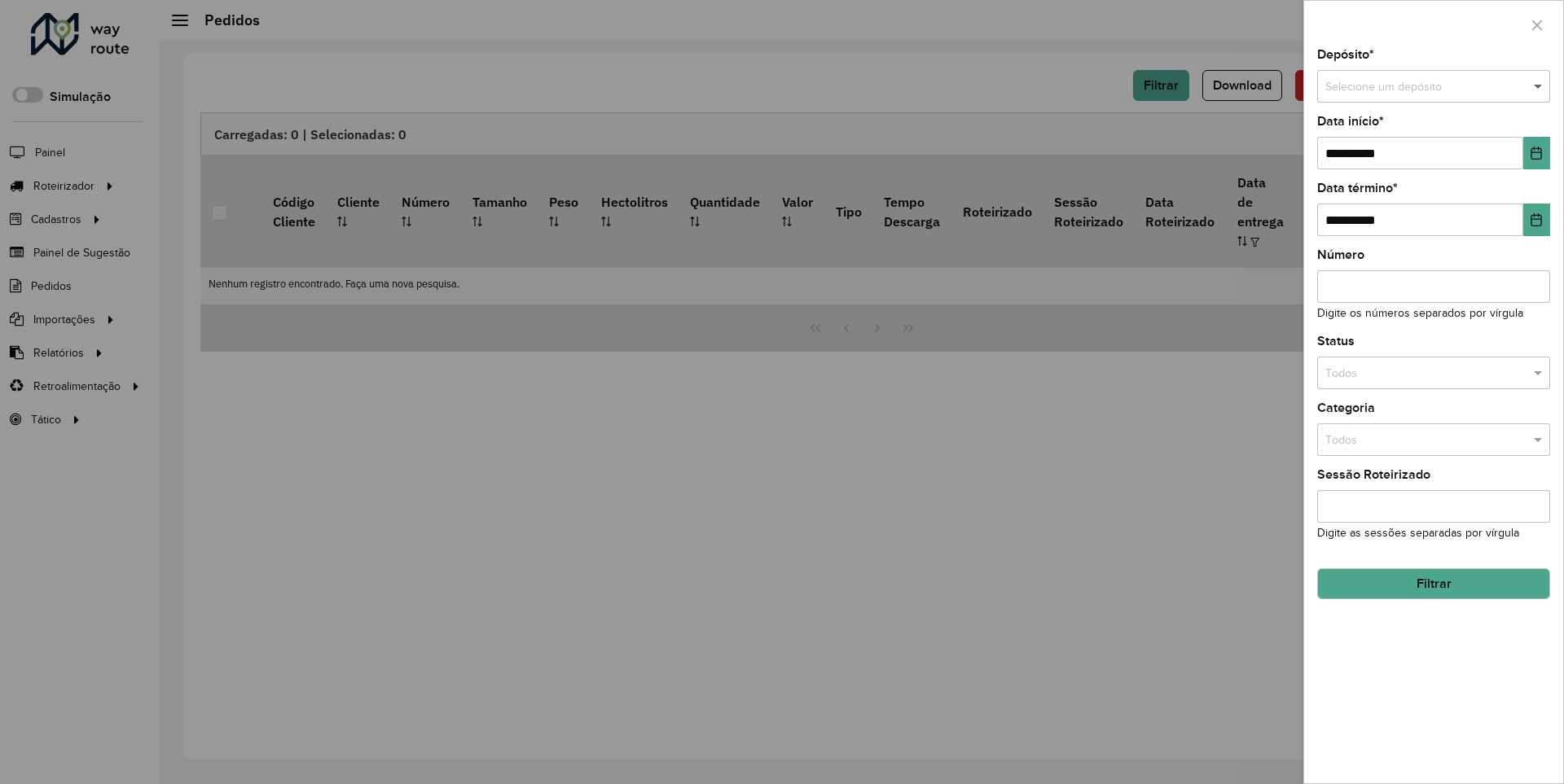
click at [1539, 87] on span at bounding box center [1540, 87] width 20 height 18
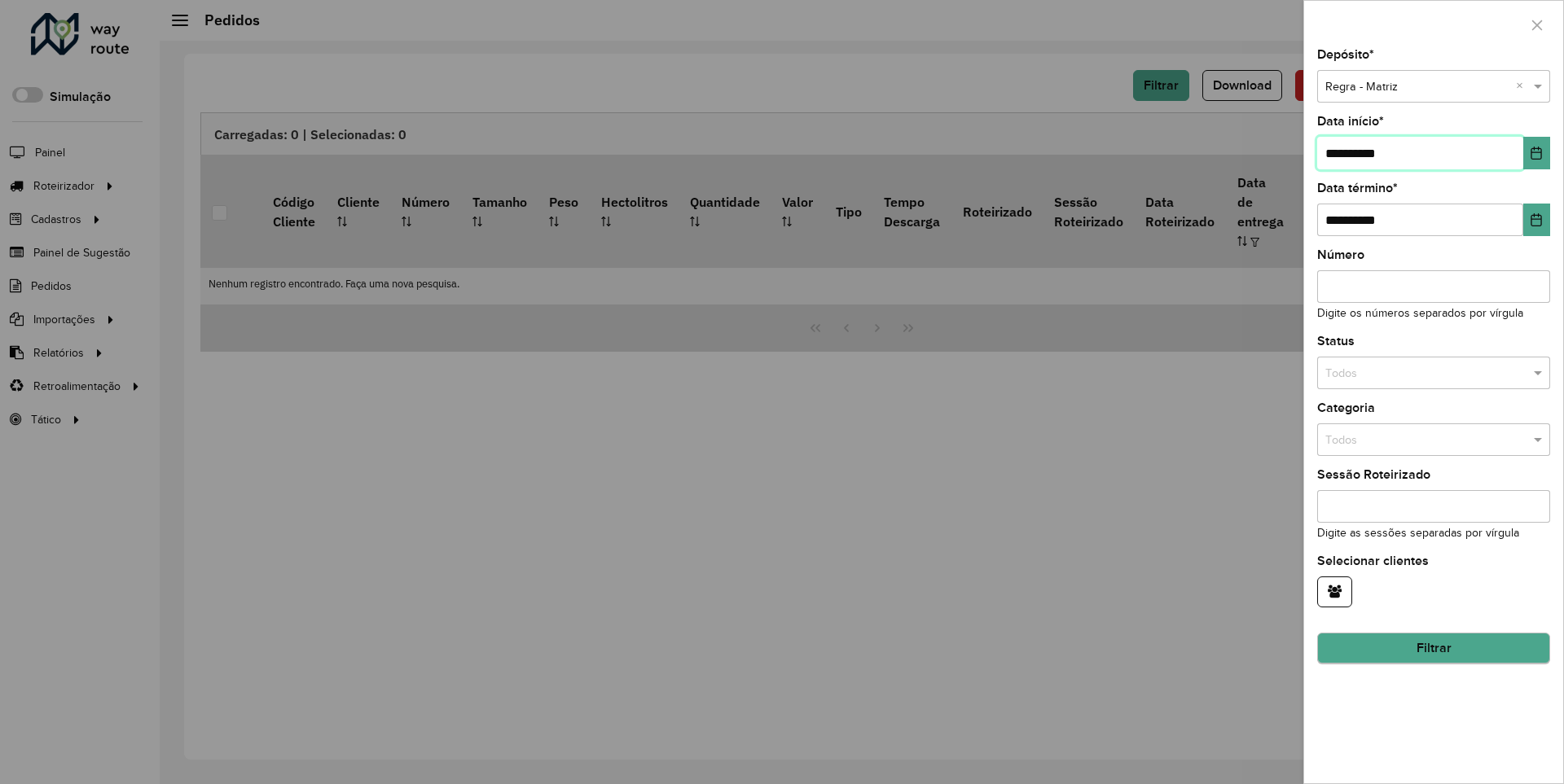
type input "**********"
click at [1433, 648] on button "Filtrar" at bounding box center [1434, 649] width 233 height 31
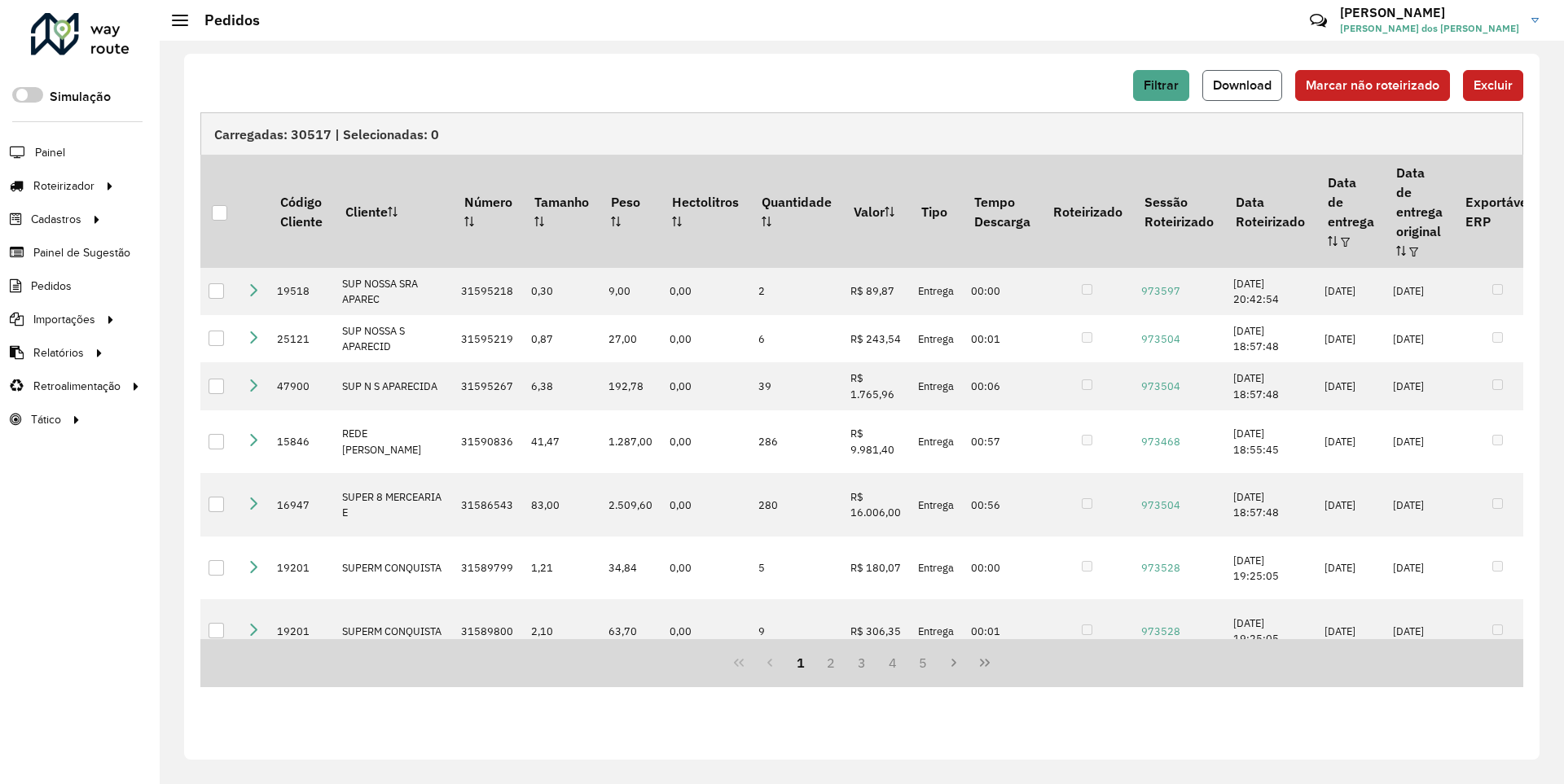
click at [1244, 85] on span "Download" at bounding box center [1242, 85] width 59 height 13
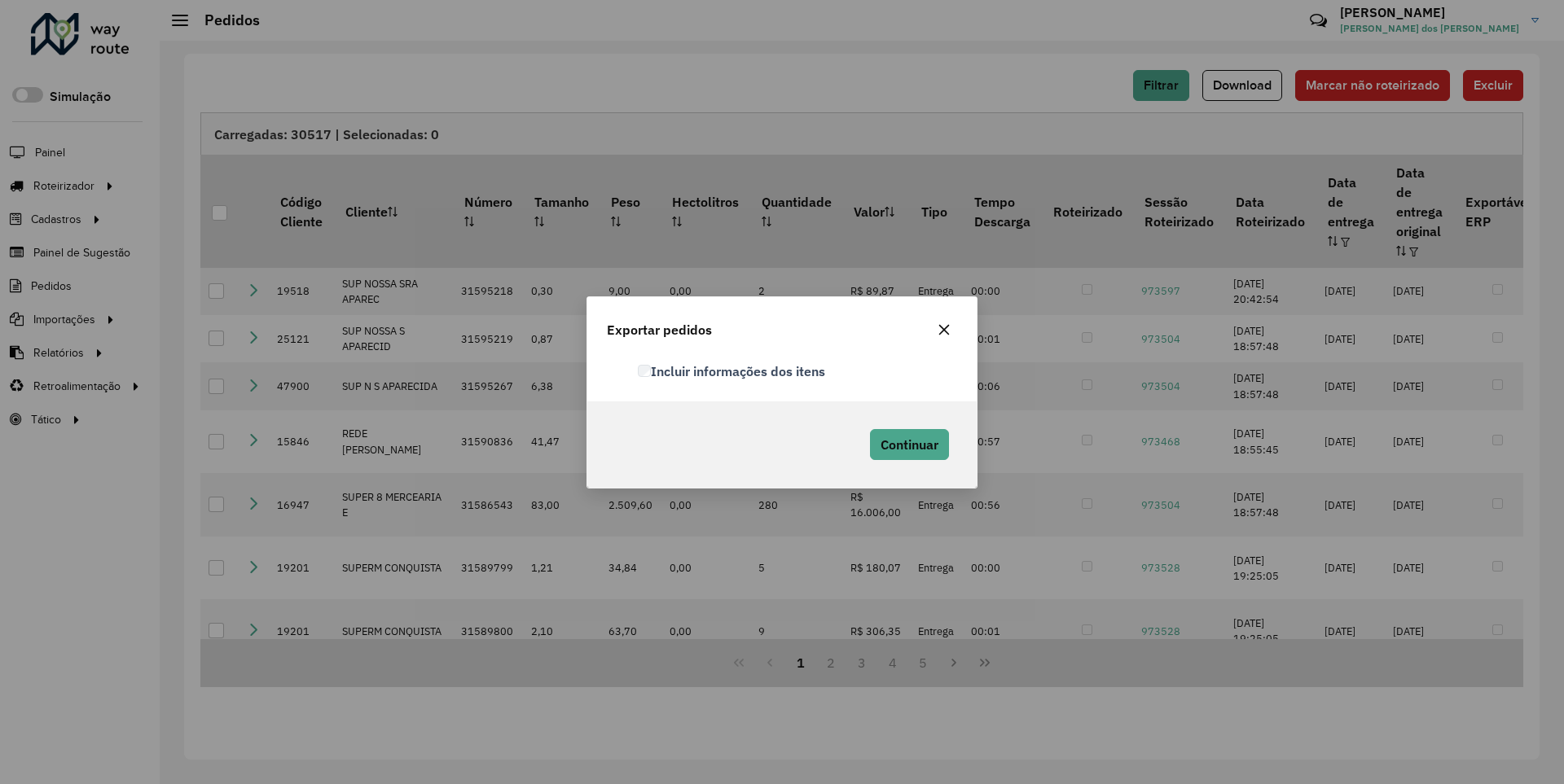
click at [732, 371] on label "Incluir informações dos itens" at bounding box center [731, 371] width 187 height 19
click at [908, 444] on span "Continuar" at bounding box center [910, 444] width 58 height 16
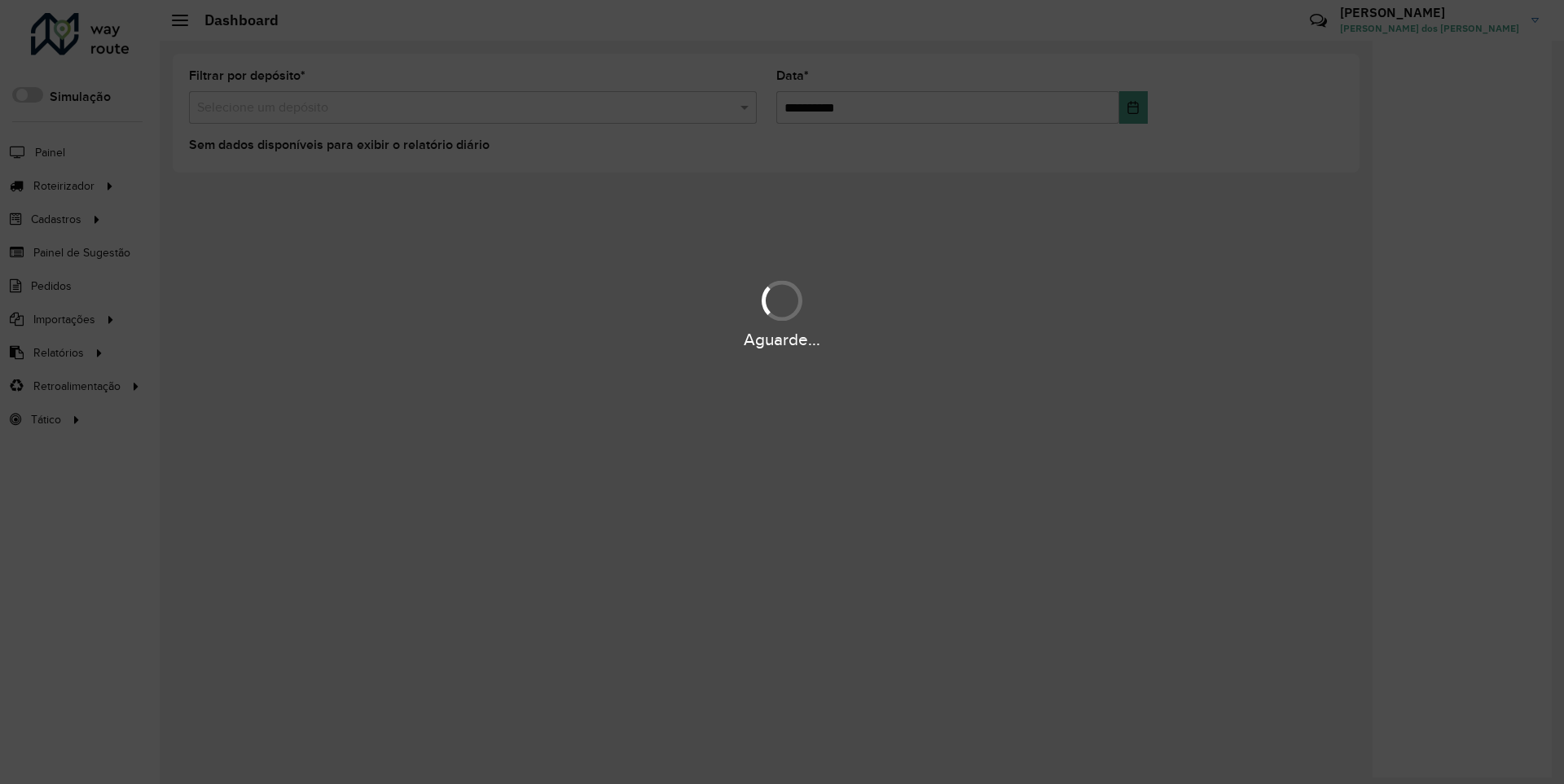
click at [57, 352] on div "Aguarde..." at bounding box center [782, 340] width 1564 height 25
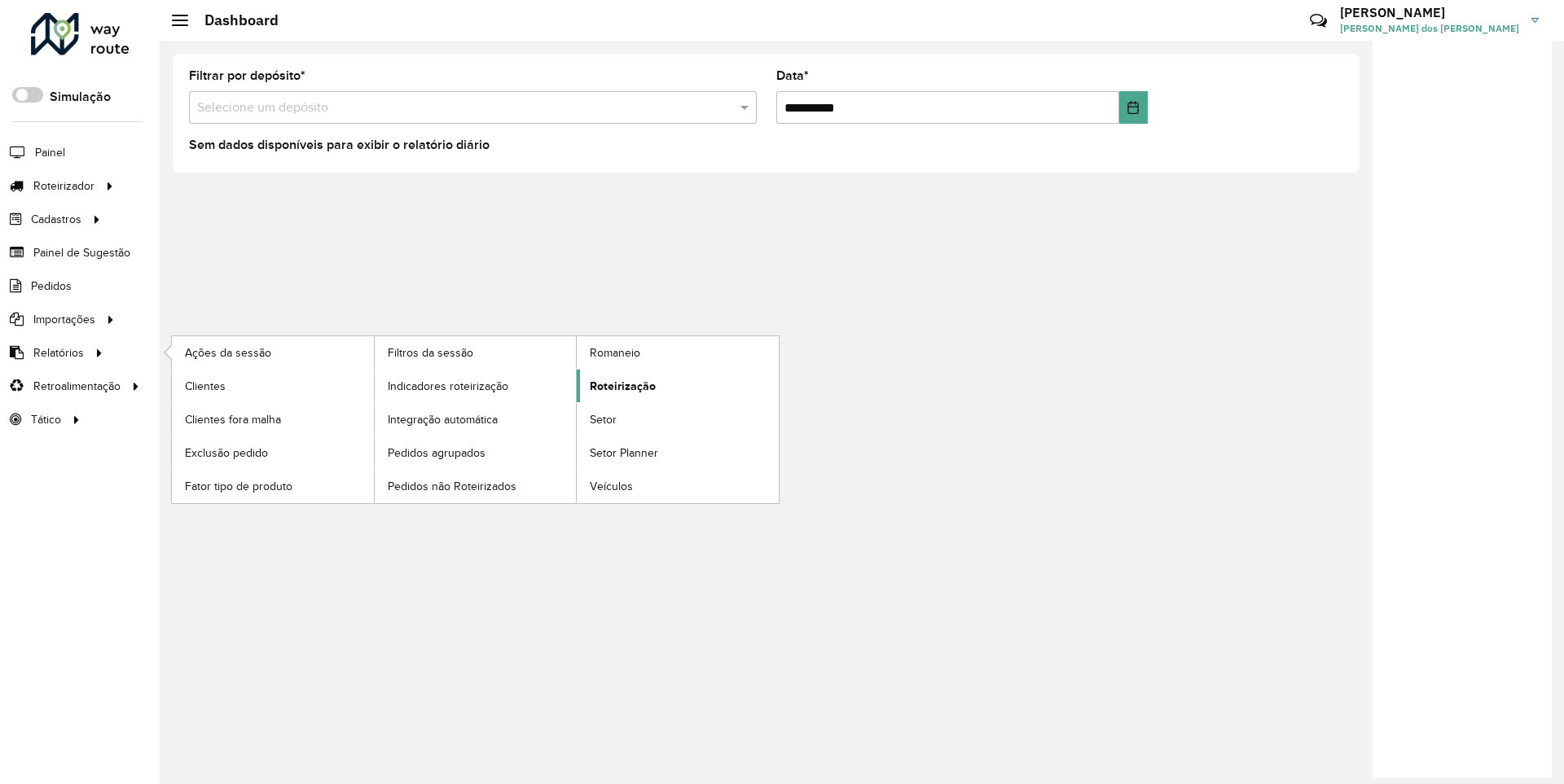
click at [620, 385] on span "Roteirização" at bounding box center [623, 386] width 66 height 17
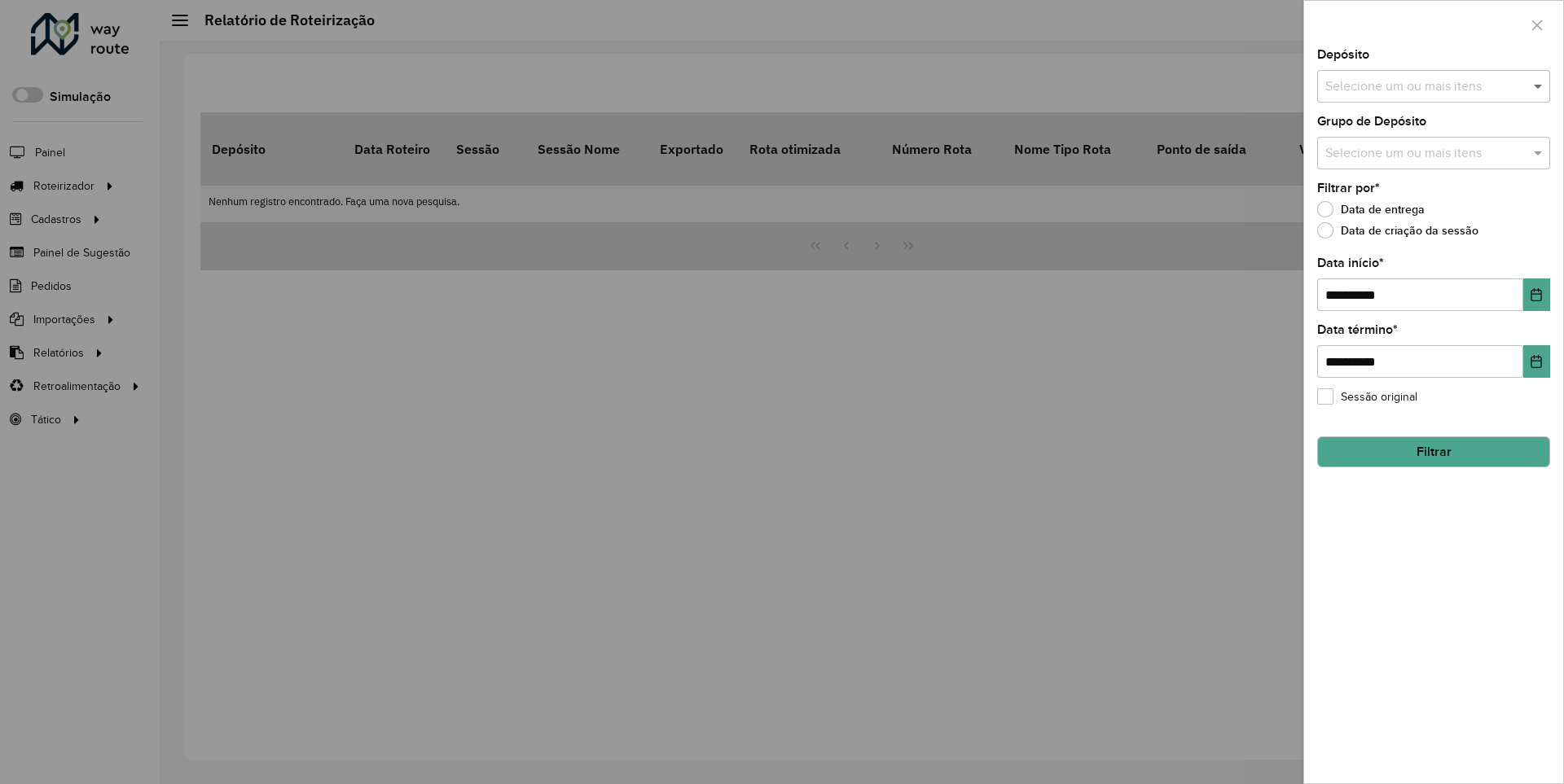
click at [1539, 86] on span at bounding box center [1540, 86] width 20 height 19
click at [1536, 294] on icon "Choose Date" at bounding box center [1537, 295] width 11 height 13
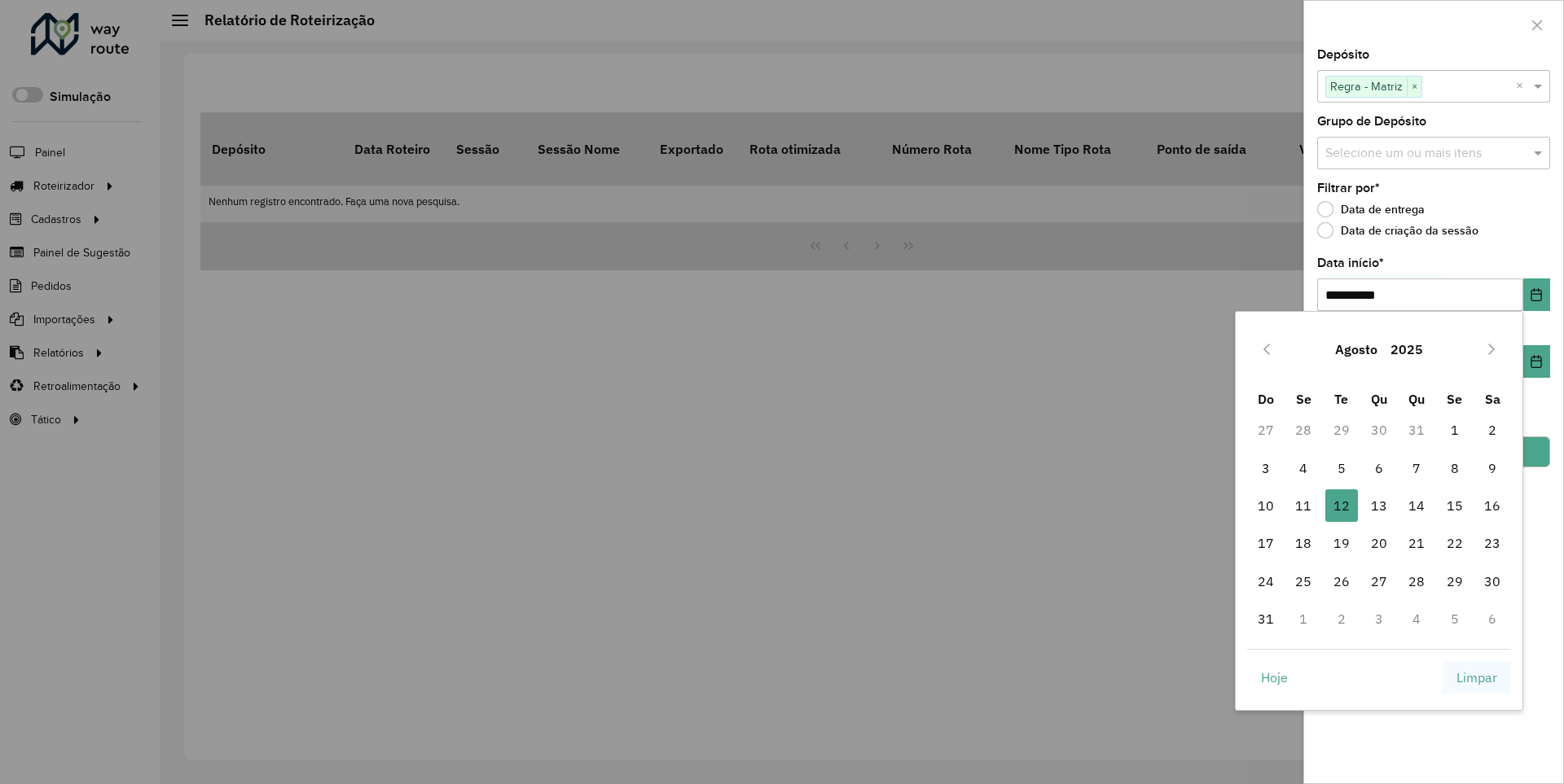
click at [1477, 677] on span "Limpar" at bounding box center [1477, 677] width 40 height 19
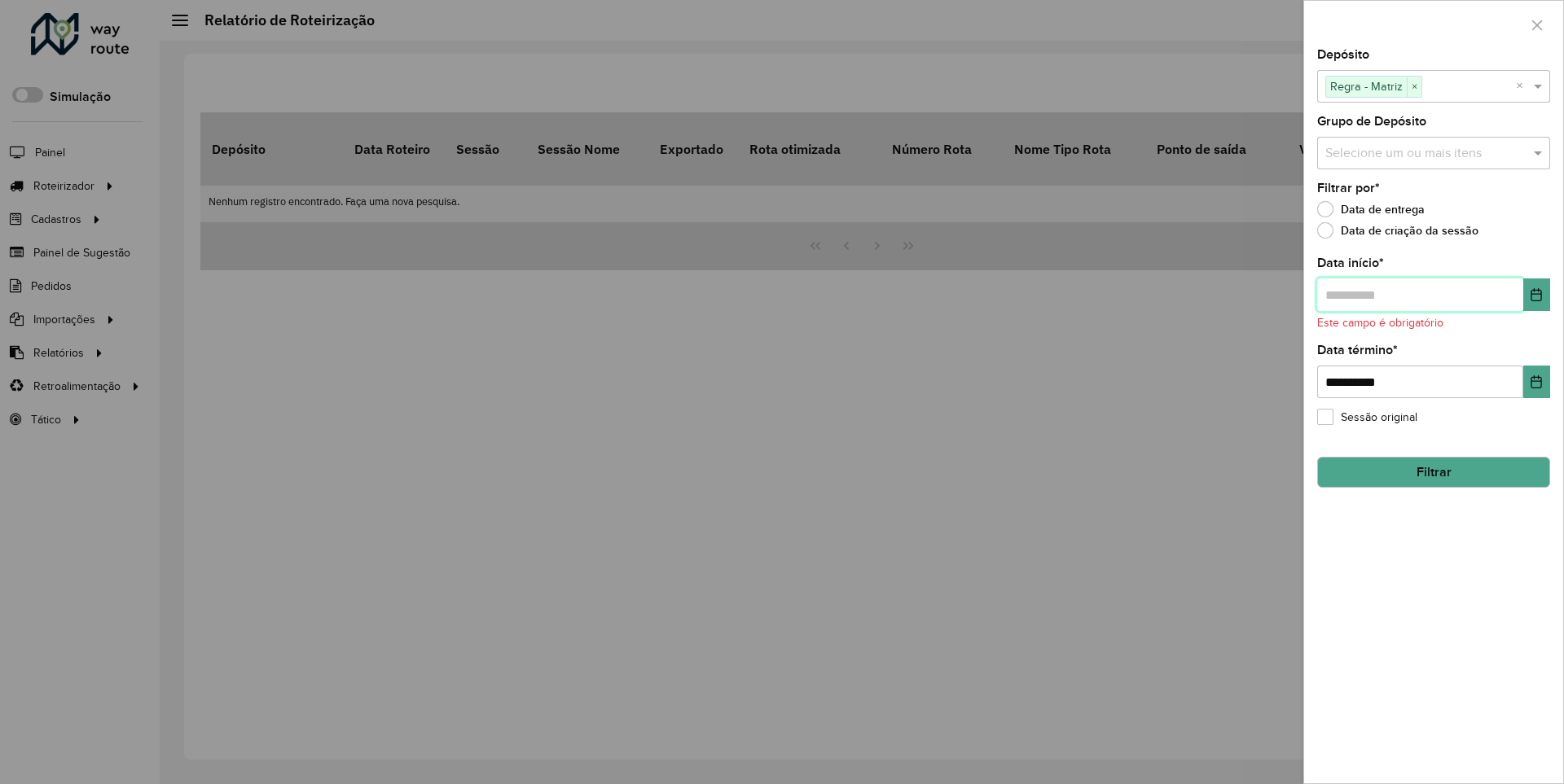
click at [1419, 294] on input "text" at bounding box center [1420, 295] width 206 height 33
type input "**********"
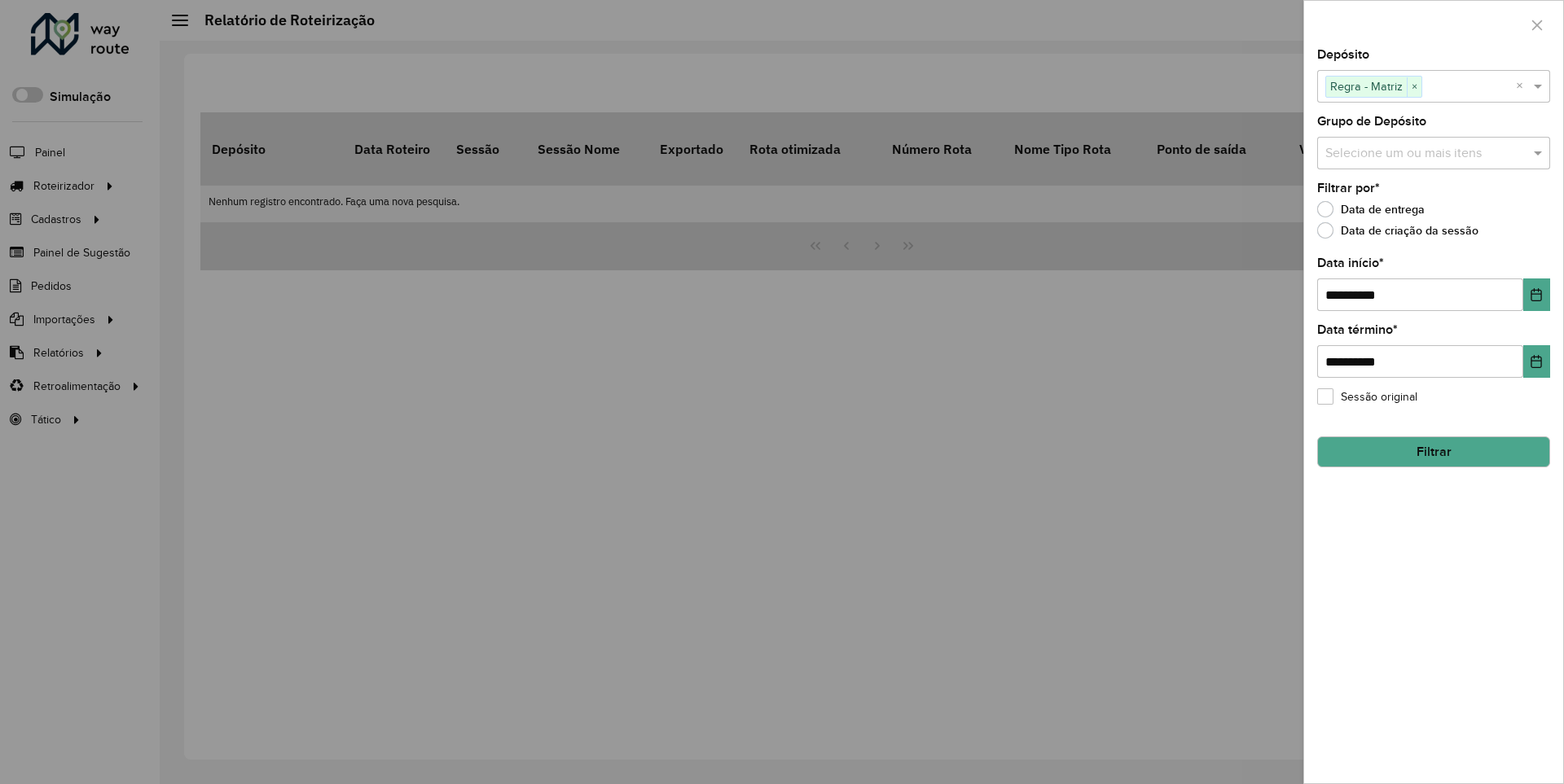
click at [1433, 451] on button "Filtrar" at bounding box center [1434, 452] width 233 height 31
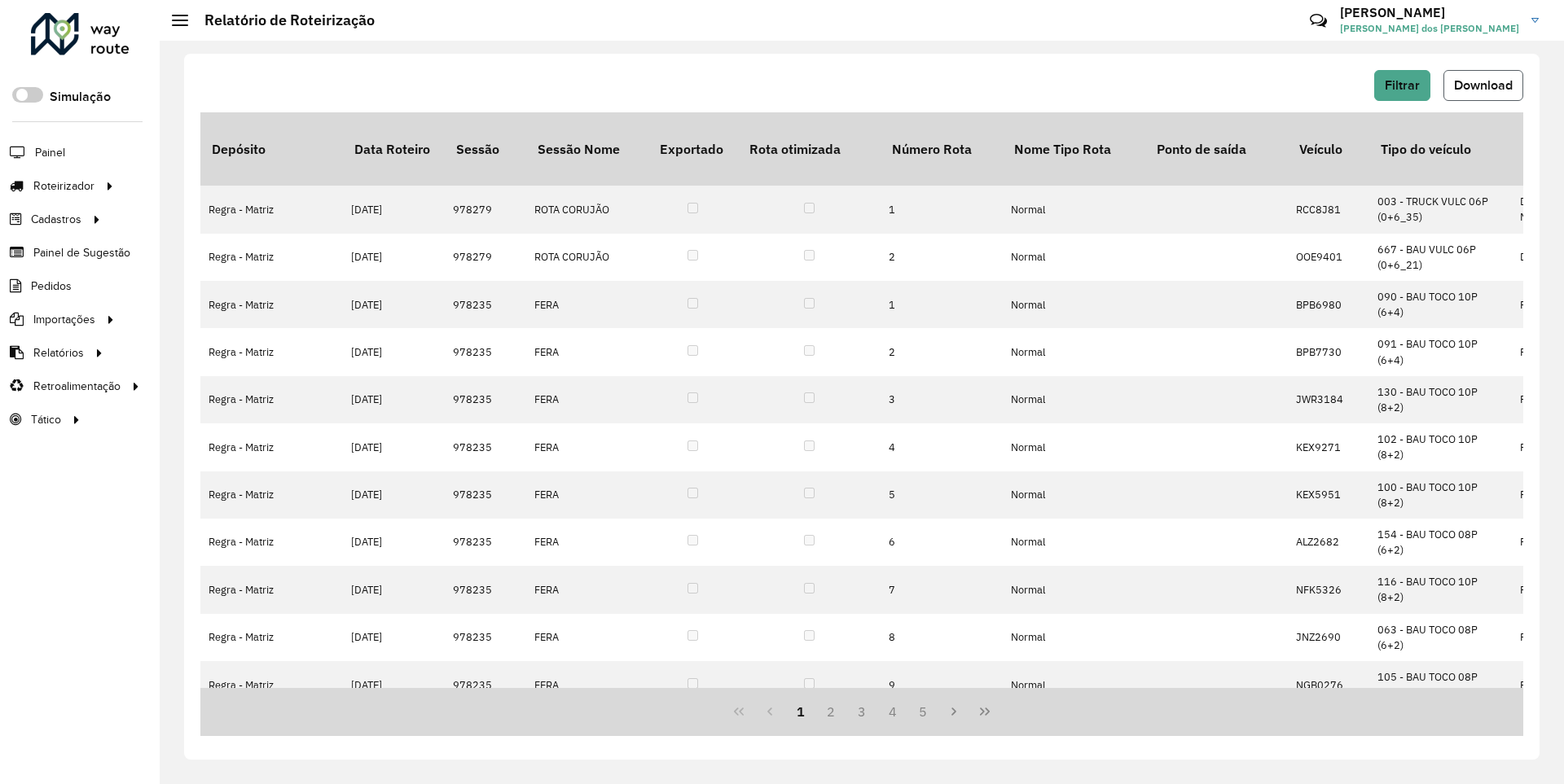
click at [1482, 85] on span "Download" at bounding box center [1483, 85] width 59 height 13
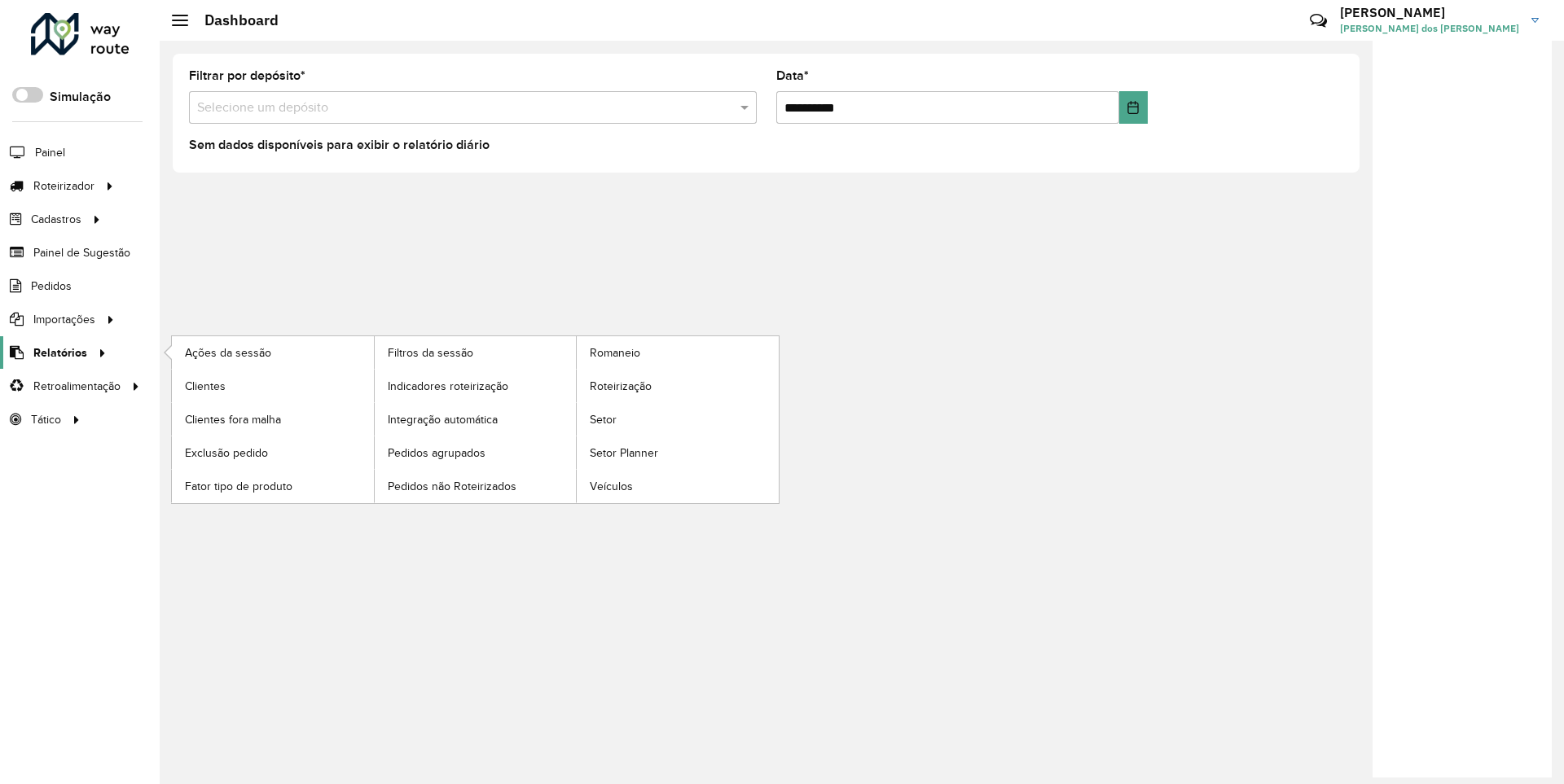
click at [57, 352] on span "Relatórios" at bounding box center [61, 353] width 54 height 17
click at [204, 385] on span "Clientes" at bounding box center [207, 386] width 44 height 17
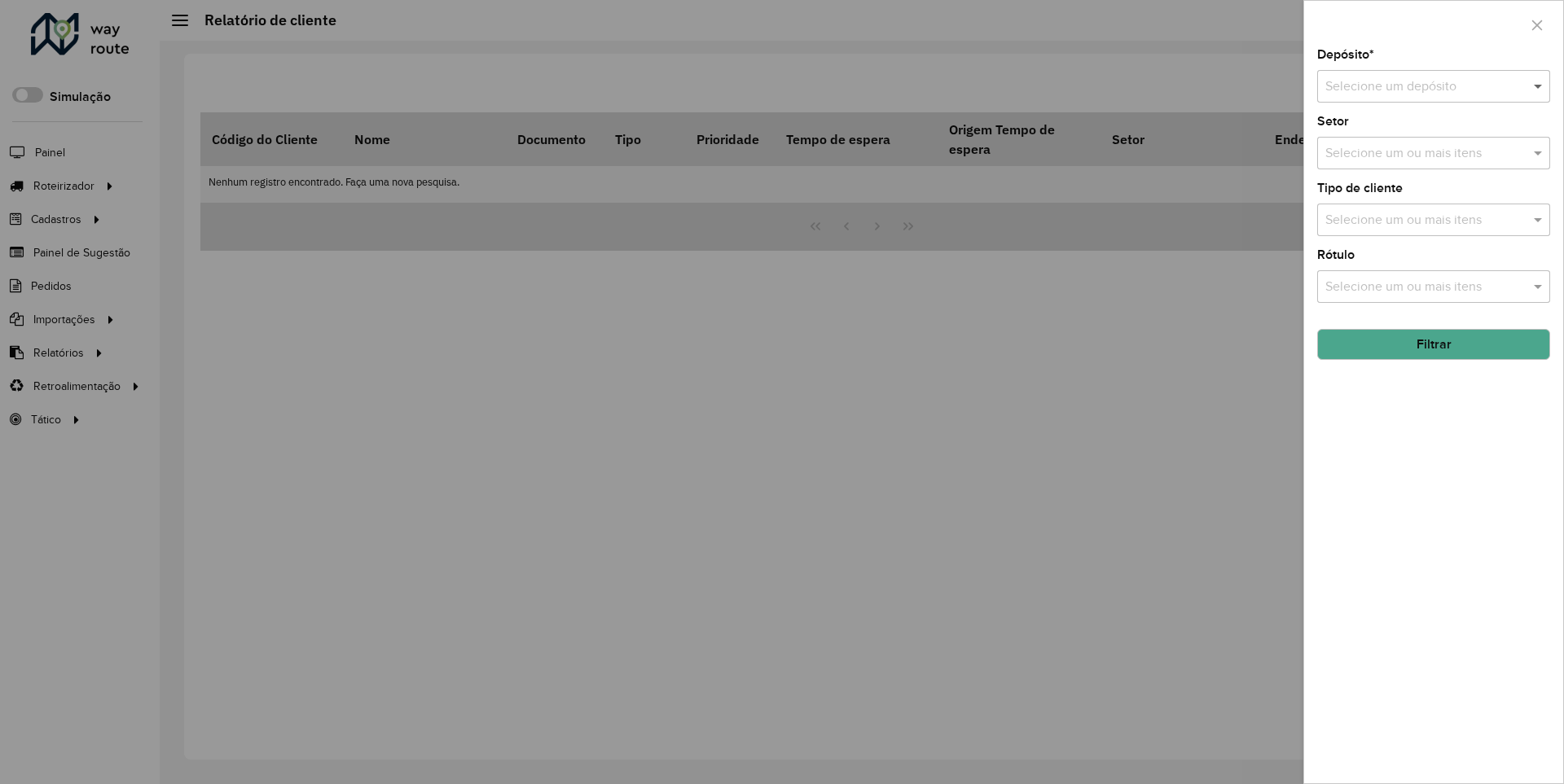
click at [1539, 86] on span at bounding box center [1540, 86] width 20 height 19
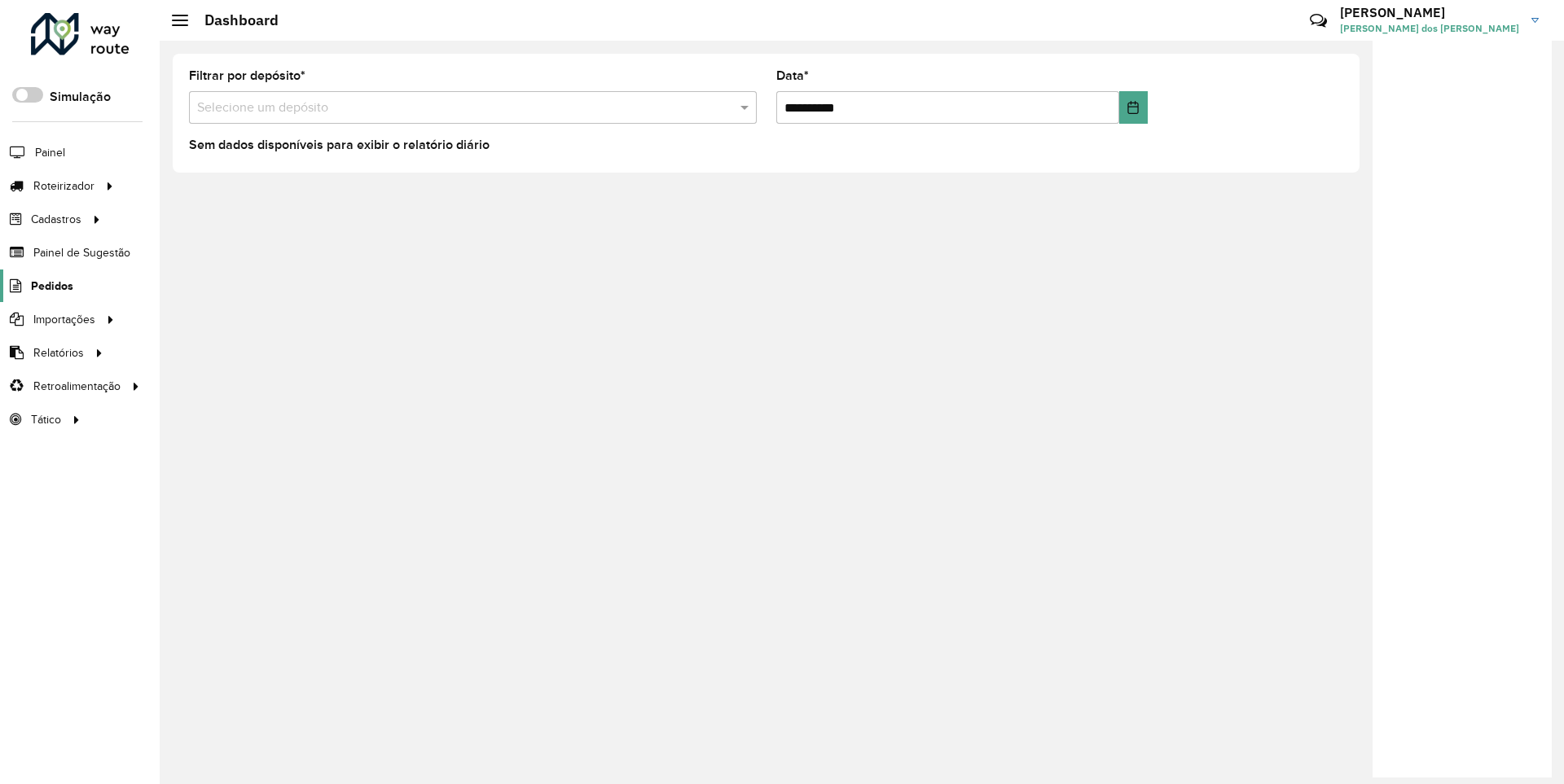
click at [50, 285] on span "Pedidos" at bounding box center [52, 286] width 42 height 17
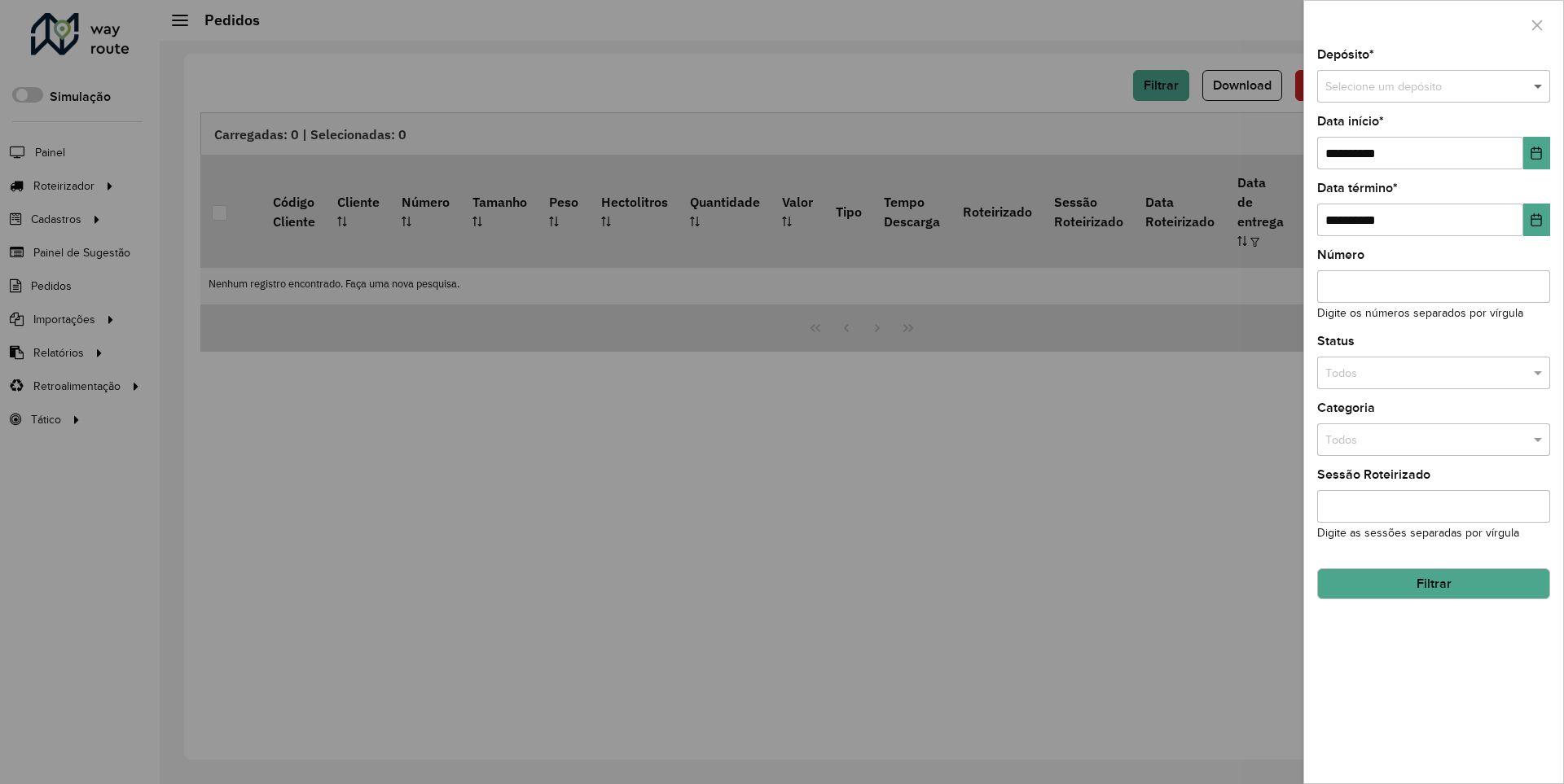
click at [1539, 87] on span at bounding box center [1540, 87] width 20 height 18
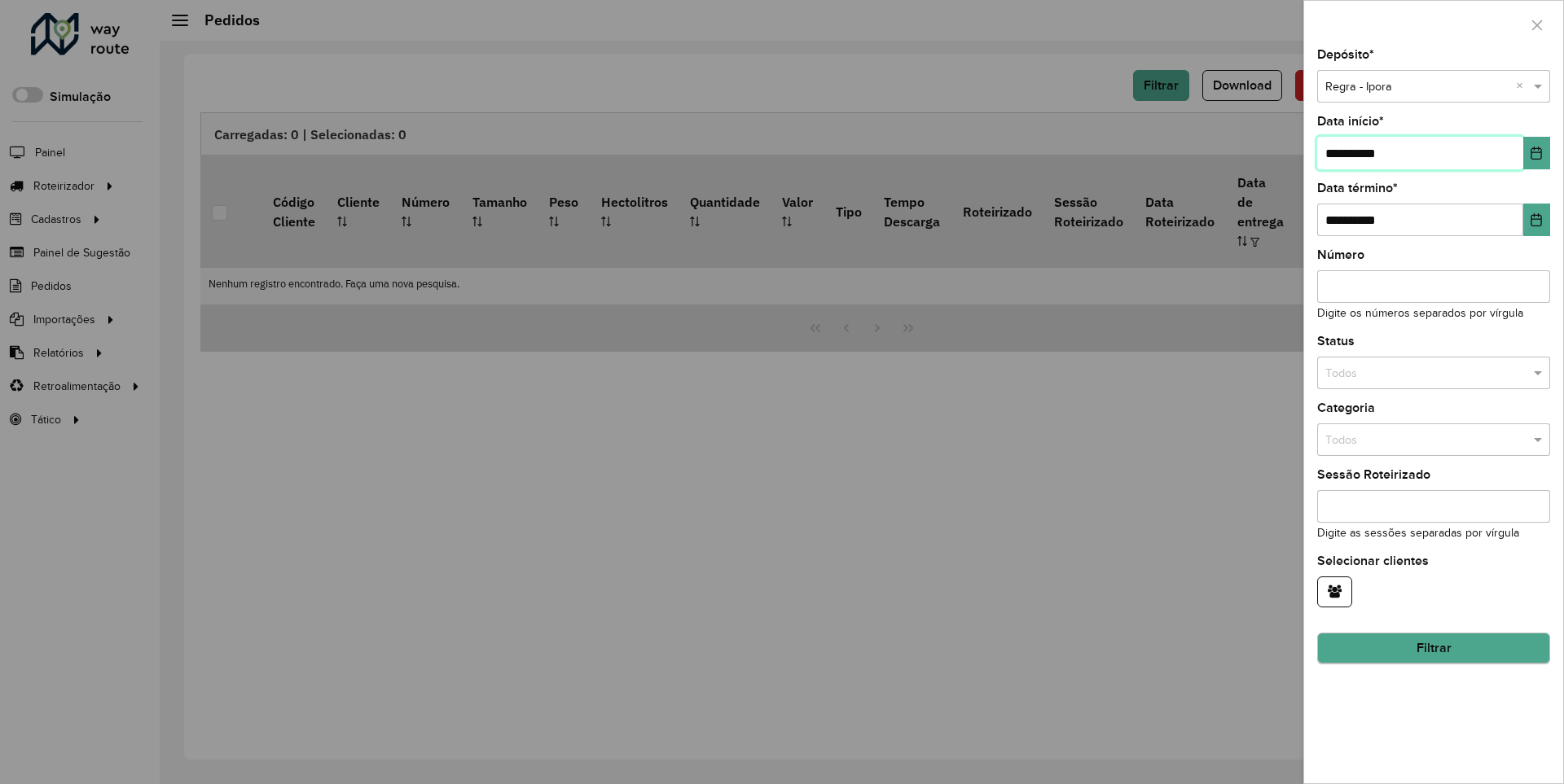
type input "**********"
click at [1433, 648] on button "Filtrar" at bounding box center [1434, 649] width 233 height 31
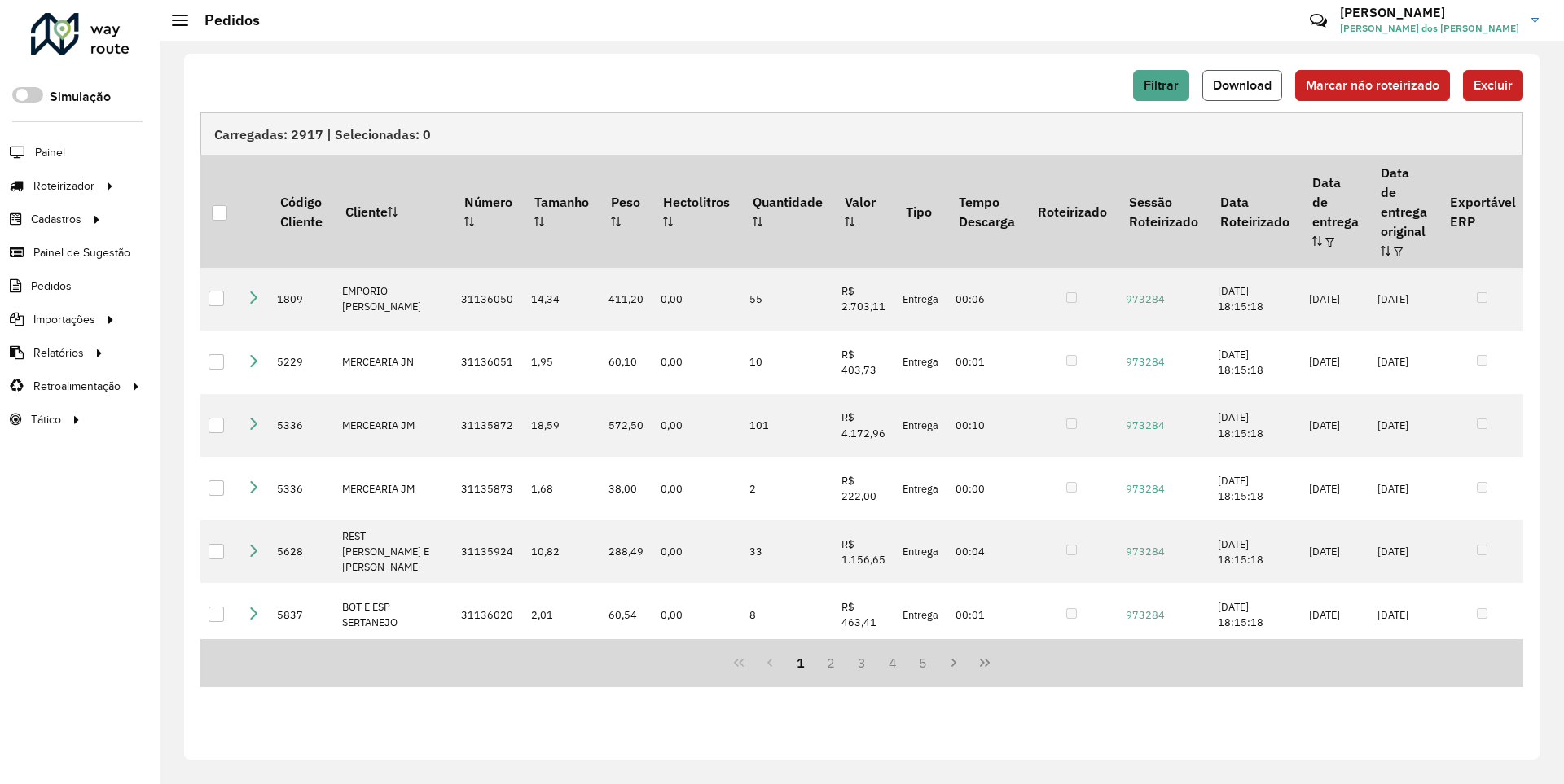
click at [1244, 85] on span "Download" at bounding box center [1242, 85] width 59 height 13
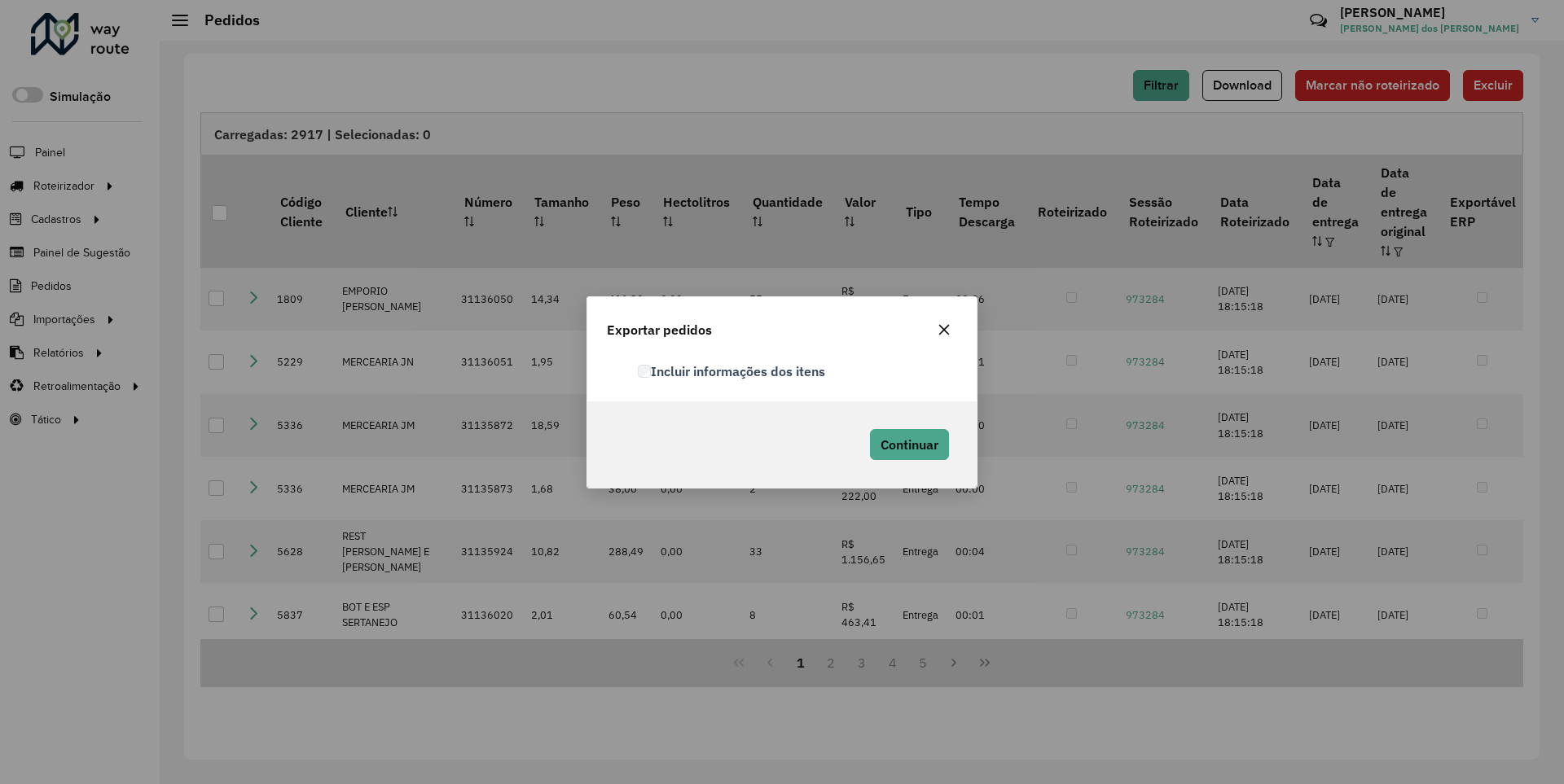
click at [732, 371] on label "Incluir informações dos itens" at bounding box center [731, 371] width 187 height 19
click at [908, 444] on span "Continuar" at bounding box center [910, 444] width 58 height 16
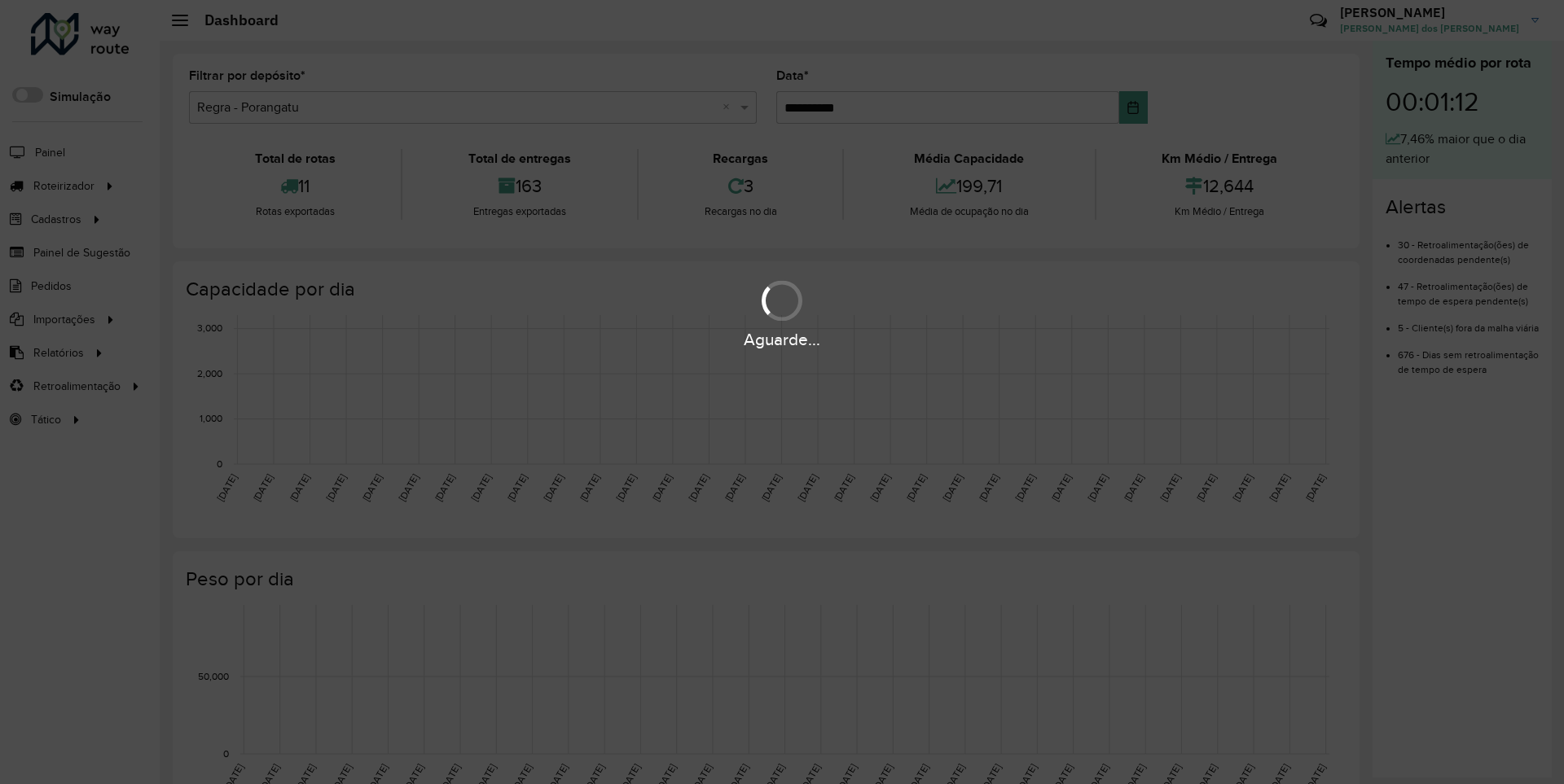
click at [57, 352] on div "Aguarde..." at bounding box center [782, 340] width 1564 height 25
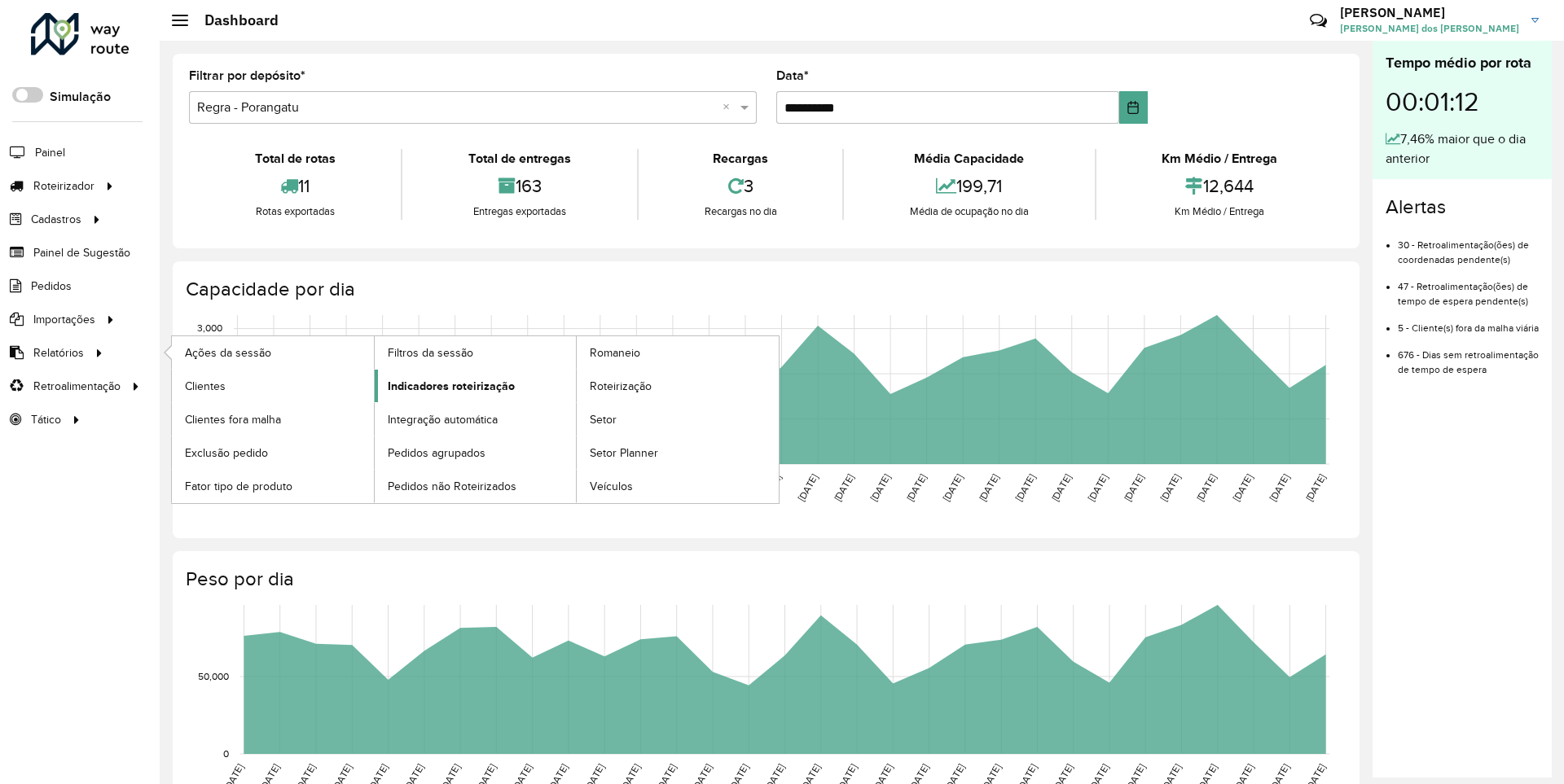
click at [446, 385] on span "Indicadores roteirização" at bounding box center [451, 386] width 127 height 17
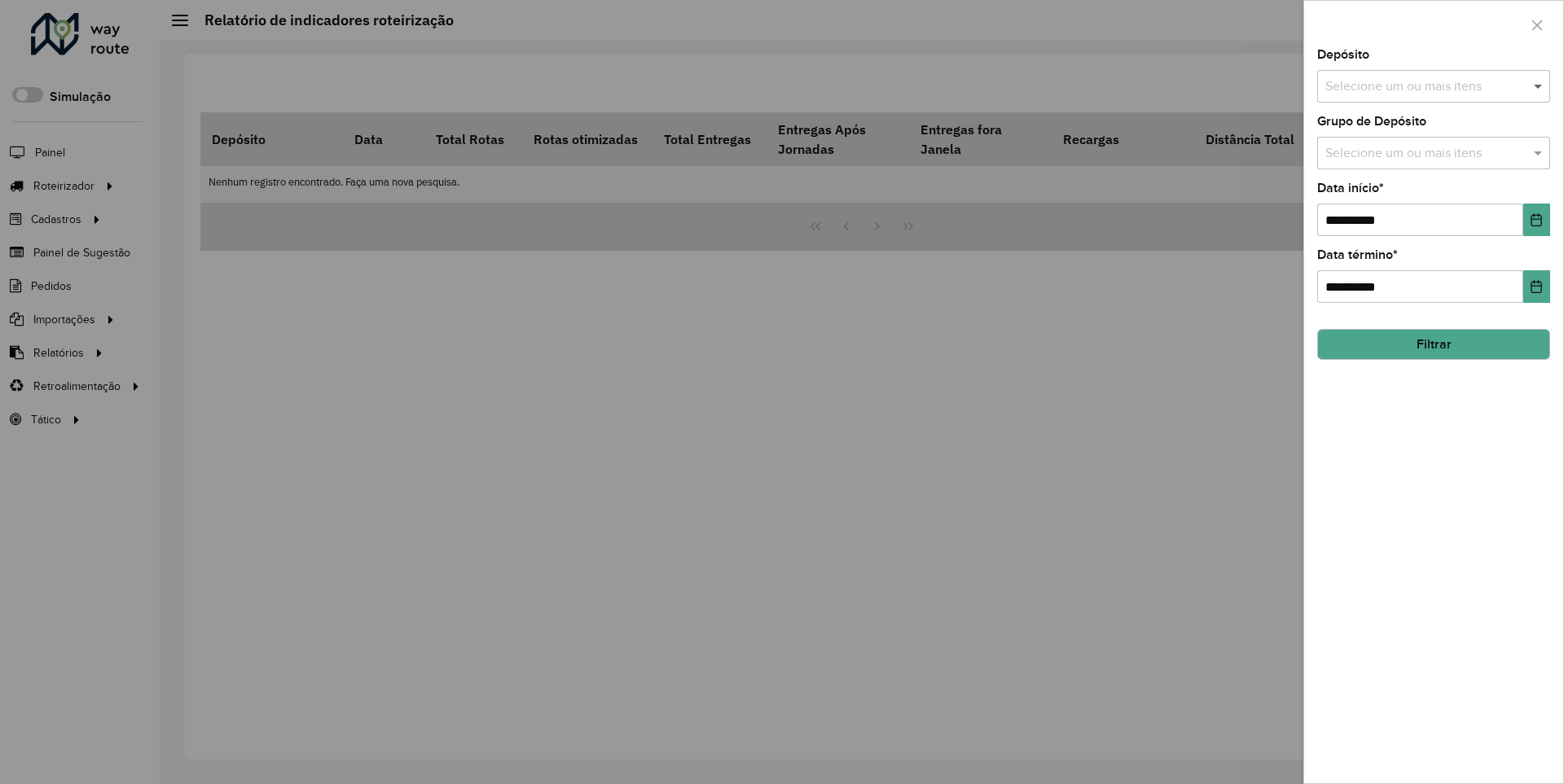
click at [1539, 86] on span at bounding box center [1540, 86] width 20 height 19
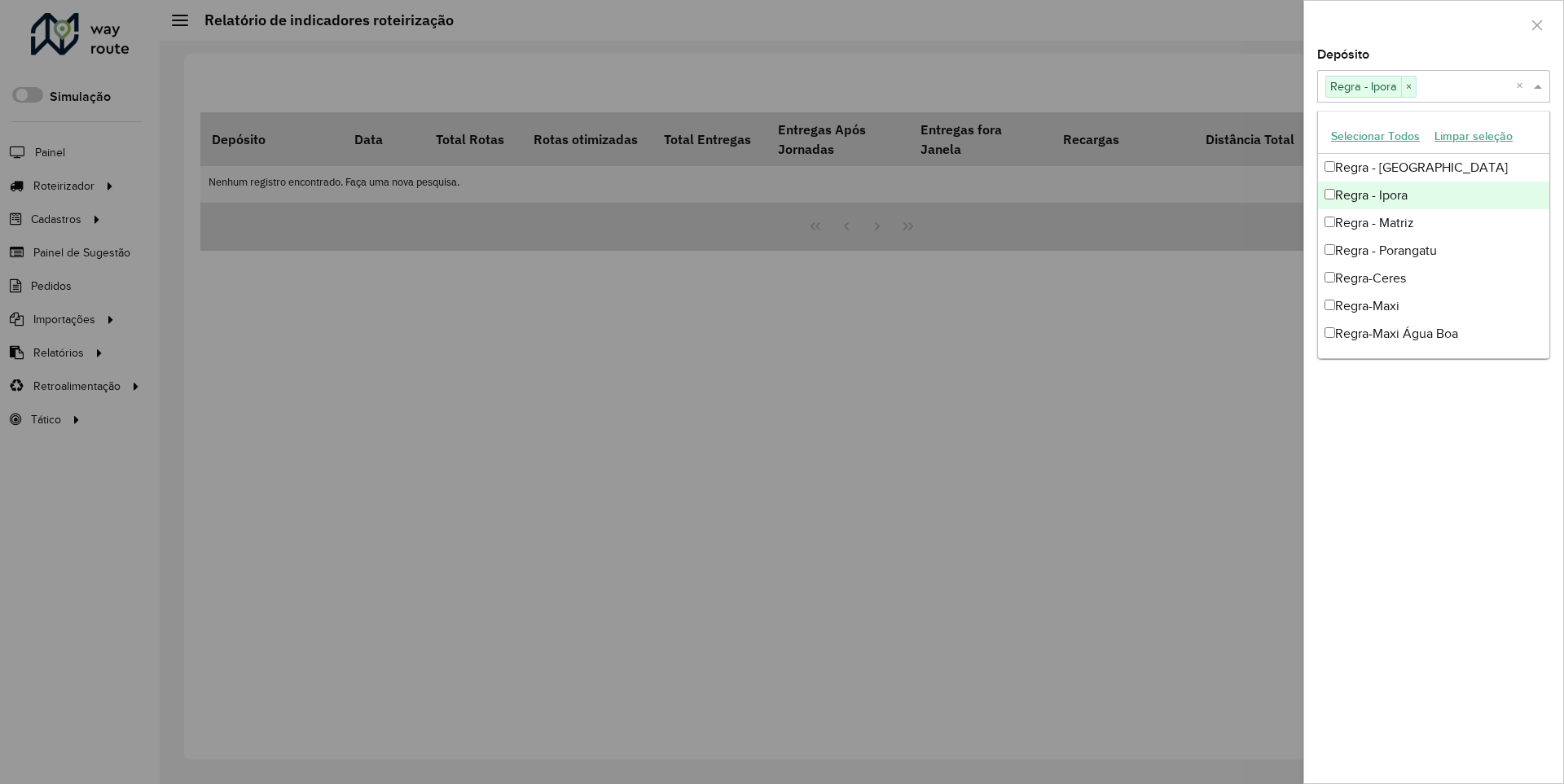
click at [1433, 24] on div at bounding box center [1434, 25] width 259 height 48
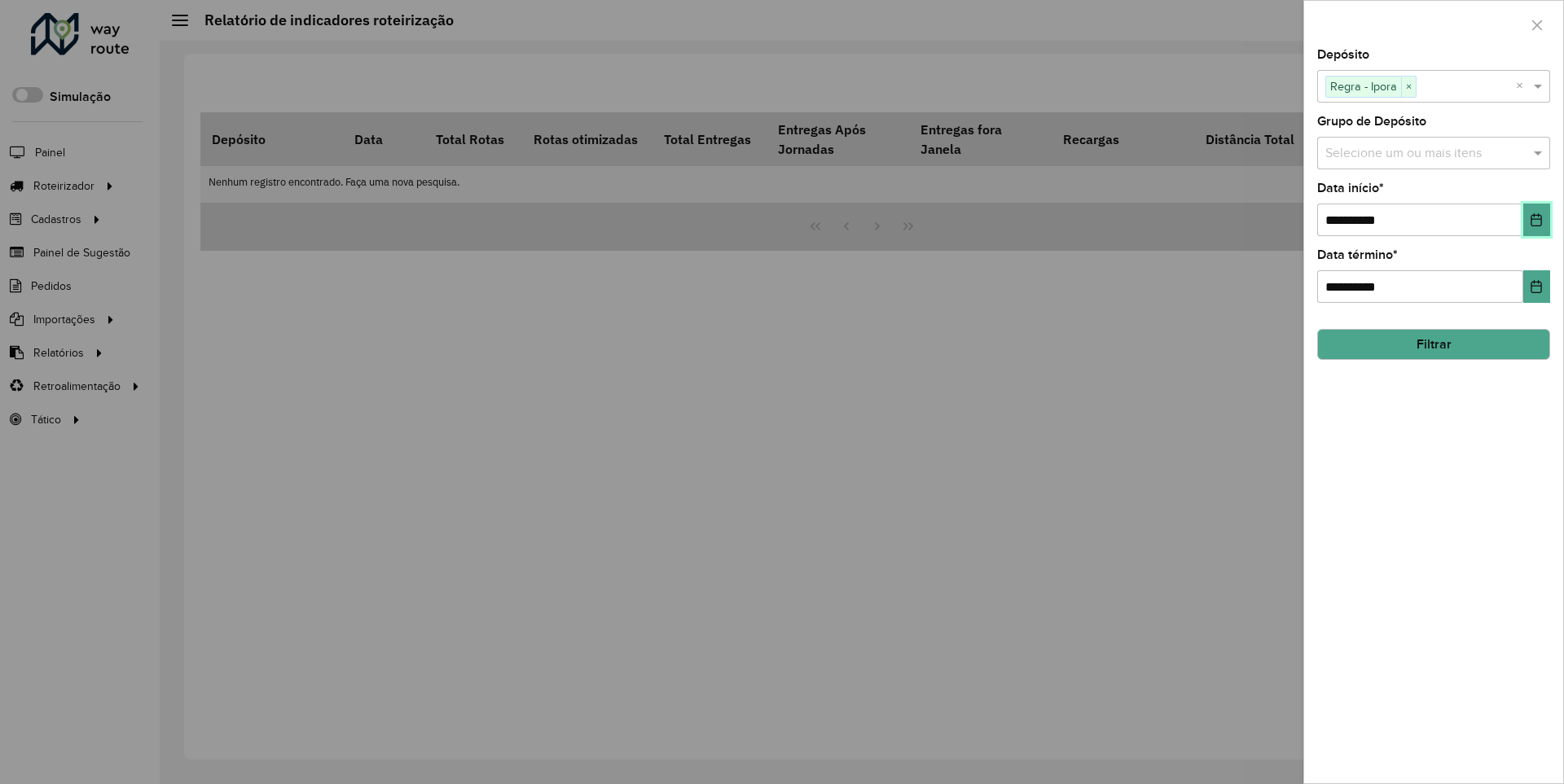
click at [1536, 219] on icon "Choose Date" at bounding box center [1537, 221] width 11 height 13
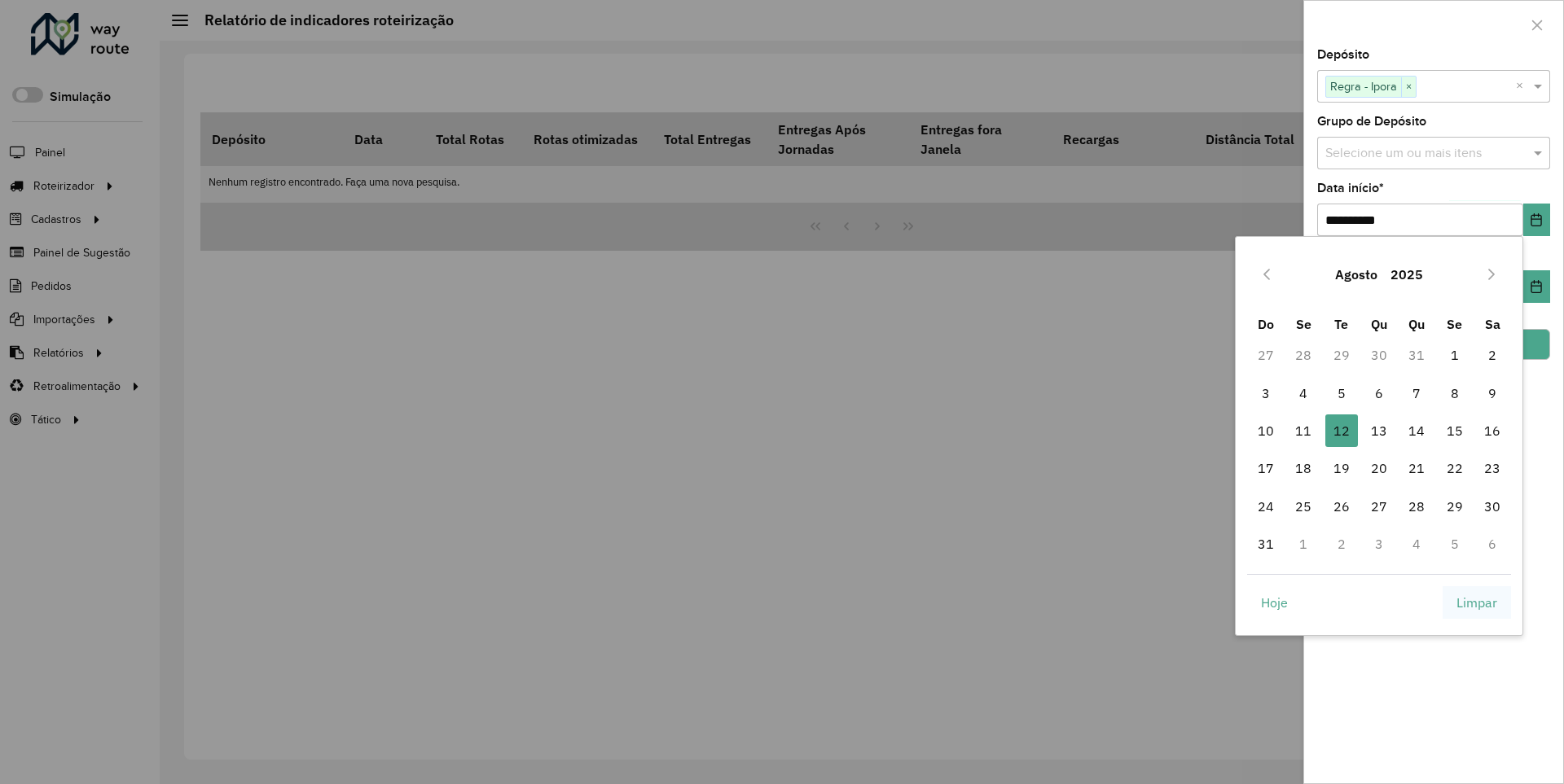
click at [1477, 602] on span "Limpar" at bounding box center [1477, 603] width 40 height 19
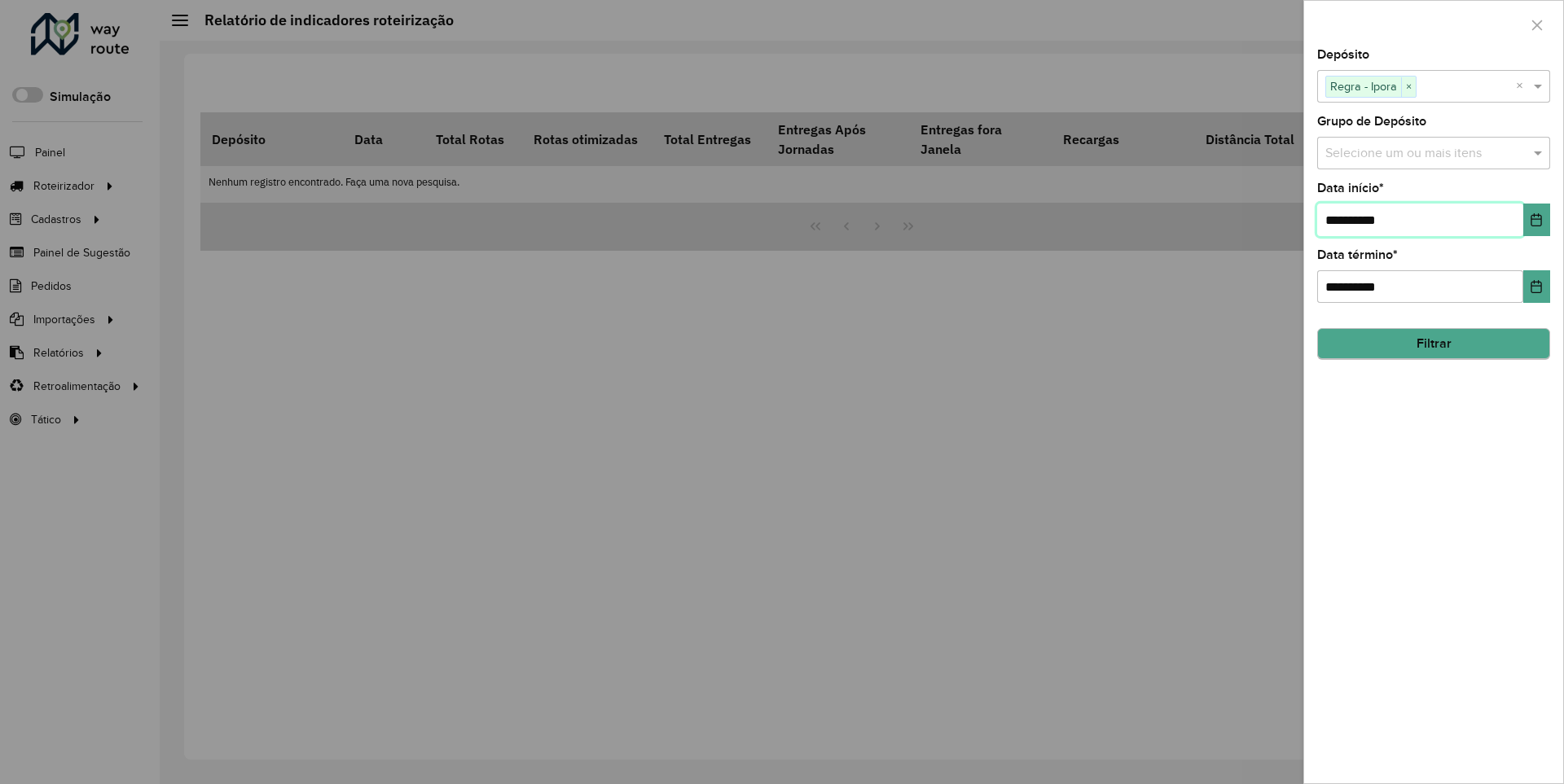
type input "**********"
click at [1433, 344] on button "Filtrar" at bounding box center [1434, 345] width 233 height 31
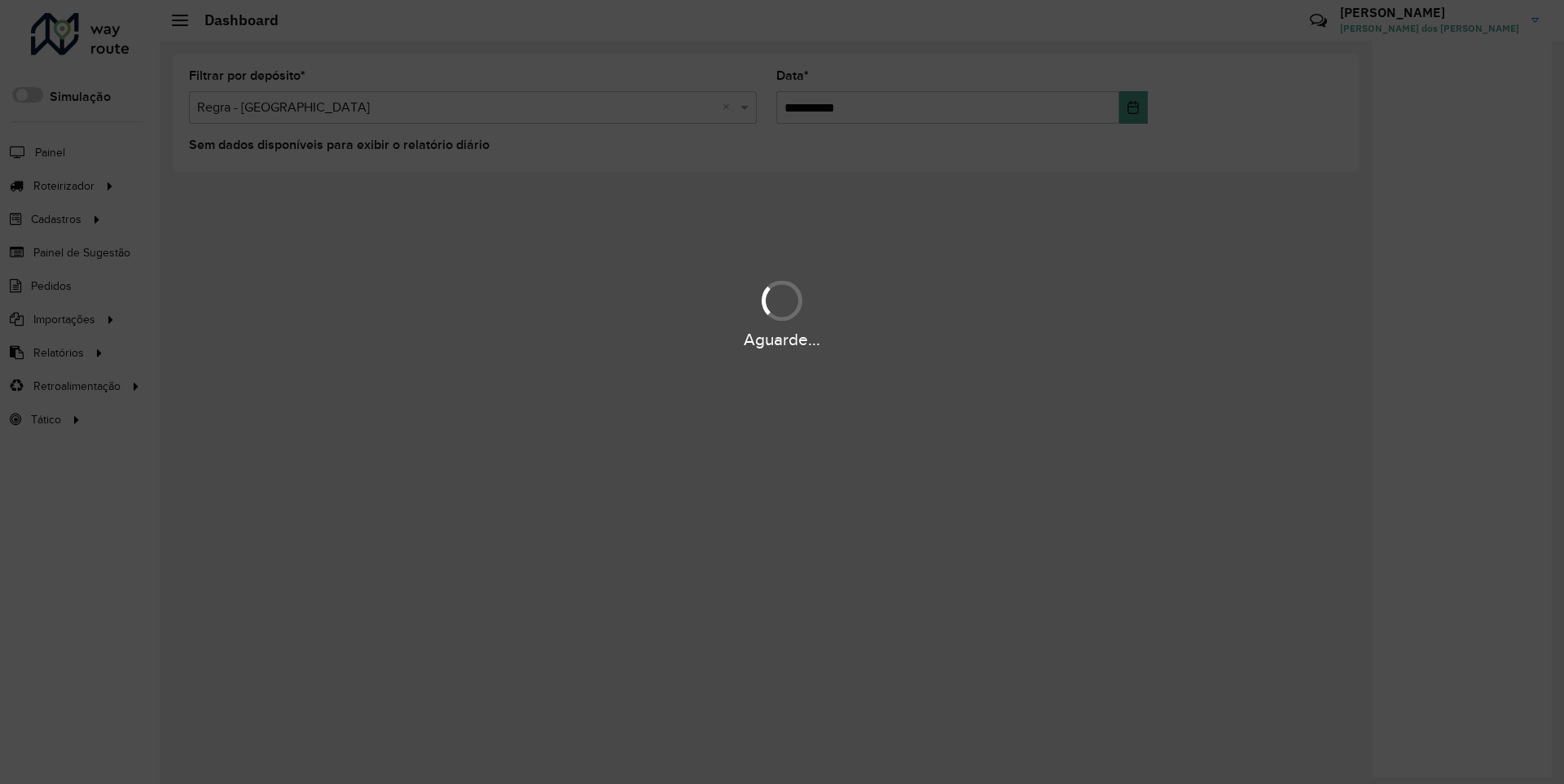
click at [57, 352] on div "Aguarde..." at bounding box center [782, 340] width 1564 height 25
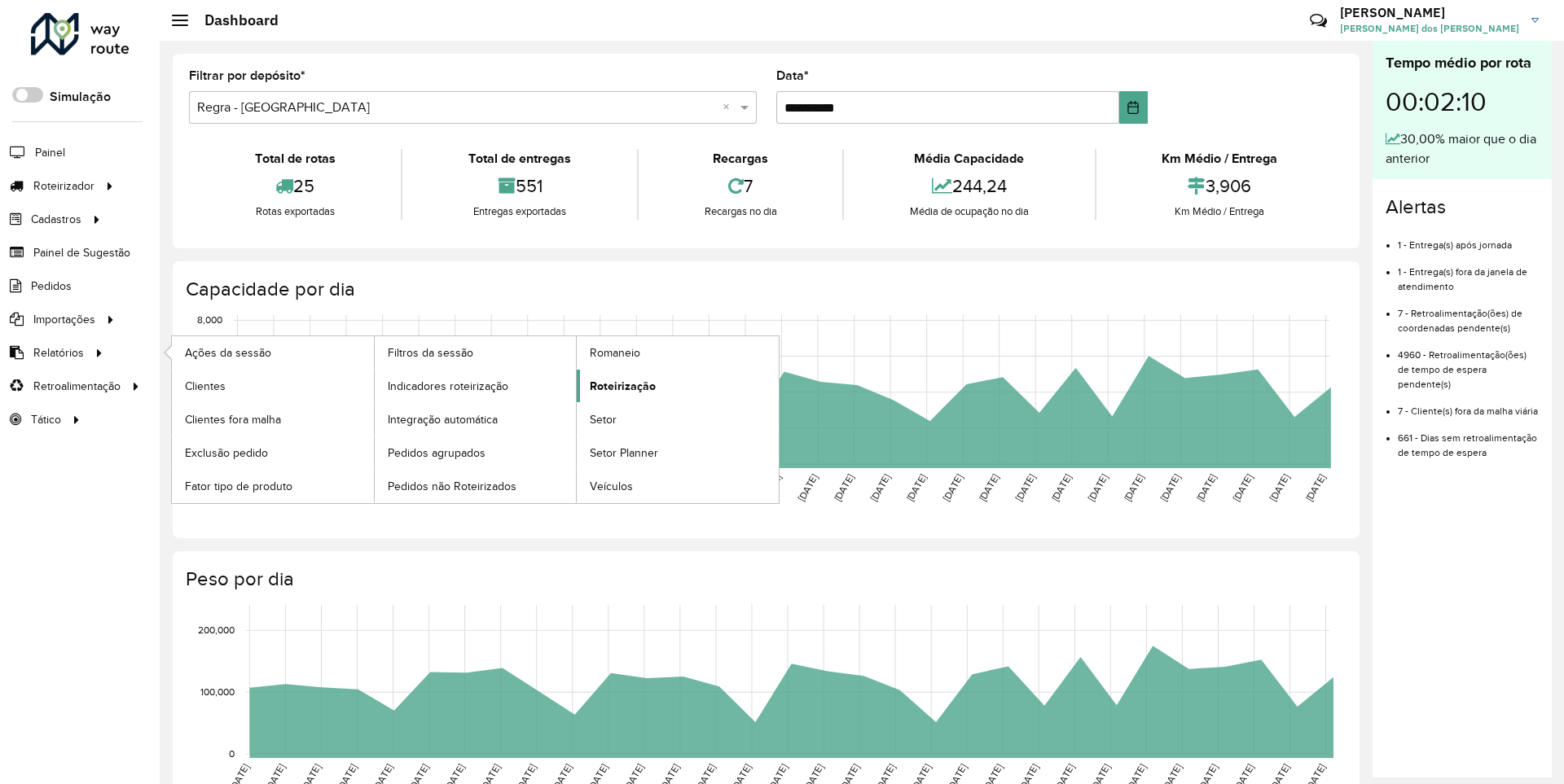
click at [620, 385] on span "Roteirização" at bounding box center [623, 386] width 66 height 17
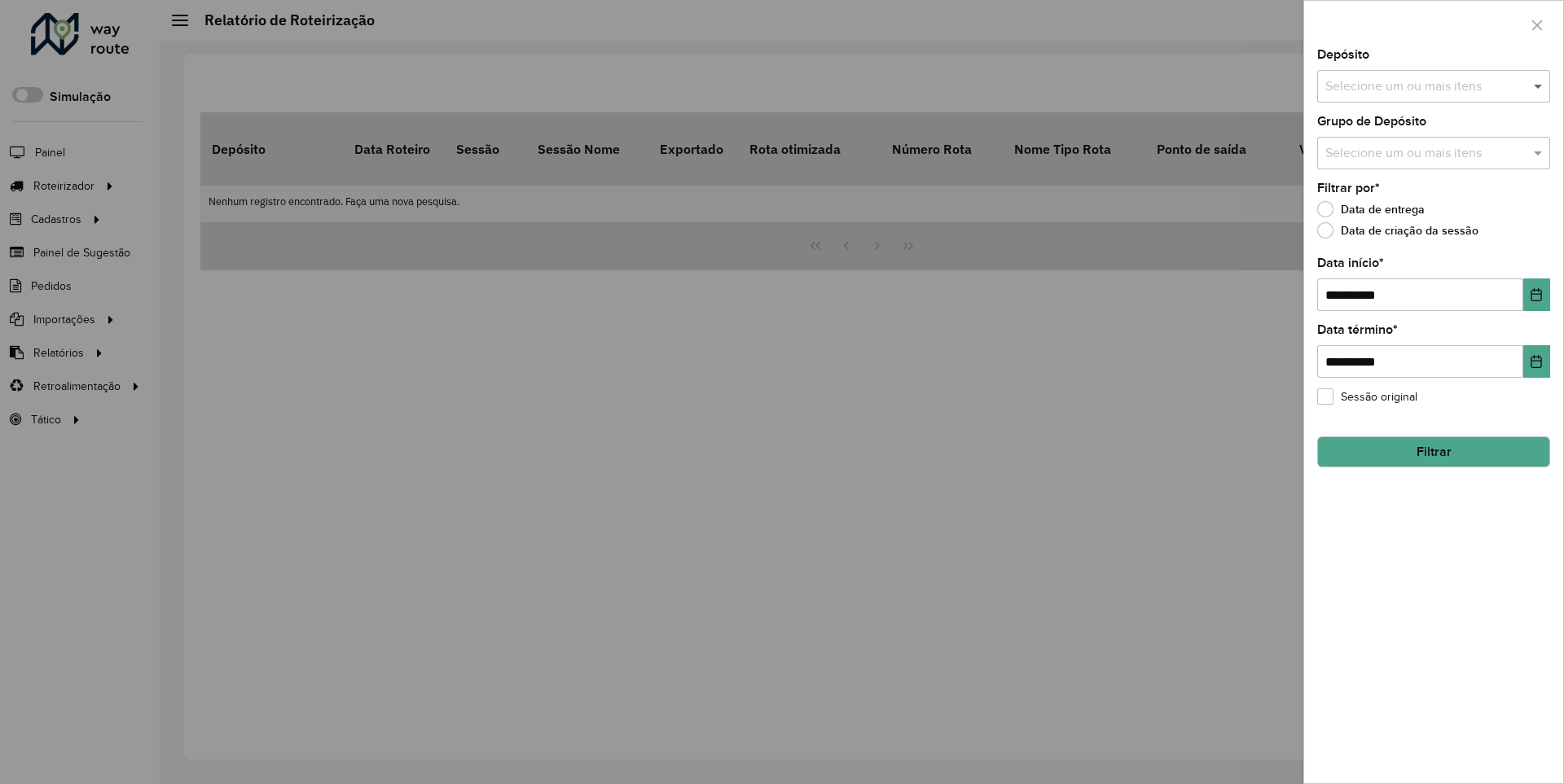
click at [1539, 86] on span at bounding box center [1540, 86] width 20 height 19
click at [1536, 294] on icon "Choose Date" at bounding box center [1537, 295] width 11 height 13
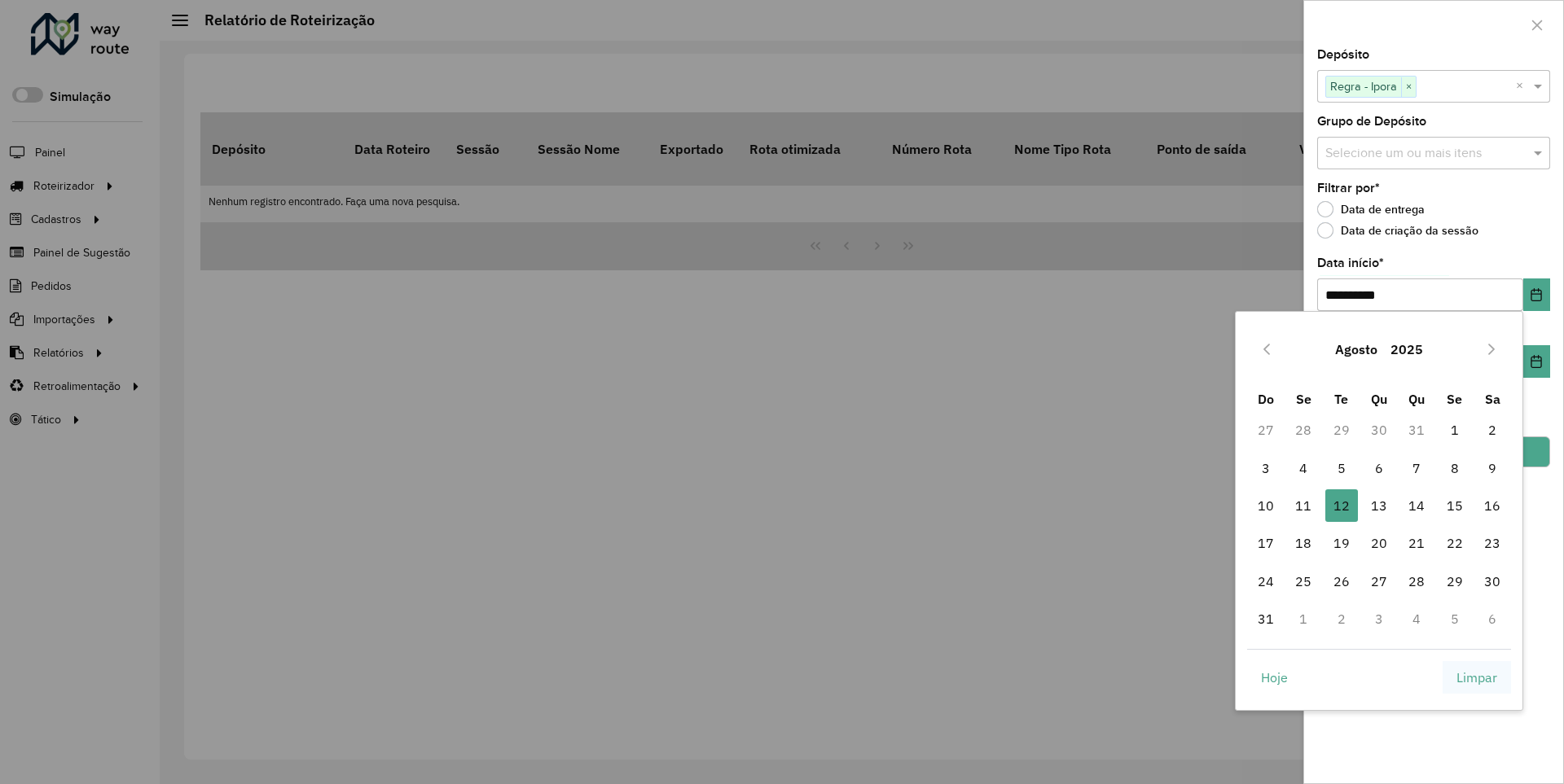
click at [1477, 677] on span "Limpar" at bounding box center [1477, 677] width 40 height 19
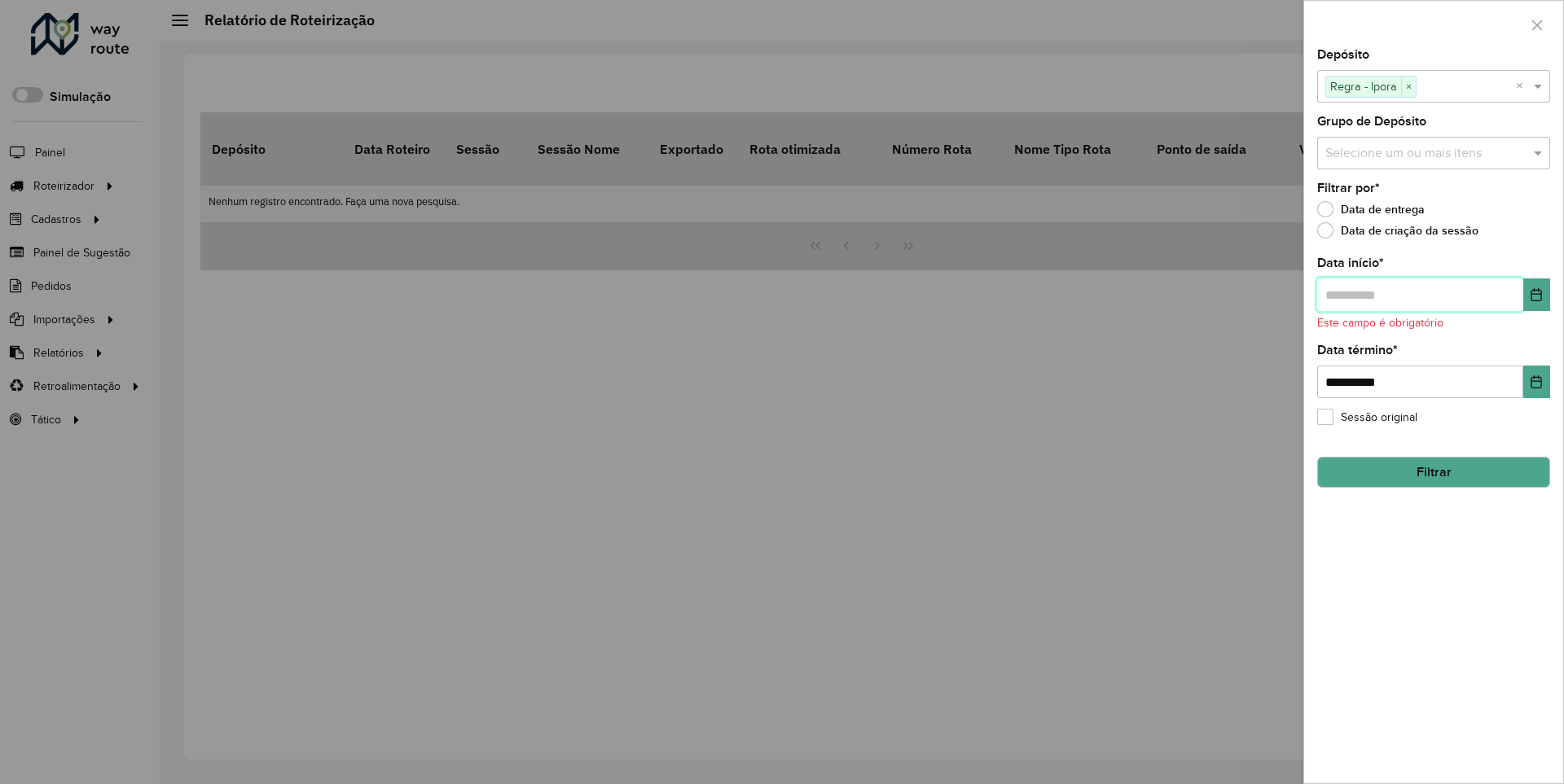
click at [1419, 294] on input "text" at bounding box center [1420, 295] width 206 height 33
type input "**********"
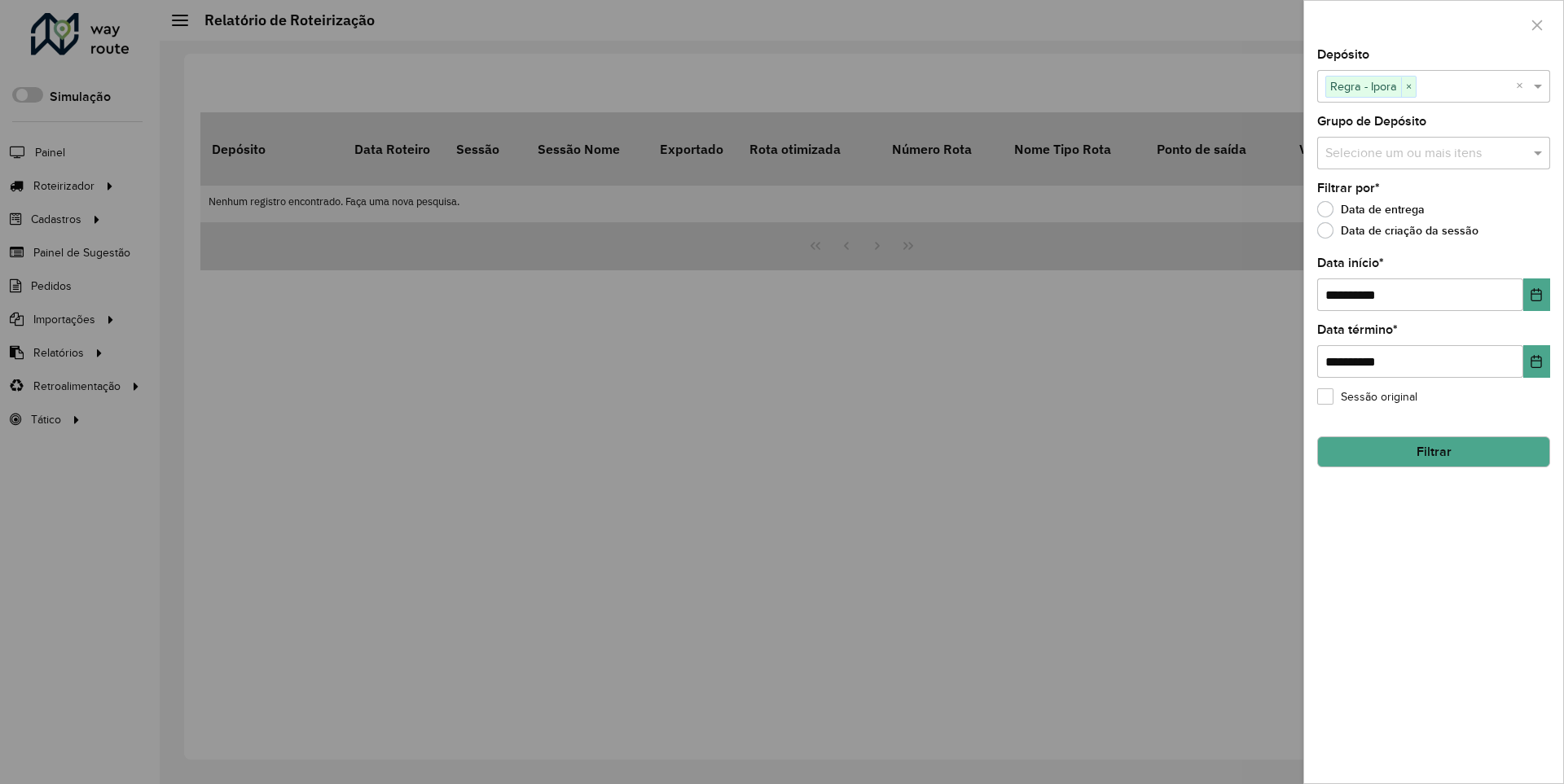
click at [1433, 451] on button "Filtrar" at bounding box center [1434, 452] width 233 height 31
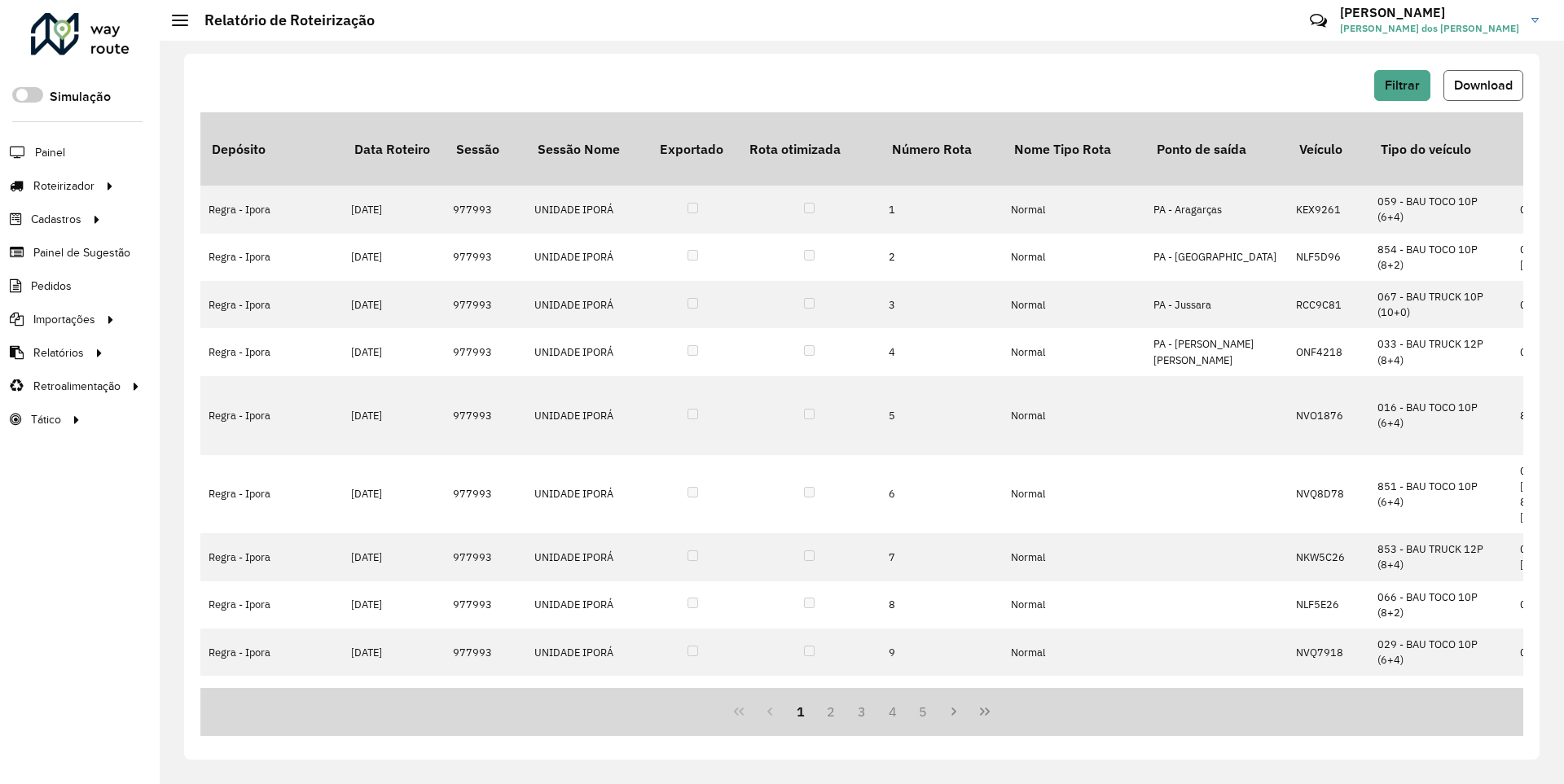
click at [1482, 85] on span "Download" at bounding box center [1483, 85] width 59 height 13
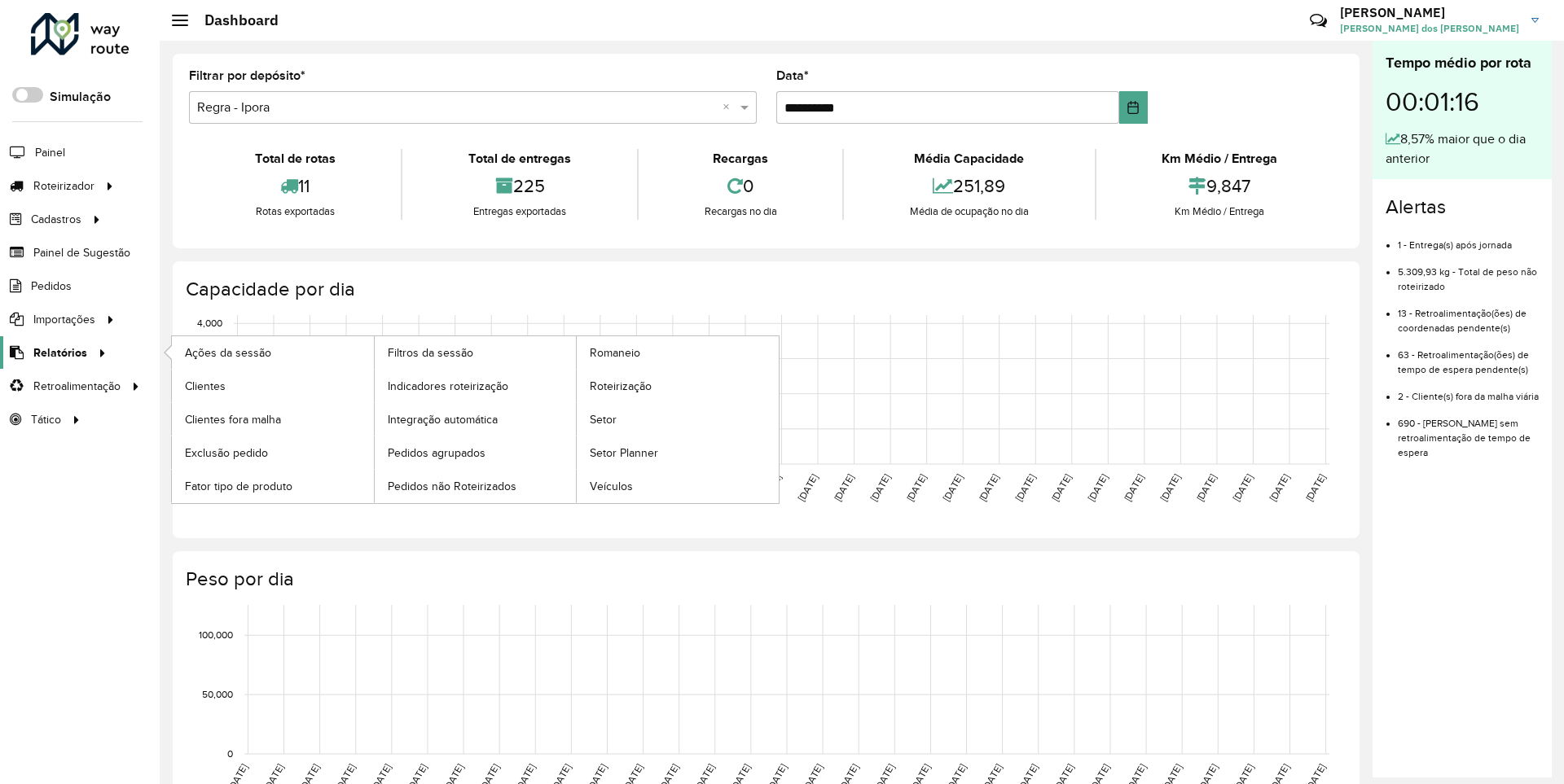
click at [57, 352] on span "Relatórios" at bounding box center [61, 353] width 54 height 17
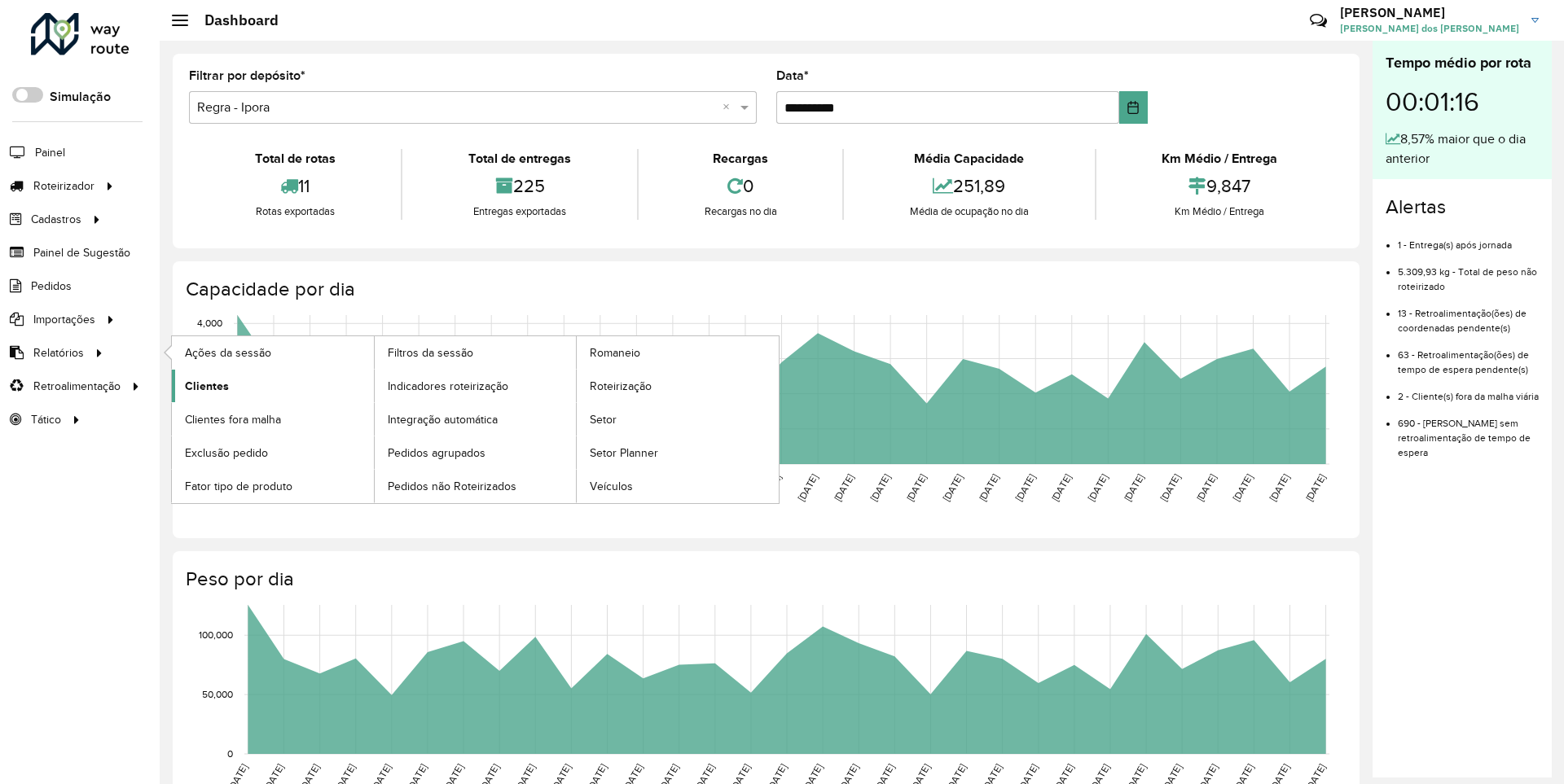
click at [204, 385] on span "Clientes" at bounding box center [207, 386] width 44 height 17
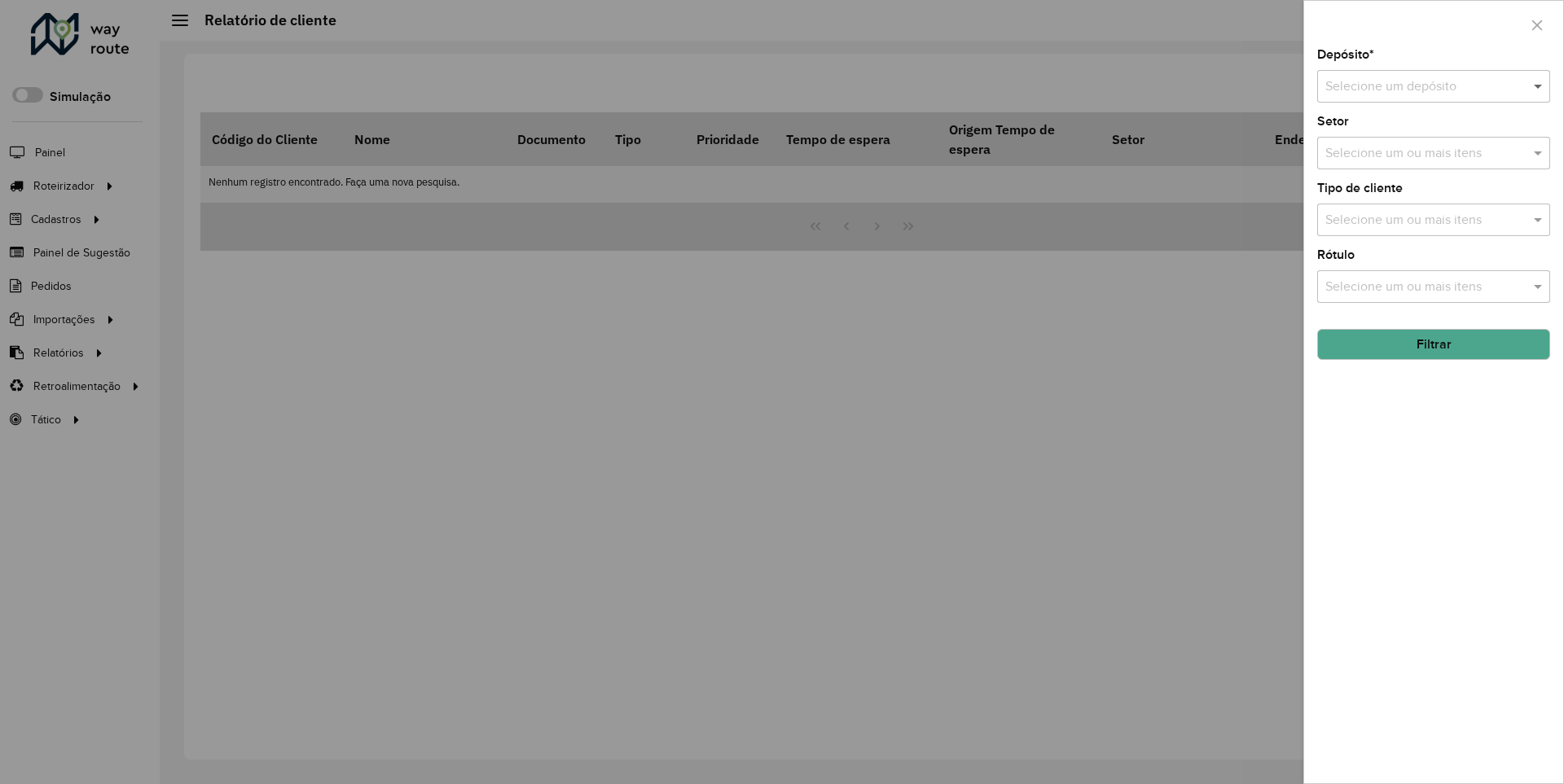
click at [1539, 86] on span at bounding box center [1540, 86] width 20 height 19
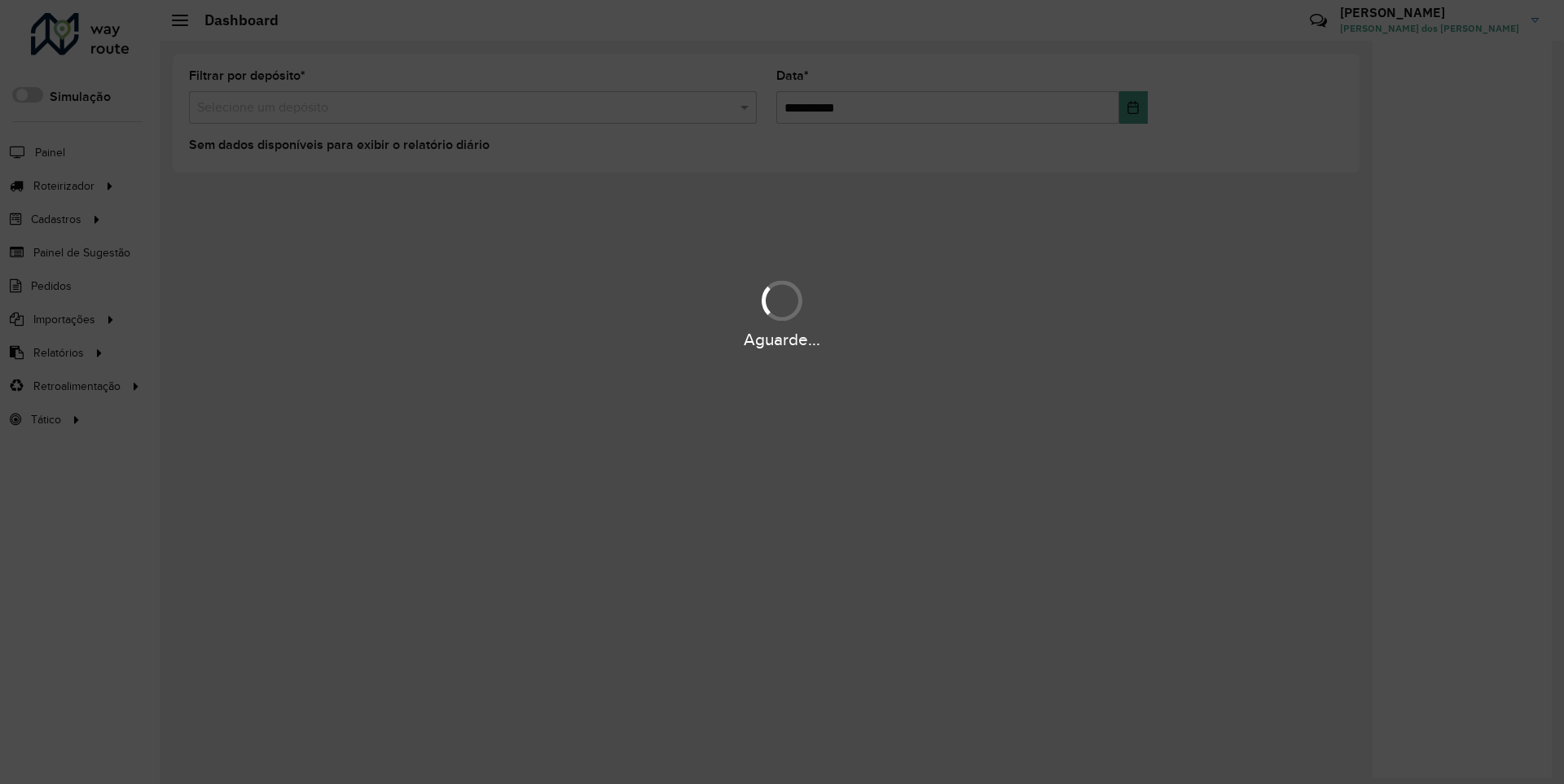
click at [57, 352] on div "Aguarde..." at bounding box center [782, 340] width 1564 height 25
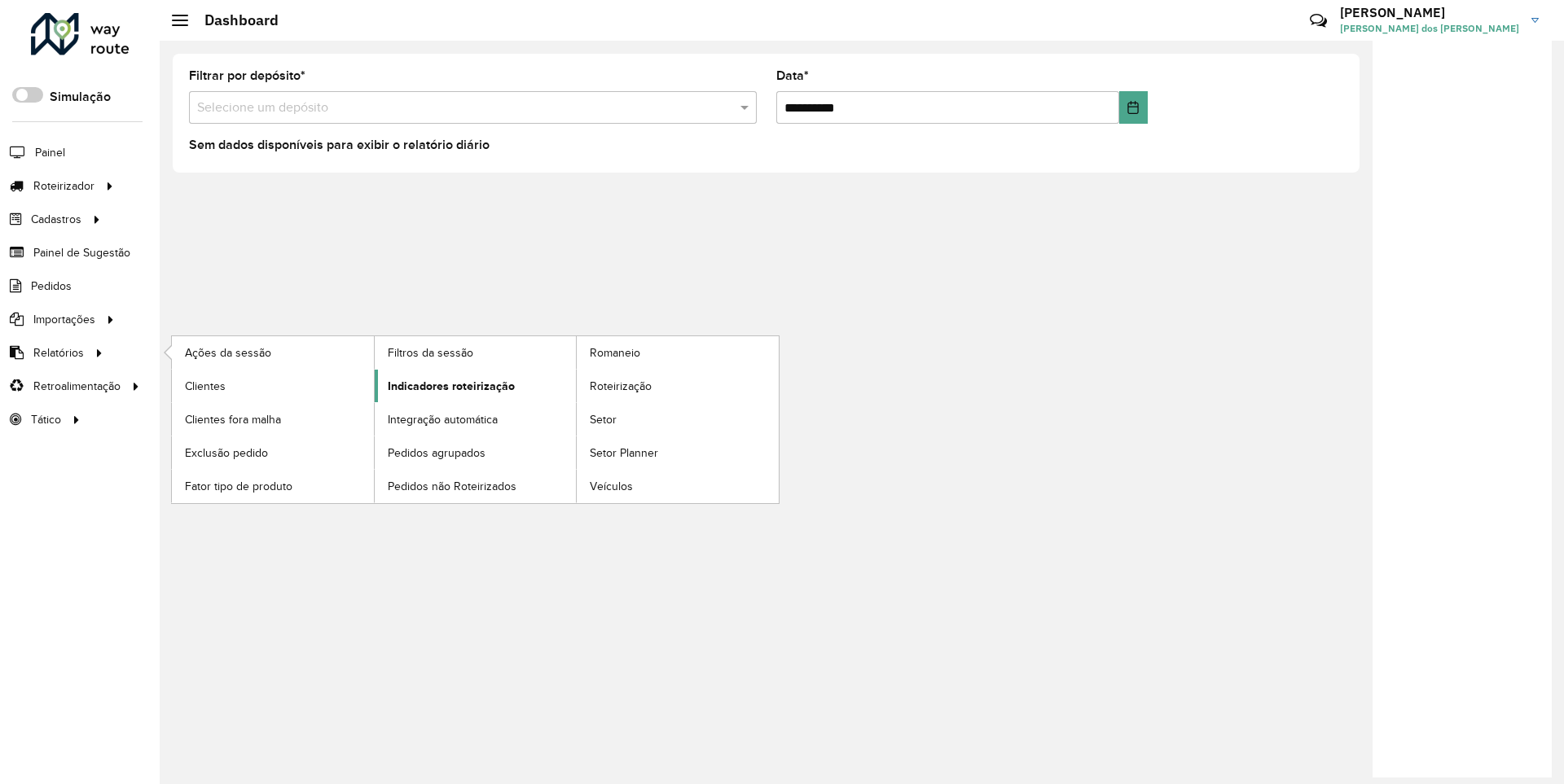
click at [446, 385] on span "Indicadores roteirização" at bounding box center [451, 386] width 127 height 17
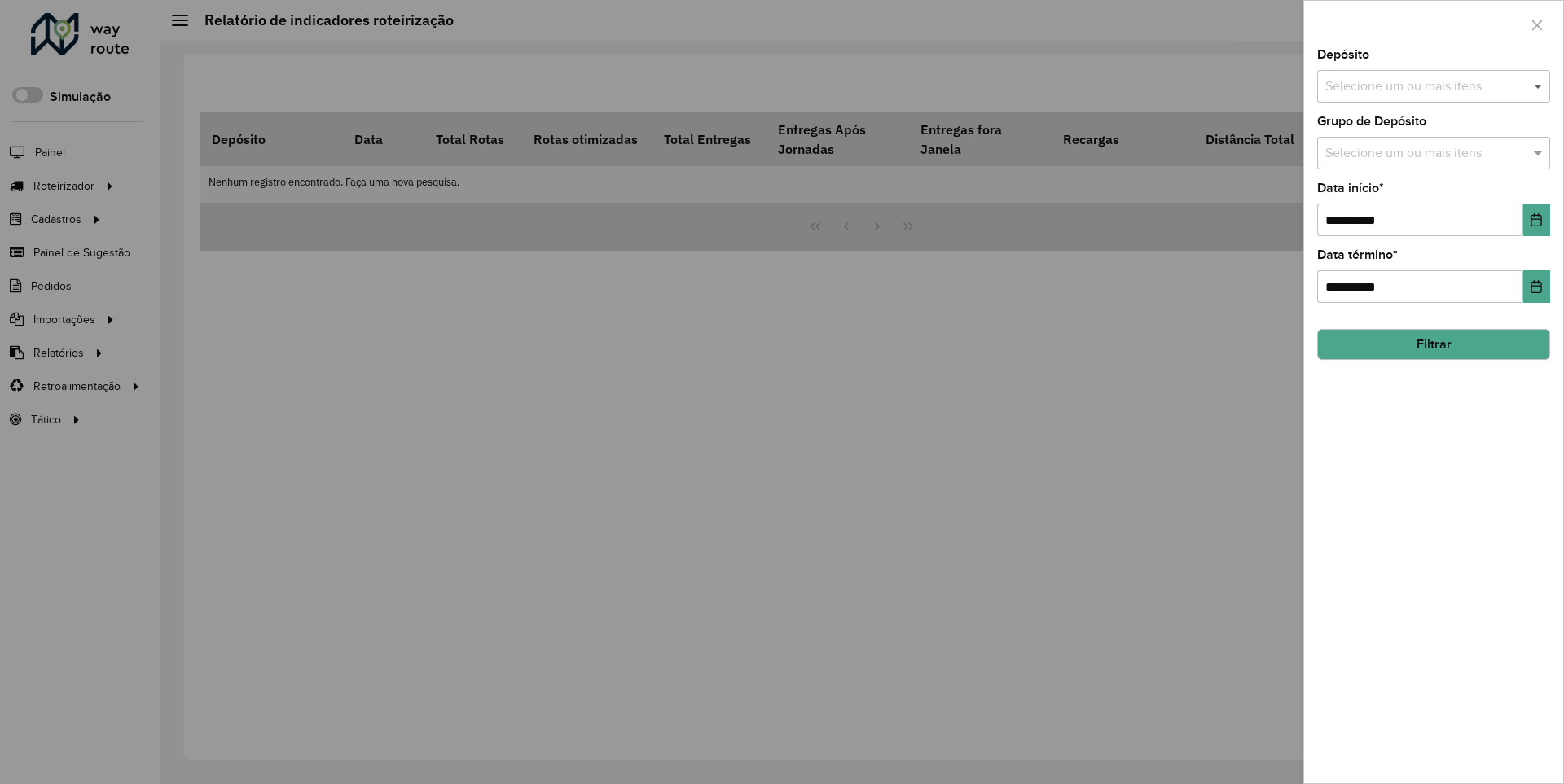
click at [1539, 86] on span at bounding box center [1540, 86] width 20 height 19
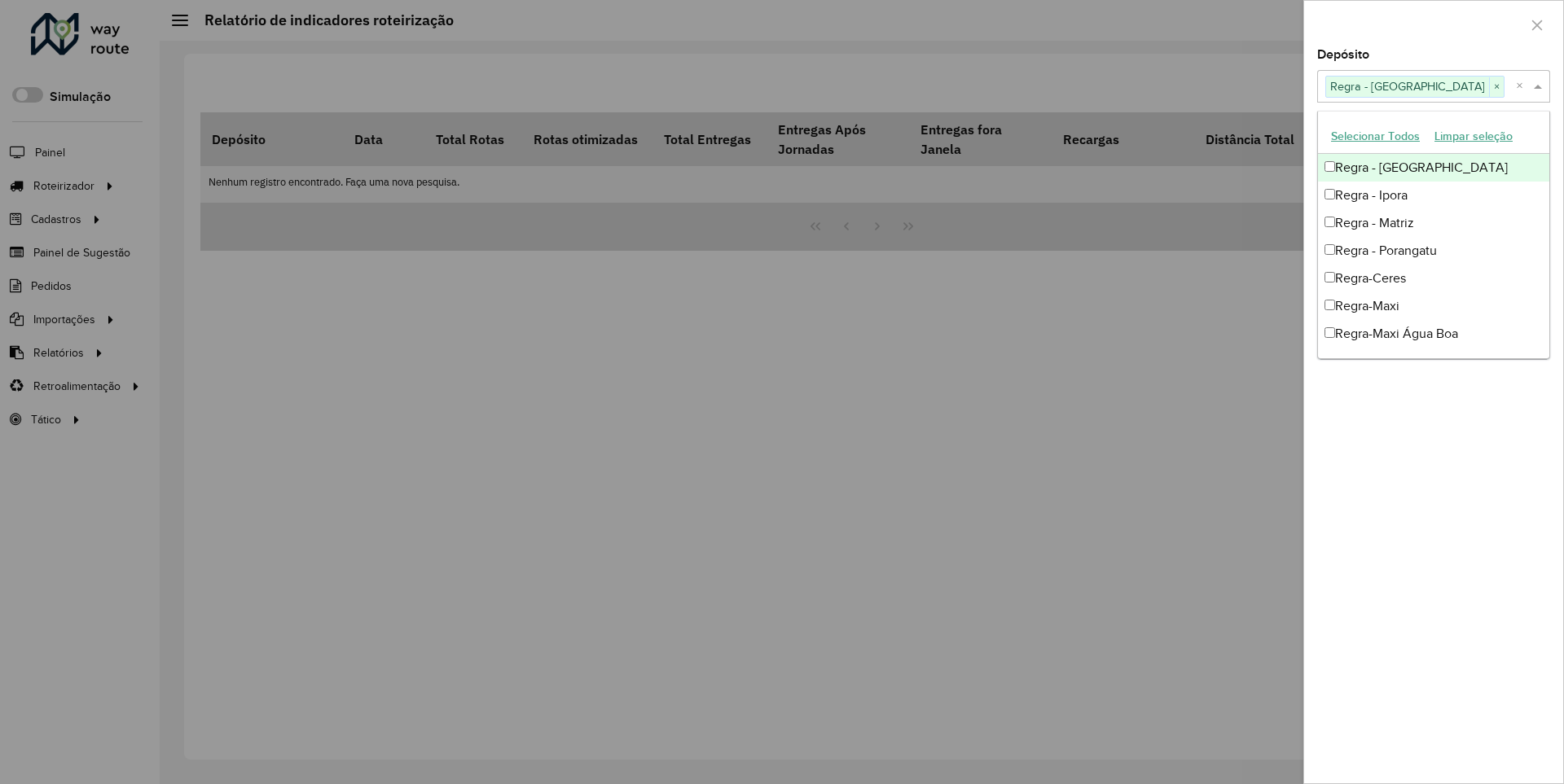
click at [1433, 24] on div at bounding box center [1434, 25] width 259 height 48
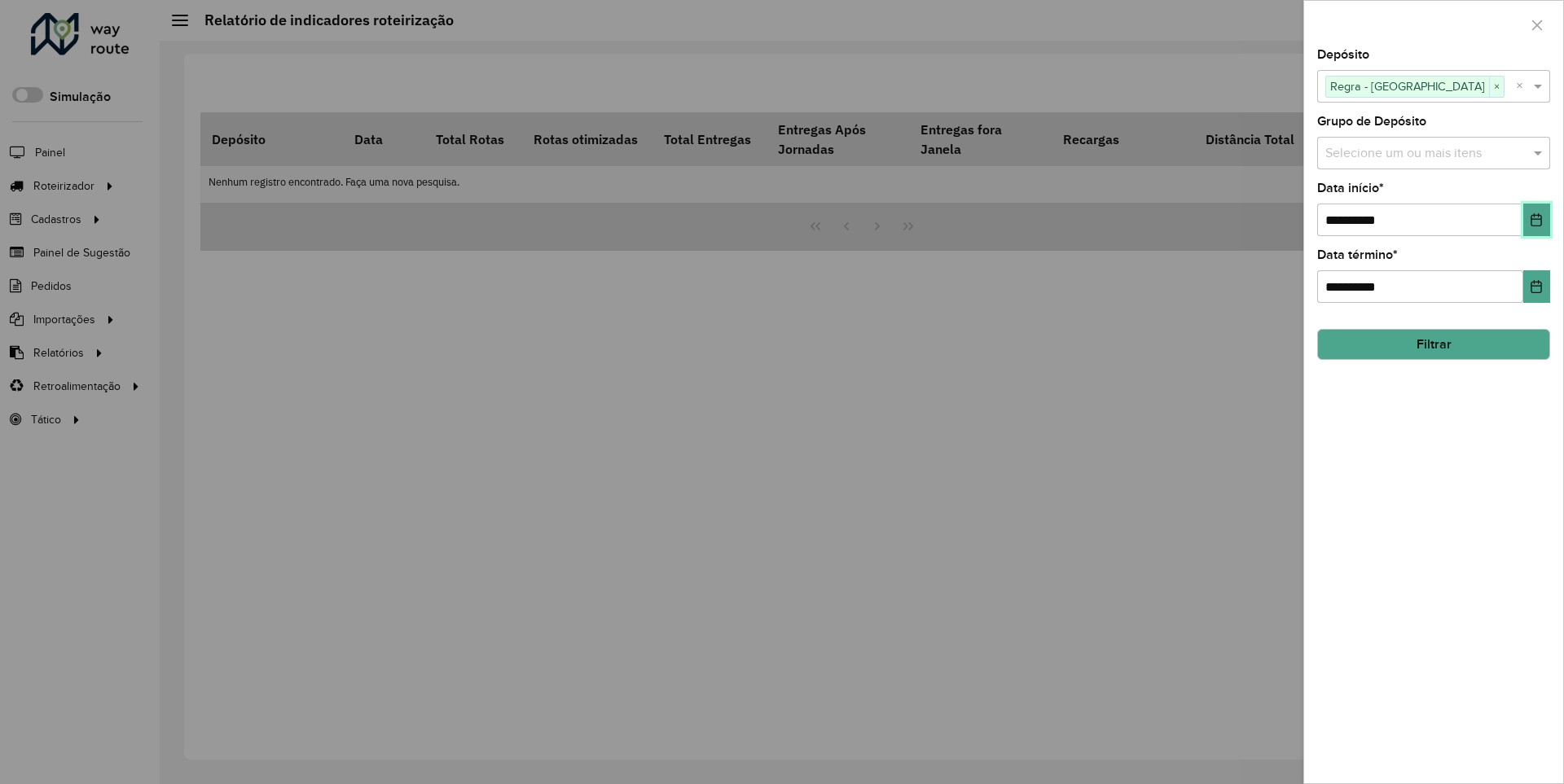
click at [1536, 219] on icon "Choose Date" at bounding box center [1537, 221] width 11 height 13
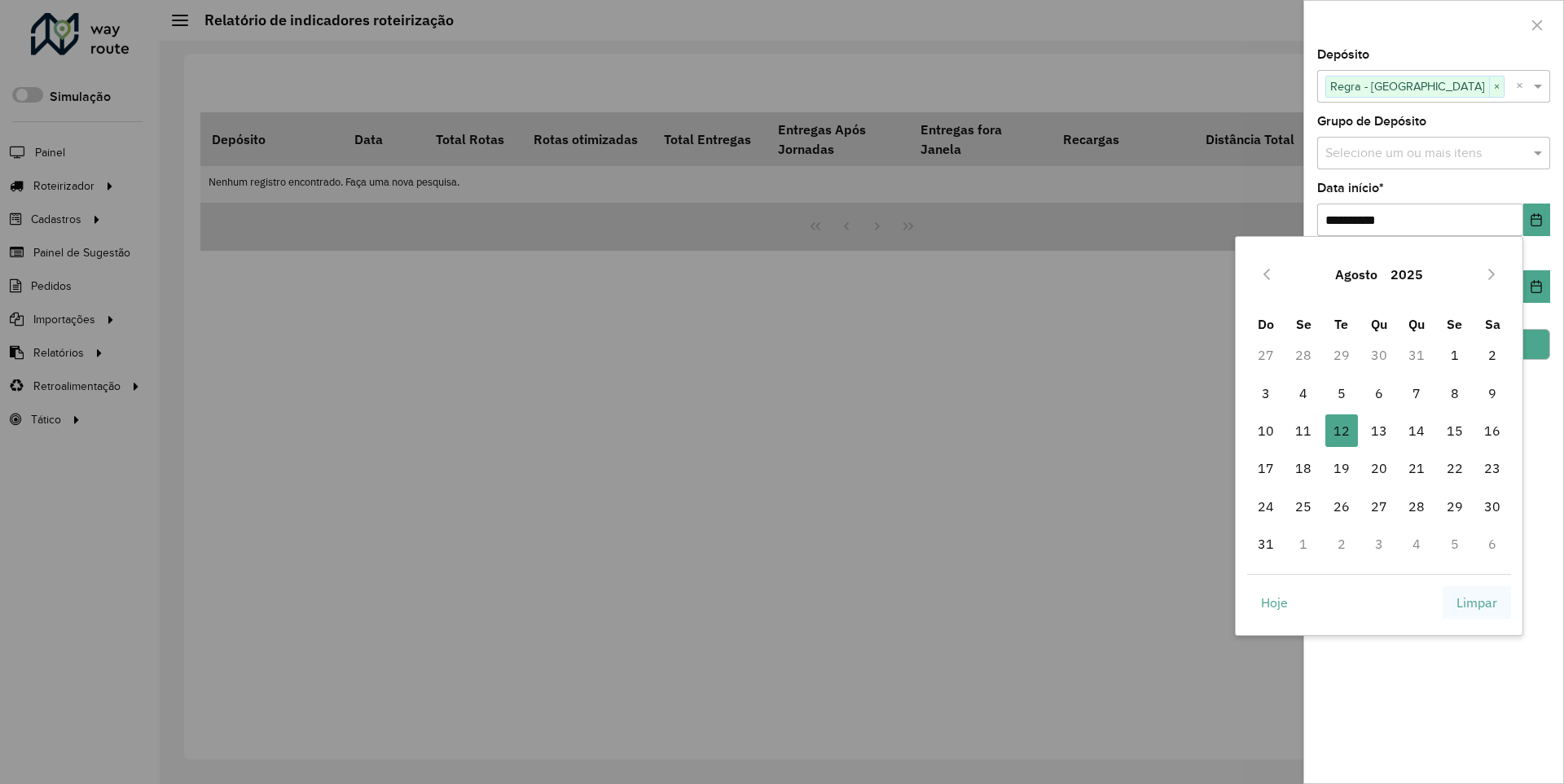
click at [1477, 602] on span "Limpar" at bounding box center [1477, 603] width 40 height 19
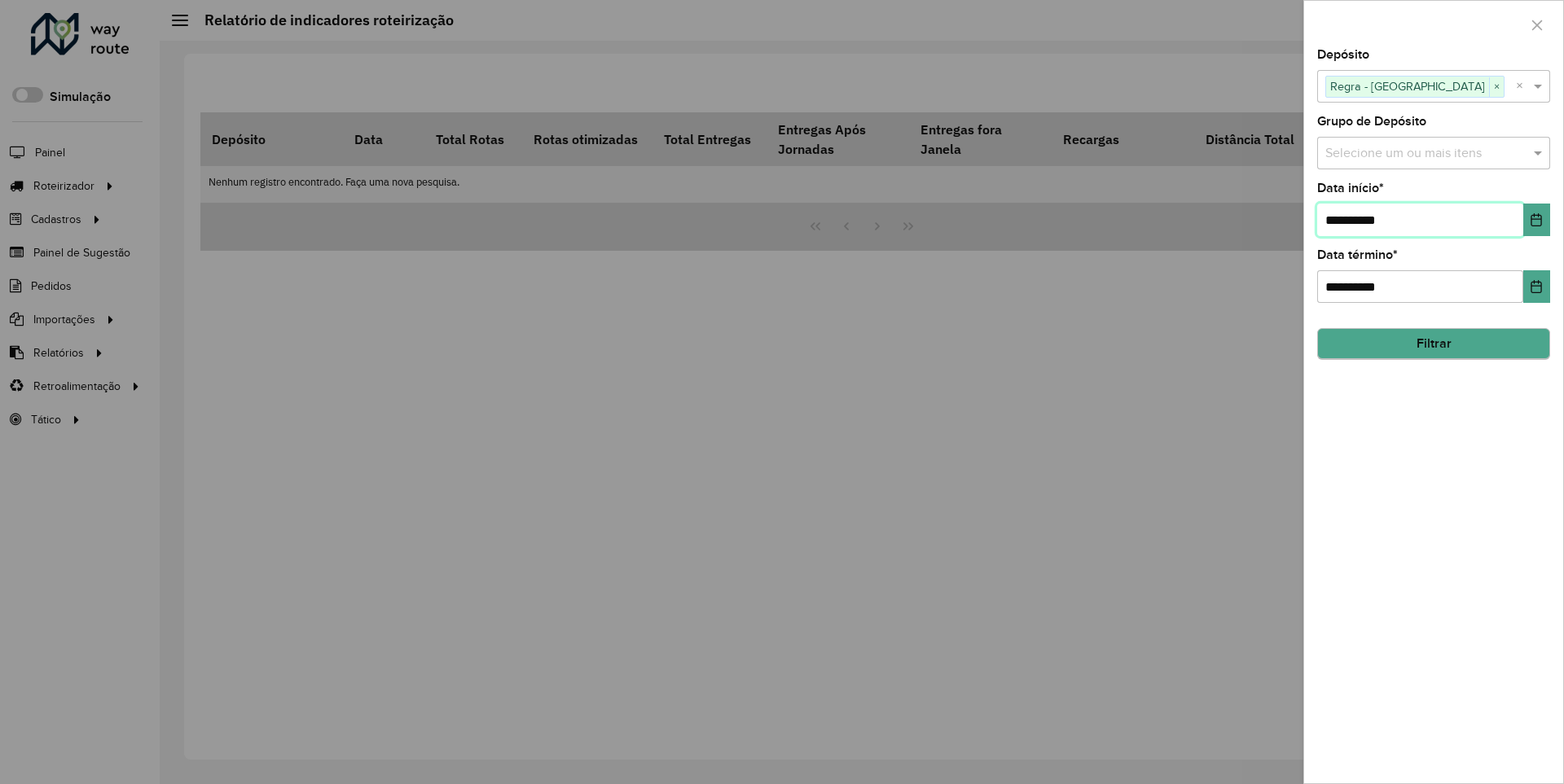
type input "**********"
click at [1433, 344] on button "Filtrar" at bounding box center [1434, 344] width 233 height 31
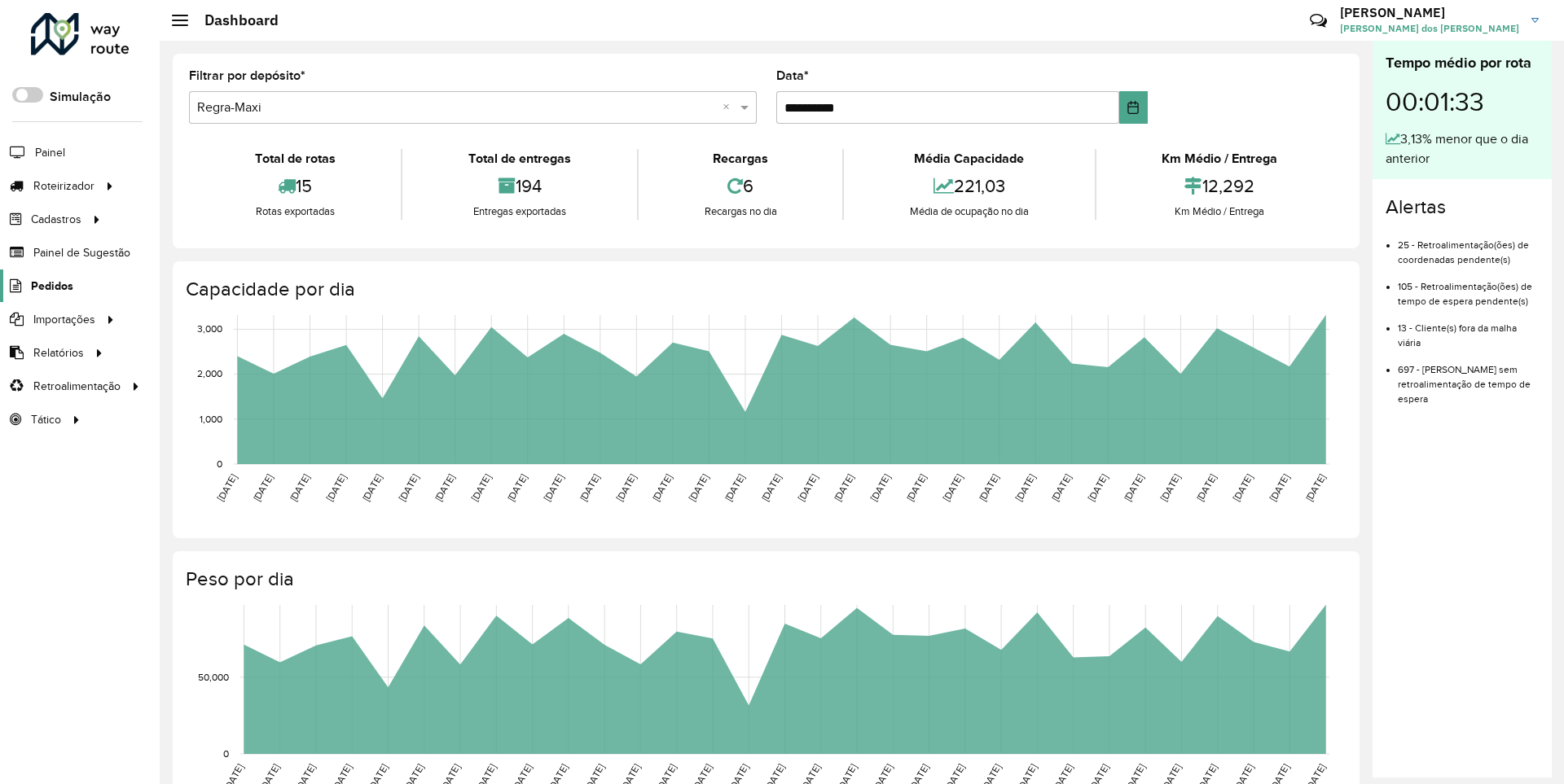
click at [50, 285] on span "Pedidos" at bounding box center [52, 286] width 42 height 17
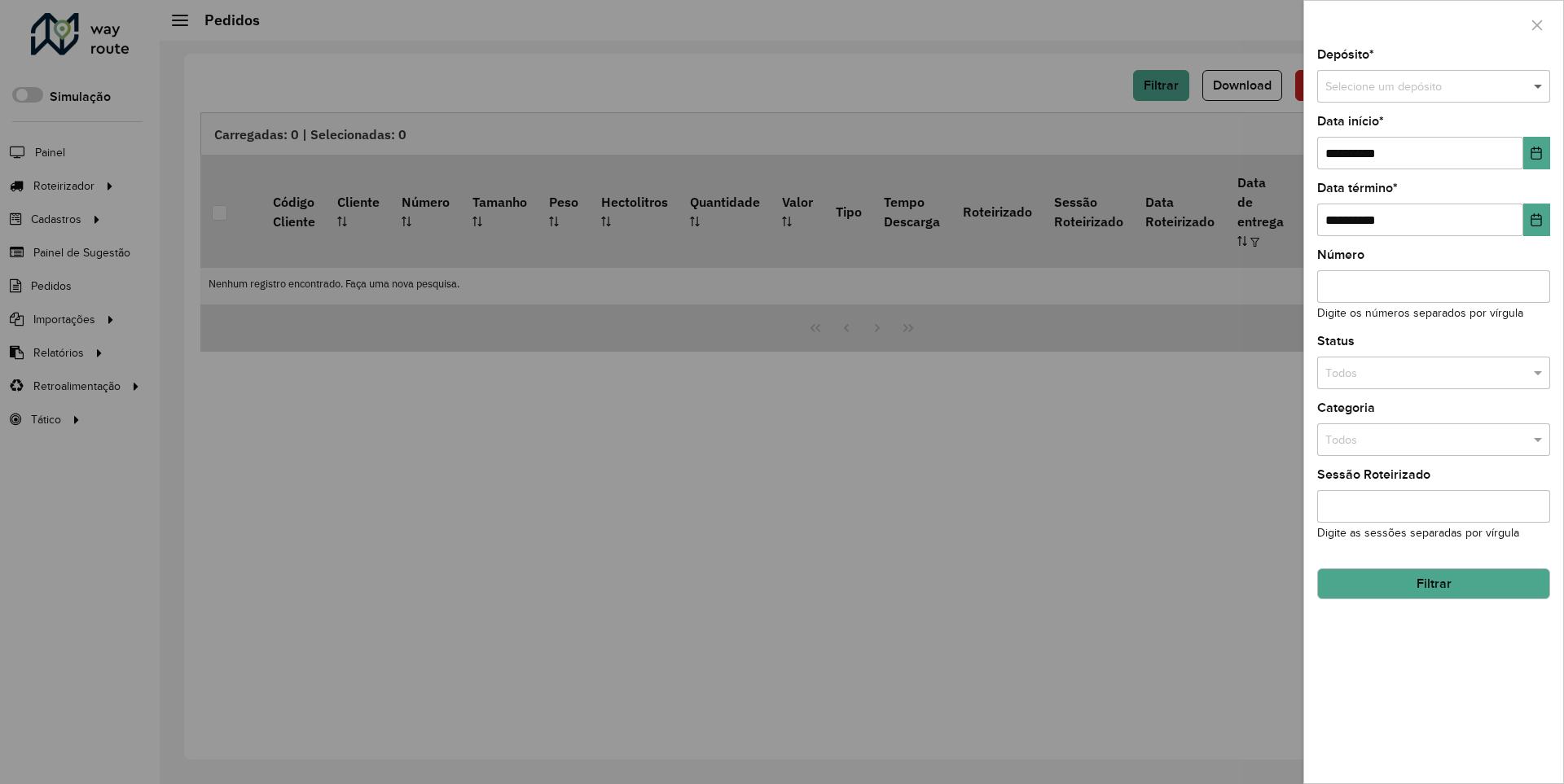
click at [1539, 87] on span at bounding box center [1540, 87] width 20 height 18
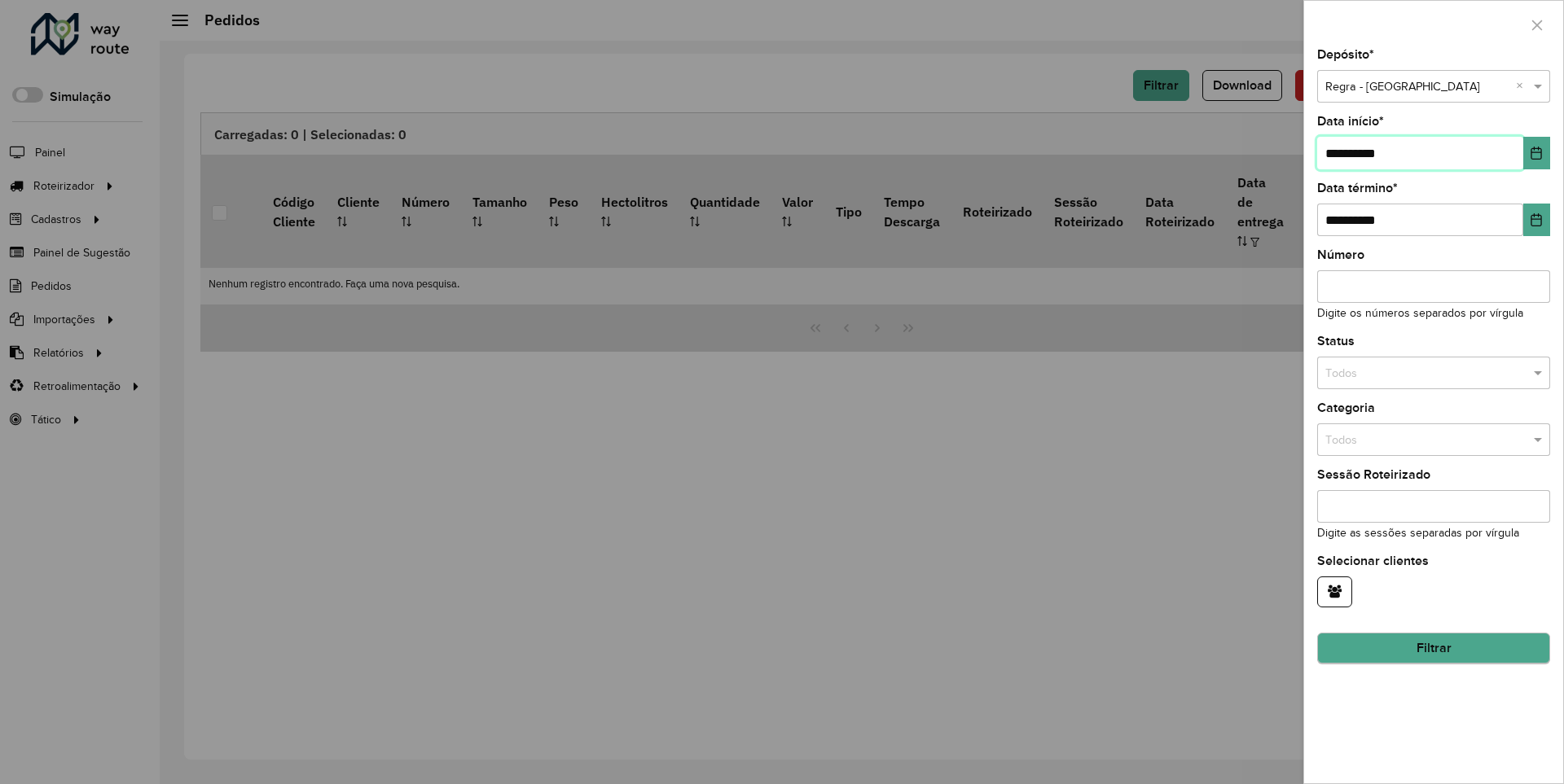
type input "**********"
click at [1433, 648] on button "Filtrar" at bounding box center [1434, 649] width 233 height 31
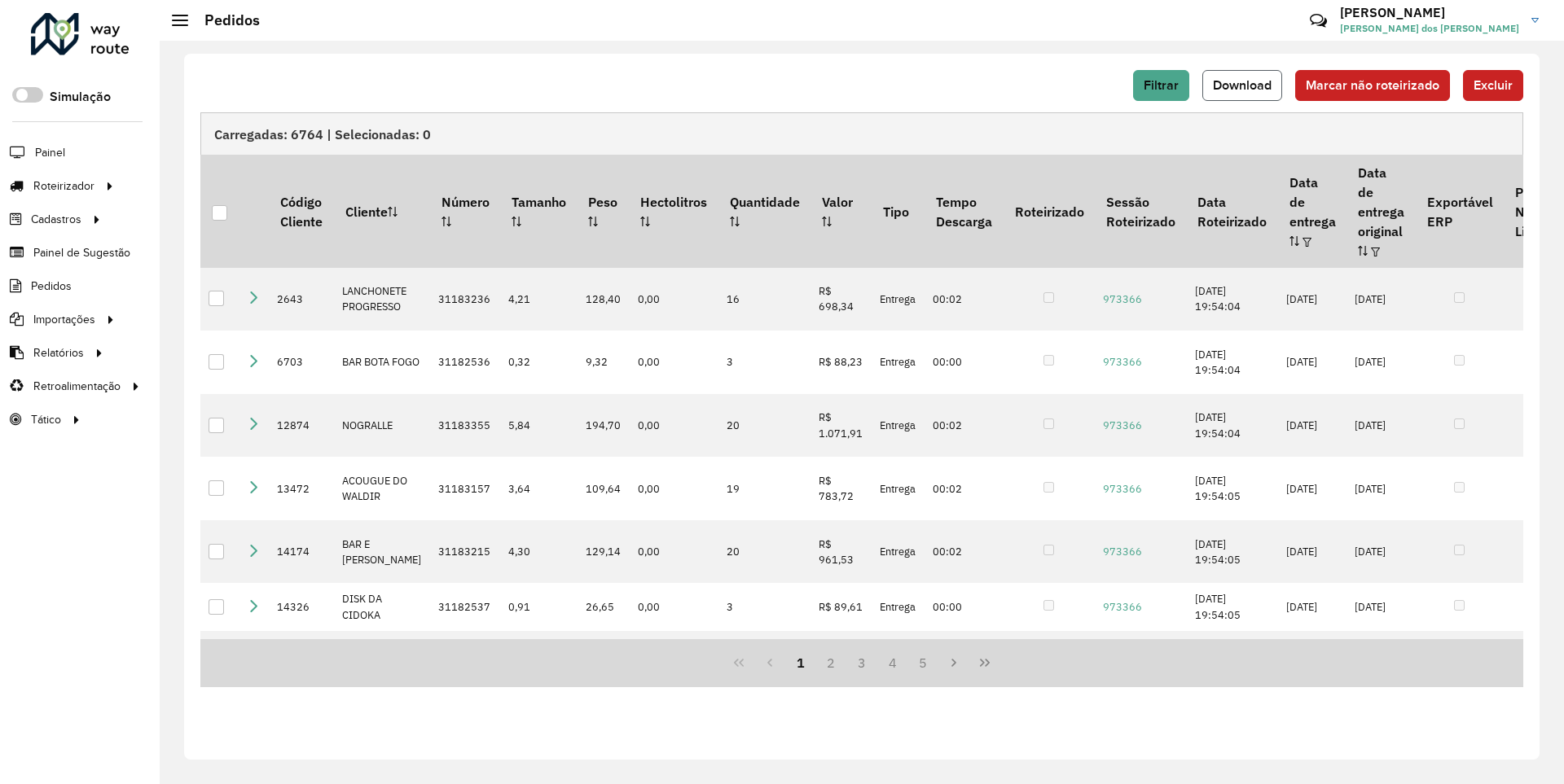
click at [1244, 85] on span "Download" at bounding box center [1242, 85] width 59 height 13
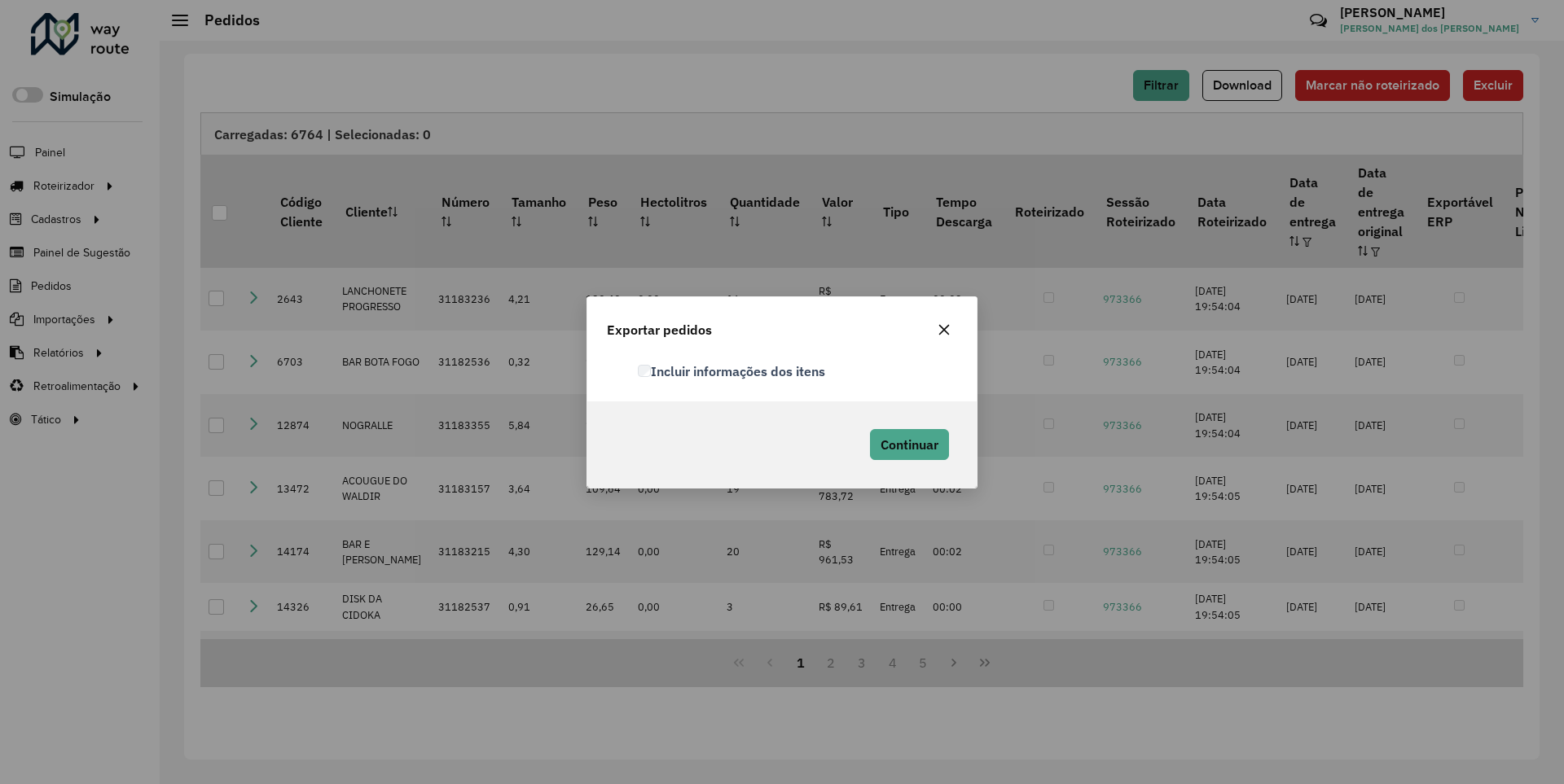
click at [732, 371] on label "Incluir informações dos itens" at bounding box center [731, 371] width 187 height 19
click at [908, 444] on span "Continuar" at bounding box center [910, 444] width 58 height 16
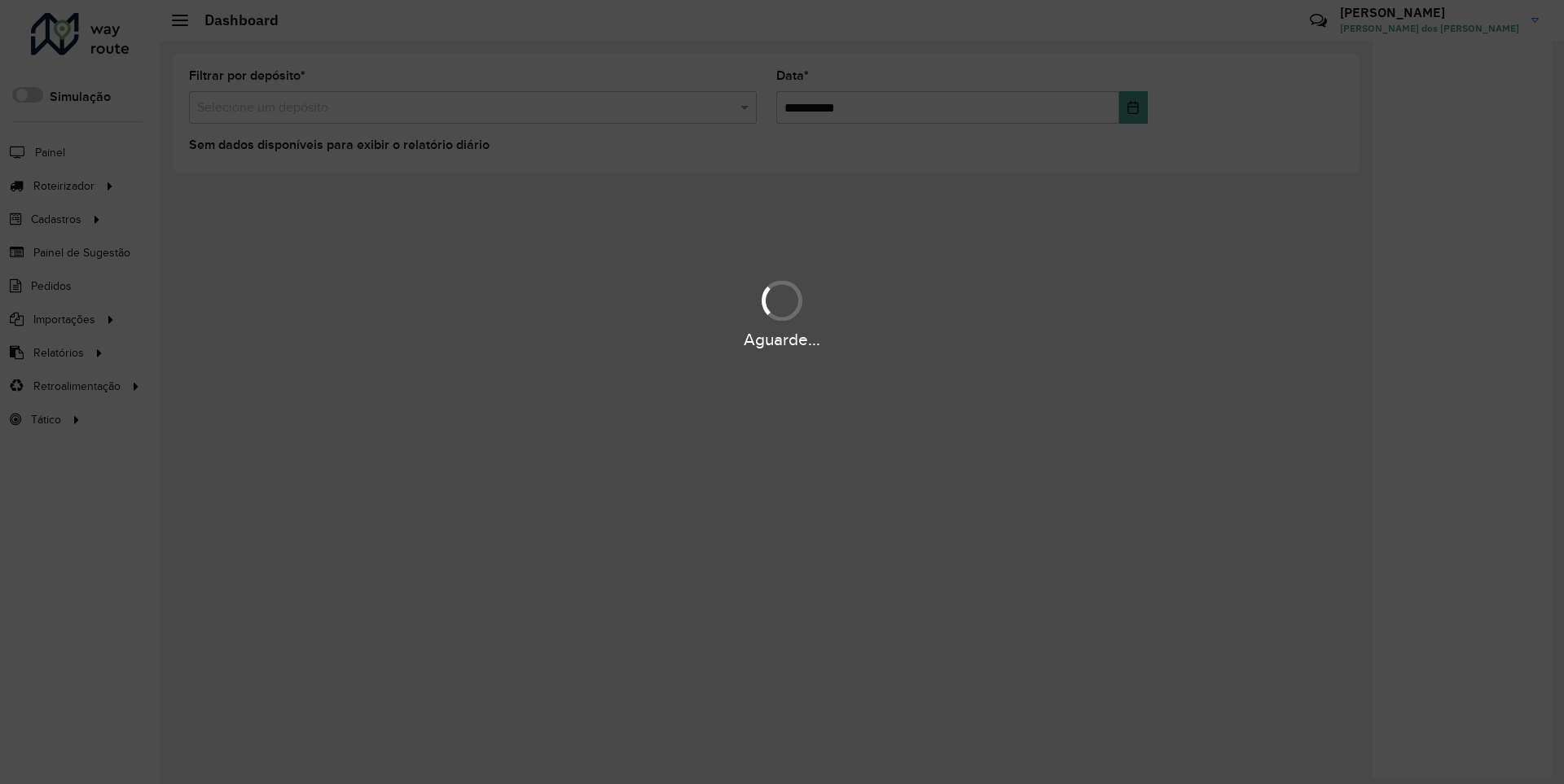
click at [57, 352] on div "Aguarde..." at bounding box center [782, 340] width 1564 height 25
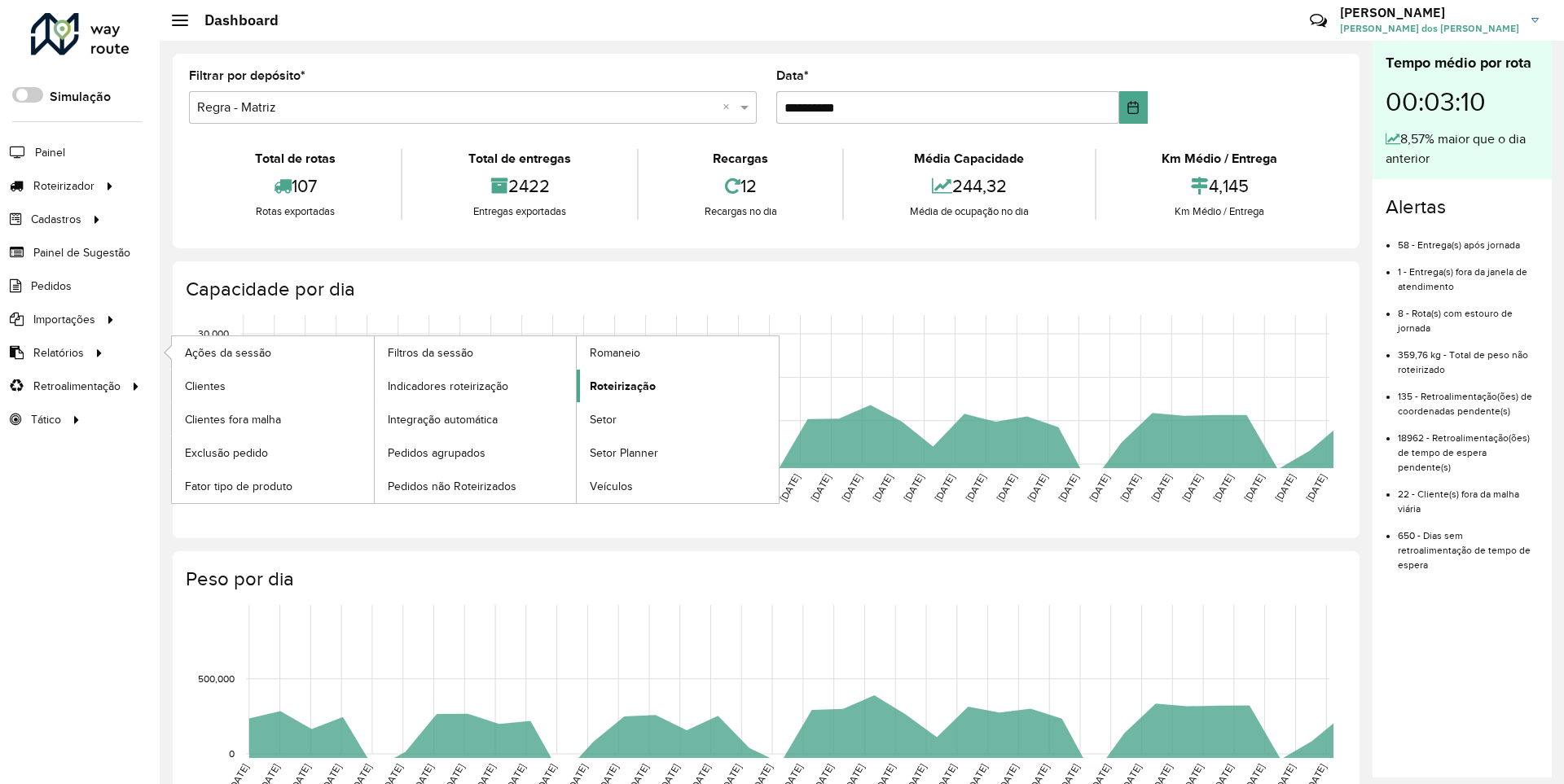
click at [620, 385] on span "Roteirização" at bounding box center [623, 386] width 66 height 17
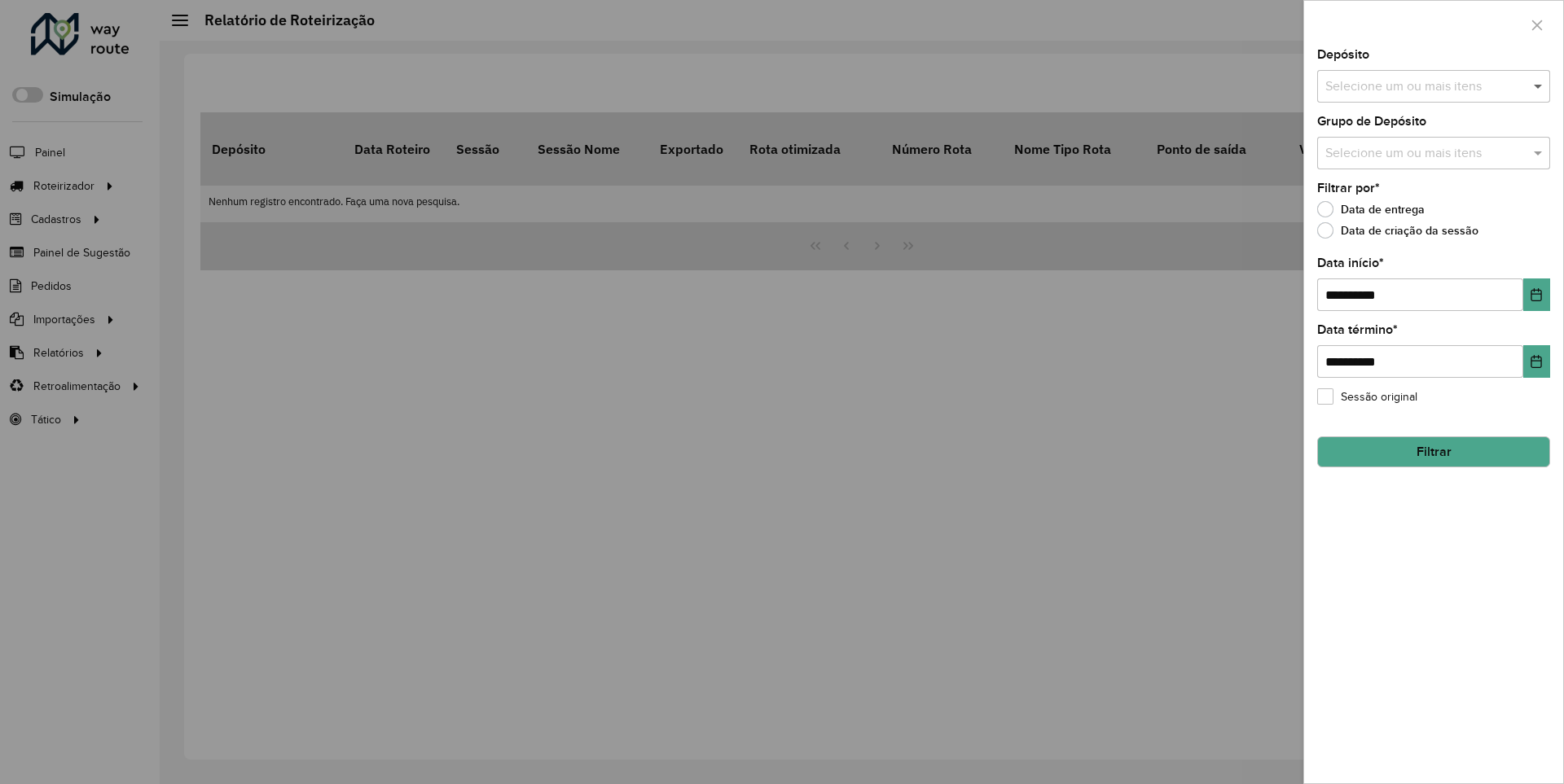
click at [1539, 86] on span at bounding box center [1540, 86] width 20 height 19
click at [1536, 294] on icon "Choose Date" at bounding box center [1537, 295] width 11 height 13
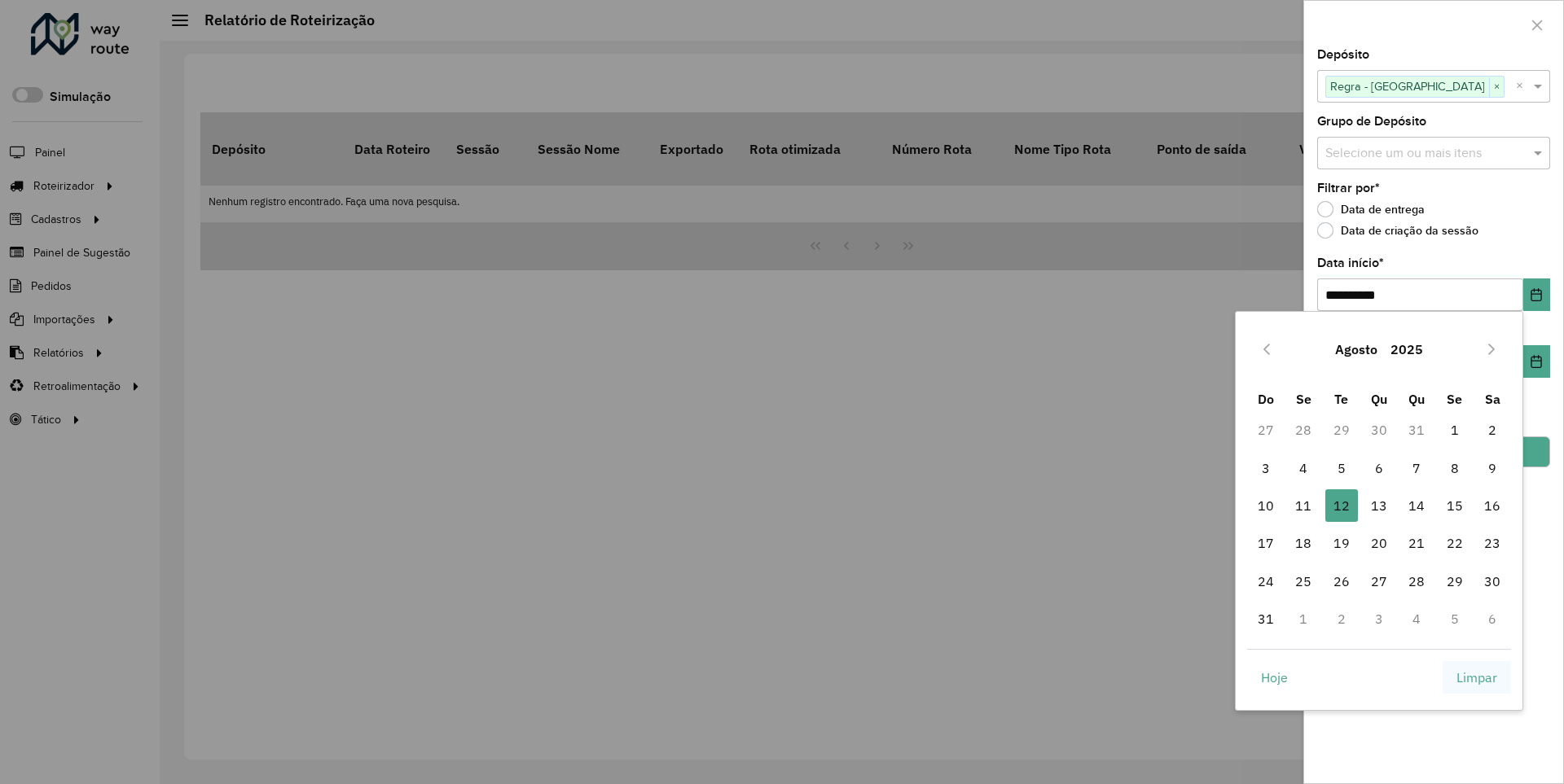
click at [1477, 677] on span "Limpar" at bounding box center [1477, 677] width 40 height 19
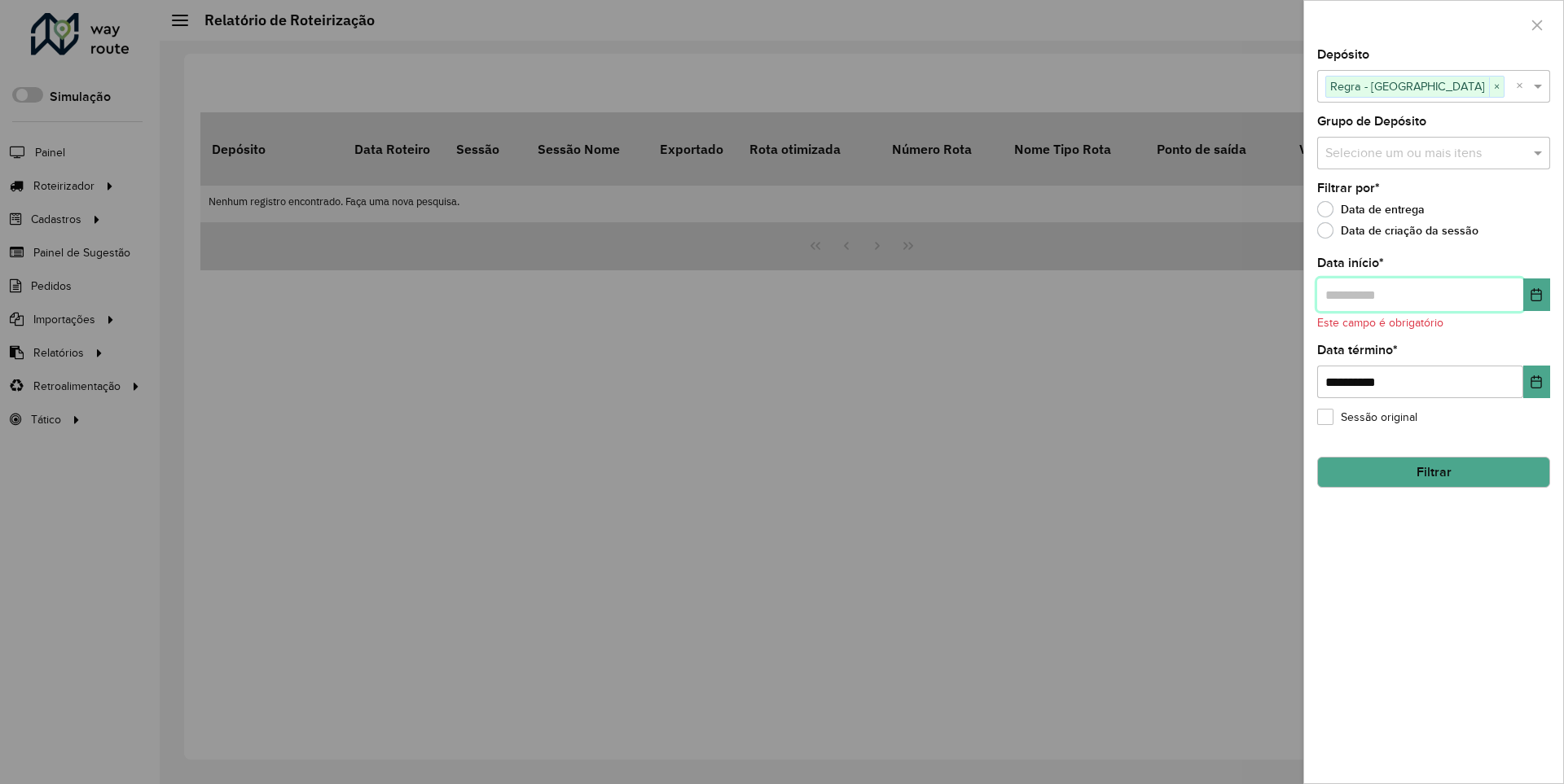
click at [1419, 294] on input "text" at bounding box center [1420, 295] width 206 height 33
type input "**********"
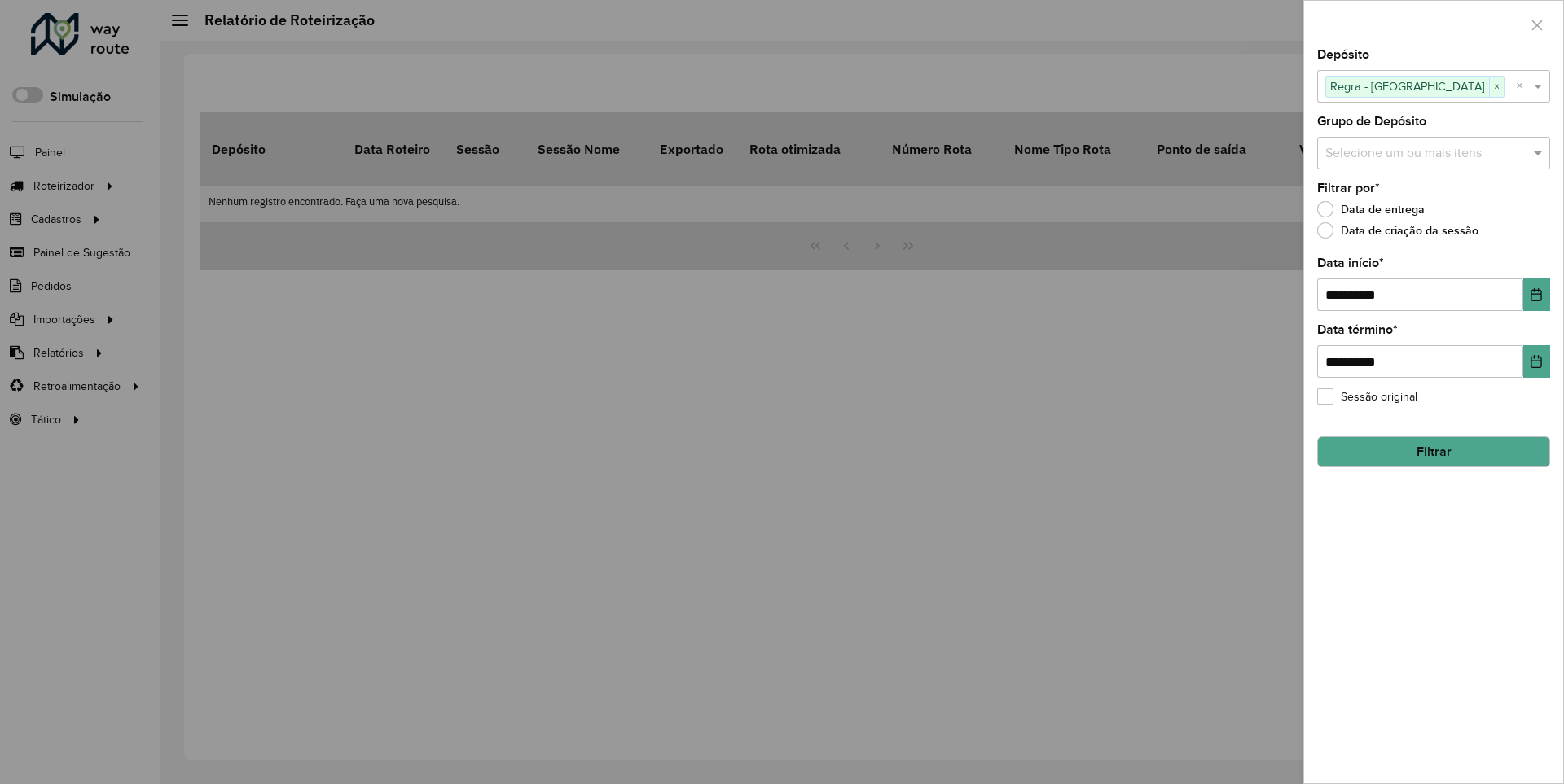
click at [1433, 451] on button "Filtrar" at bounding box center [1434, 452] width 233 height 31
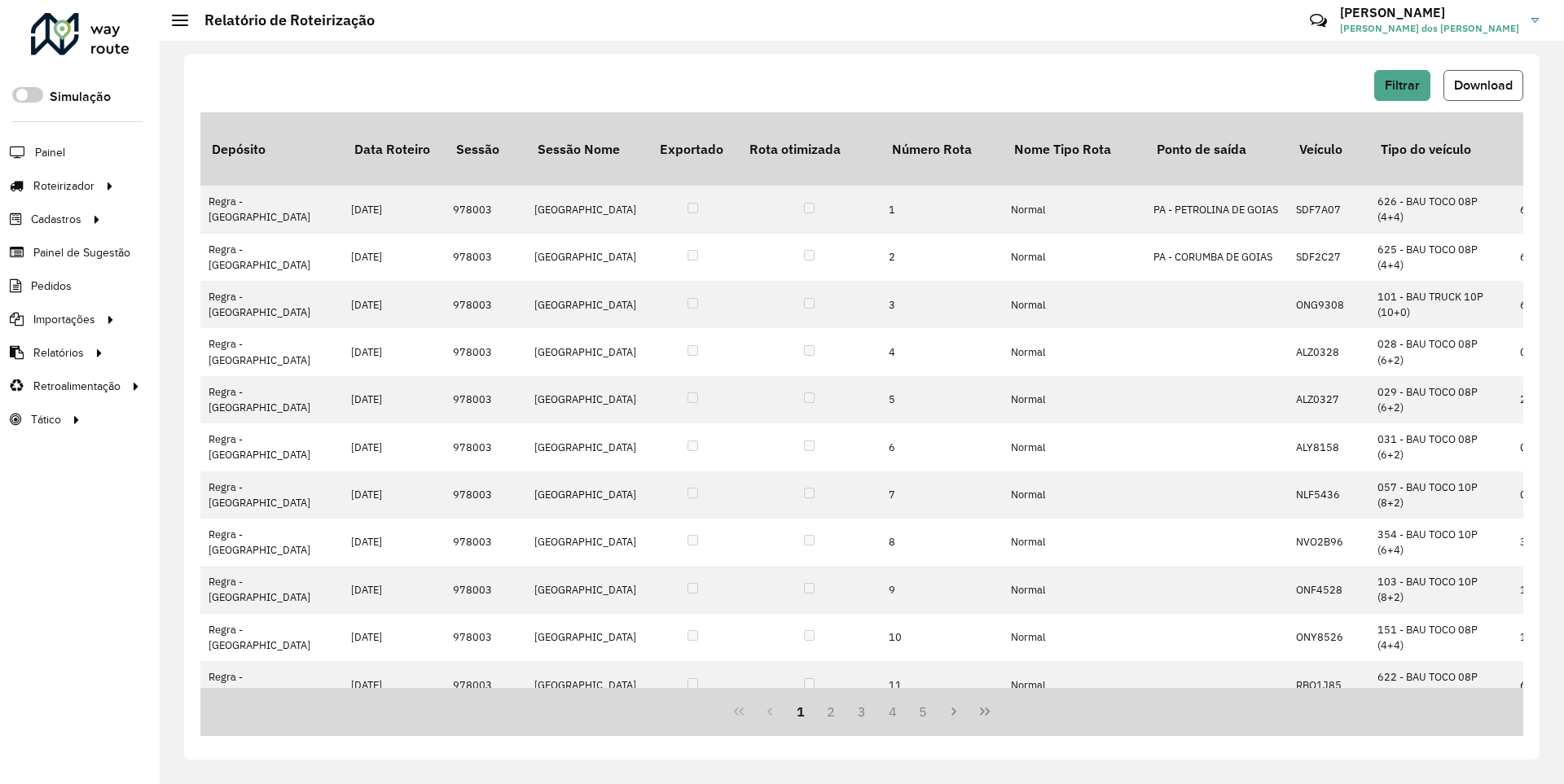
click at [1482, 85] on span "Download" at bounding box center [1483, 85] width 59 height 13
